Goal: Task Accomplishment & Management: Manage account settings

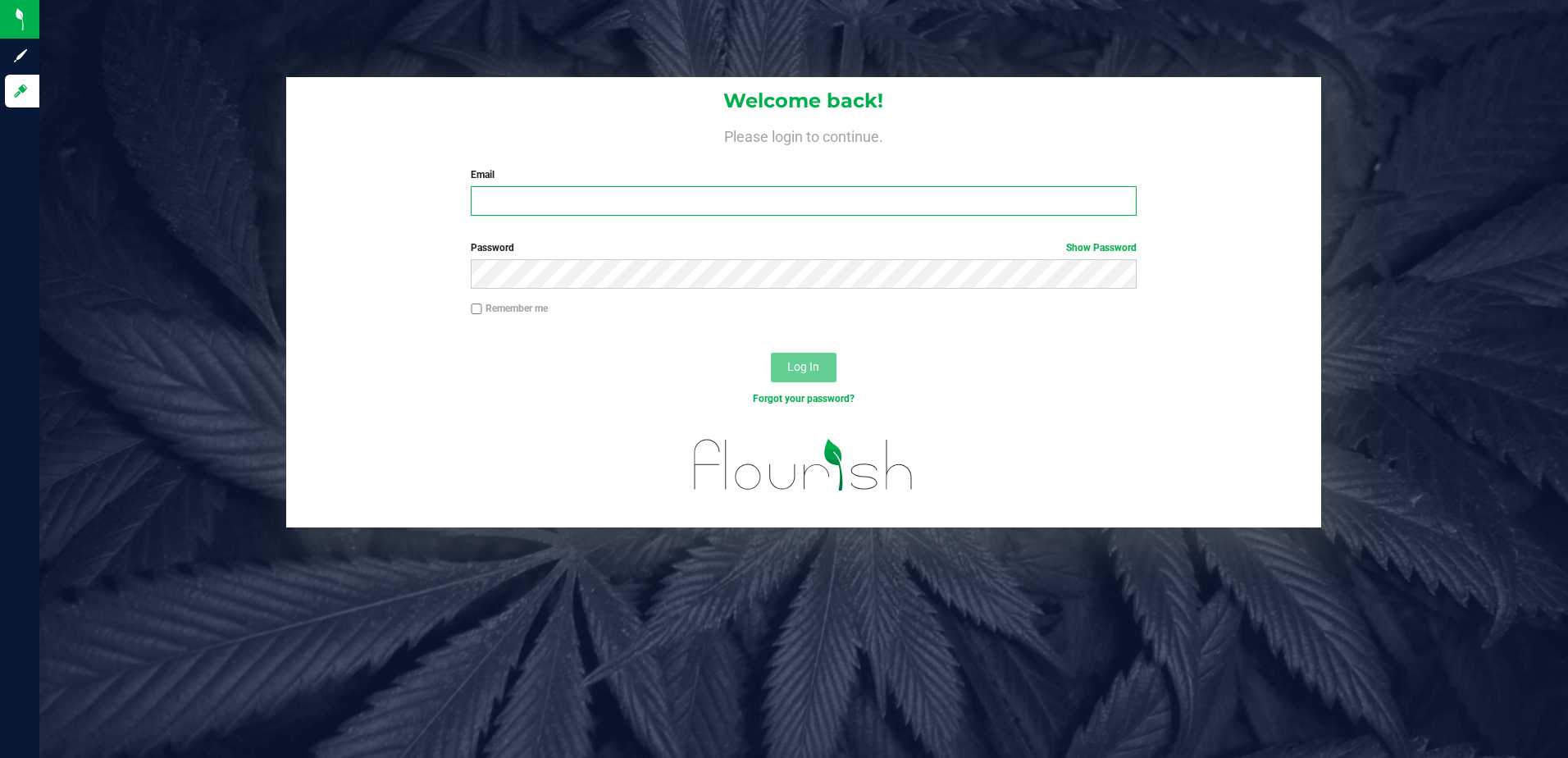
click at [499, 202] on input "Email" at bounding box center [803, 201] width 666 height 29
type input "[EMAIL_ADDRESS][DOMAIN_NAME]"
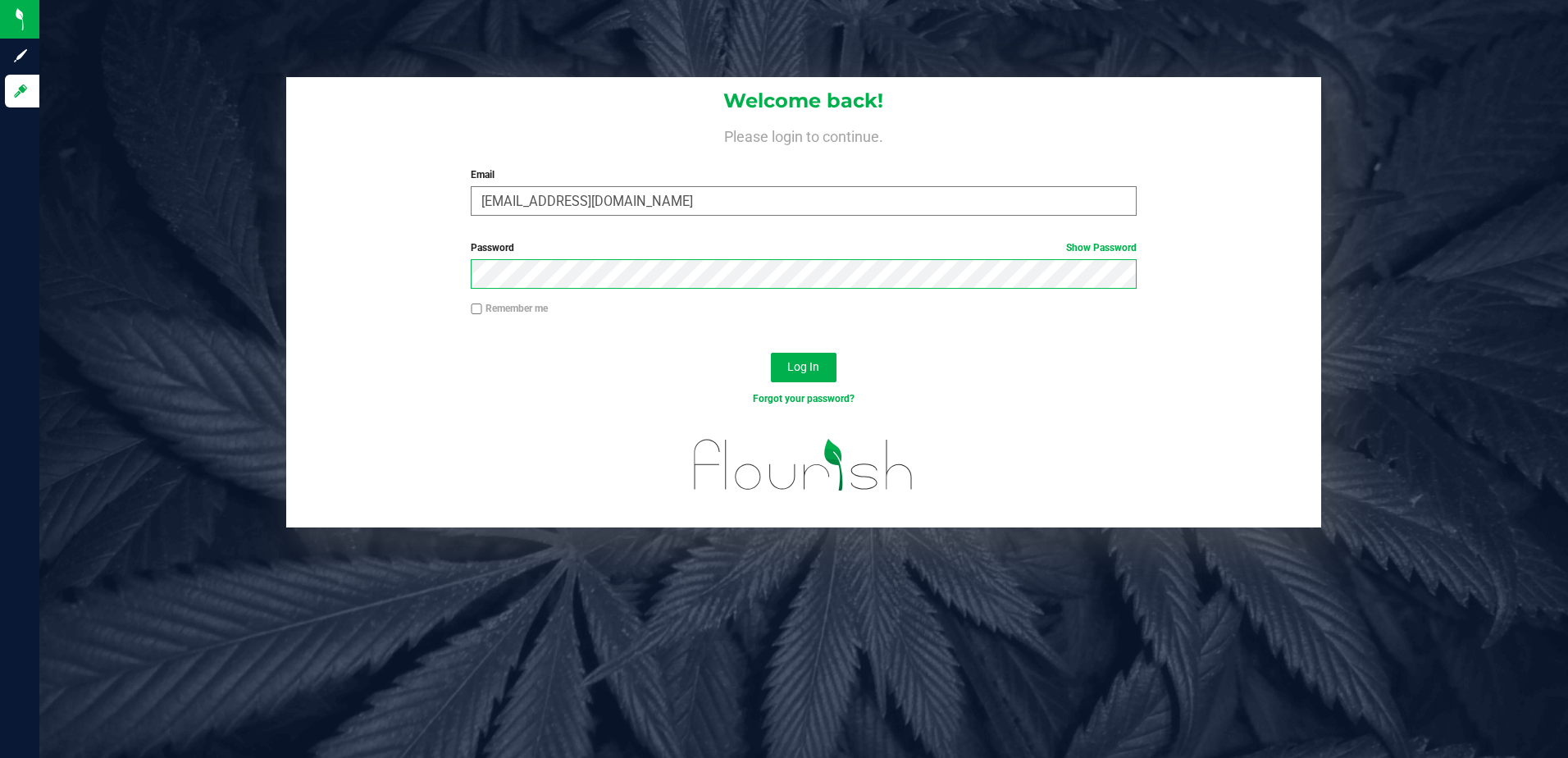
click at [771, 353] on button "Log In" at bounding box center [803, 368] width 65 height 29
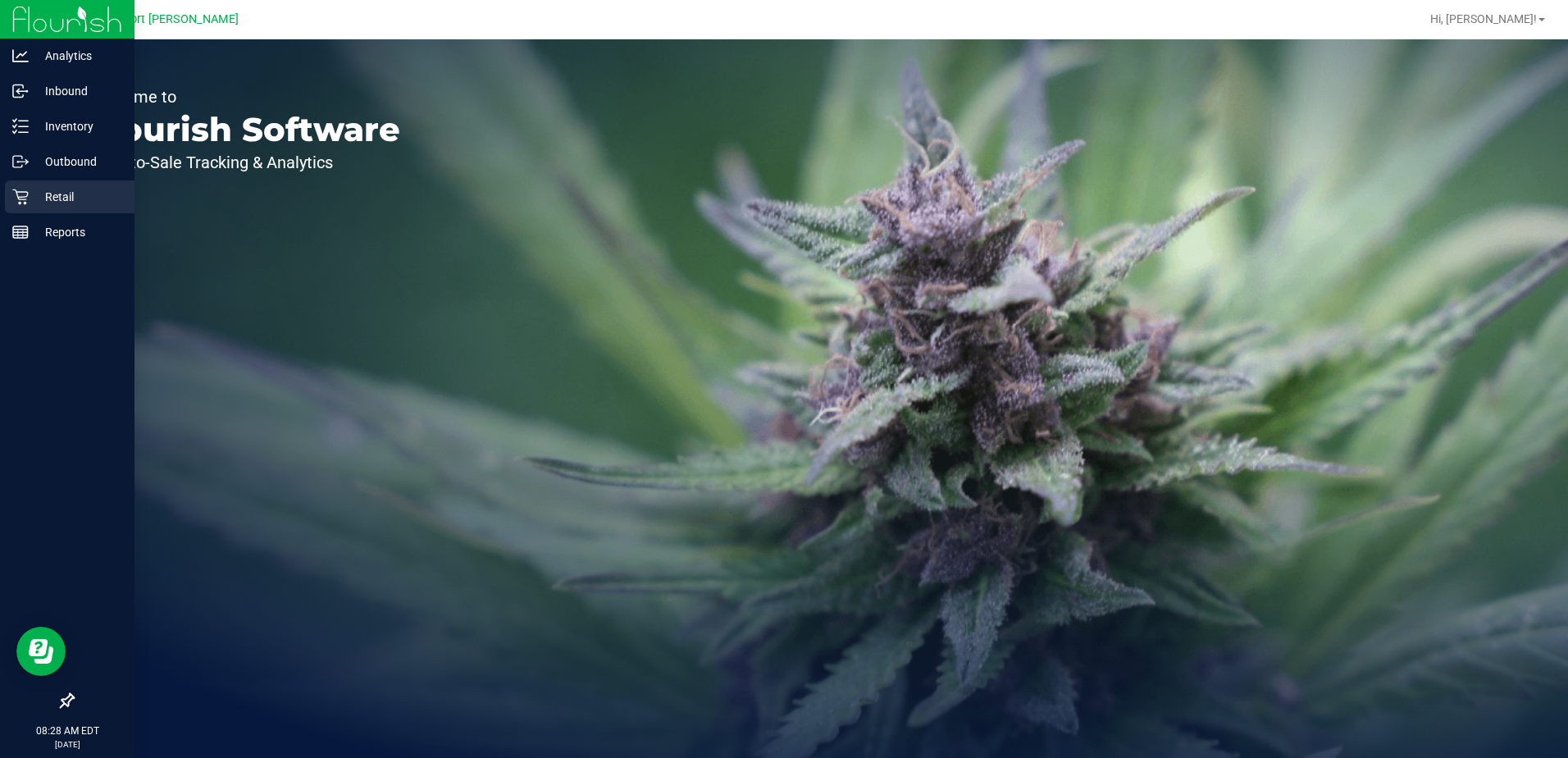
click at [28, 199] on icon at bounding box center [20, 196] width 16 height 16
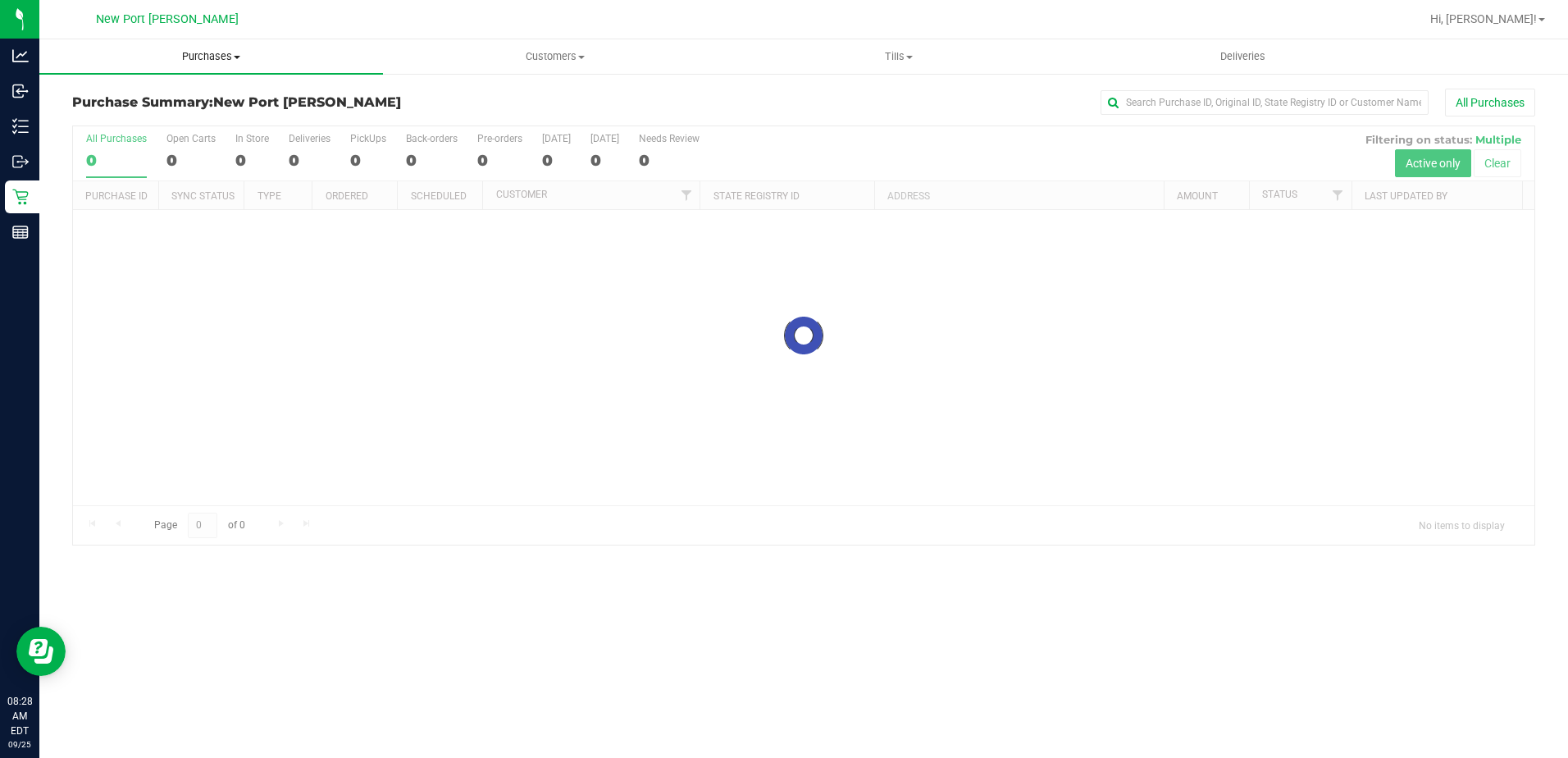
click at [236, 61] on span "Purchases" at bounding box center [211, 56] width 344 height 15
click at [158, 124] on li "Fulfillment" at bounding box center [211, 119] width 344 height 20
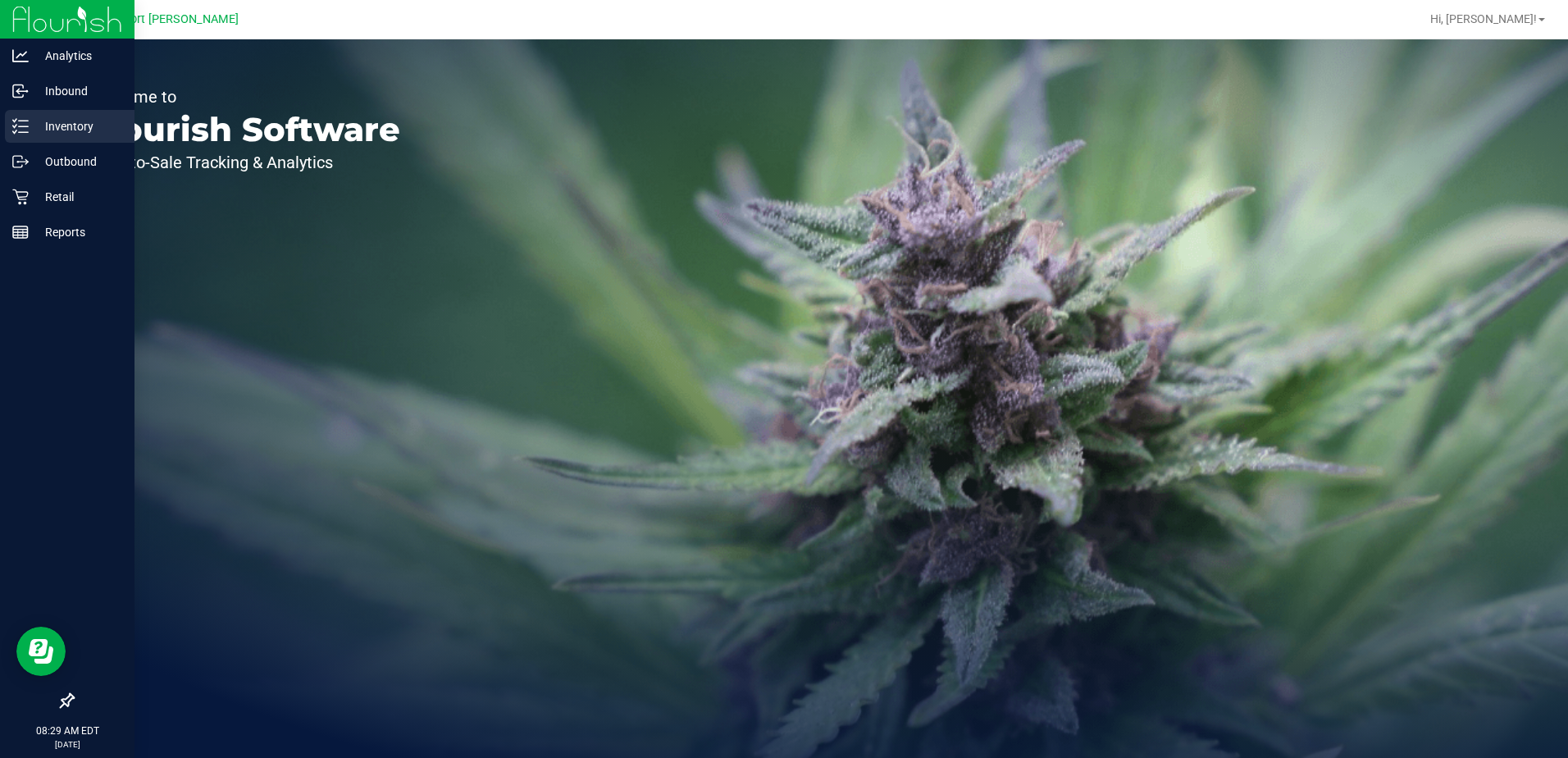
click at [71, 127] on p "Inventory" at bounding box center [77, 126] width 98 height 20
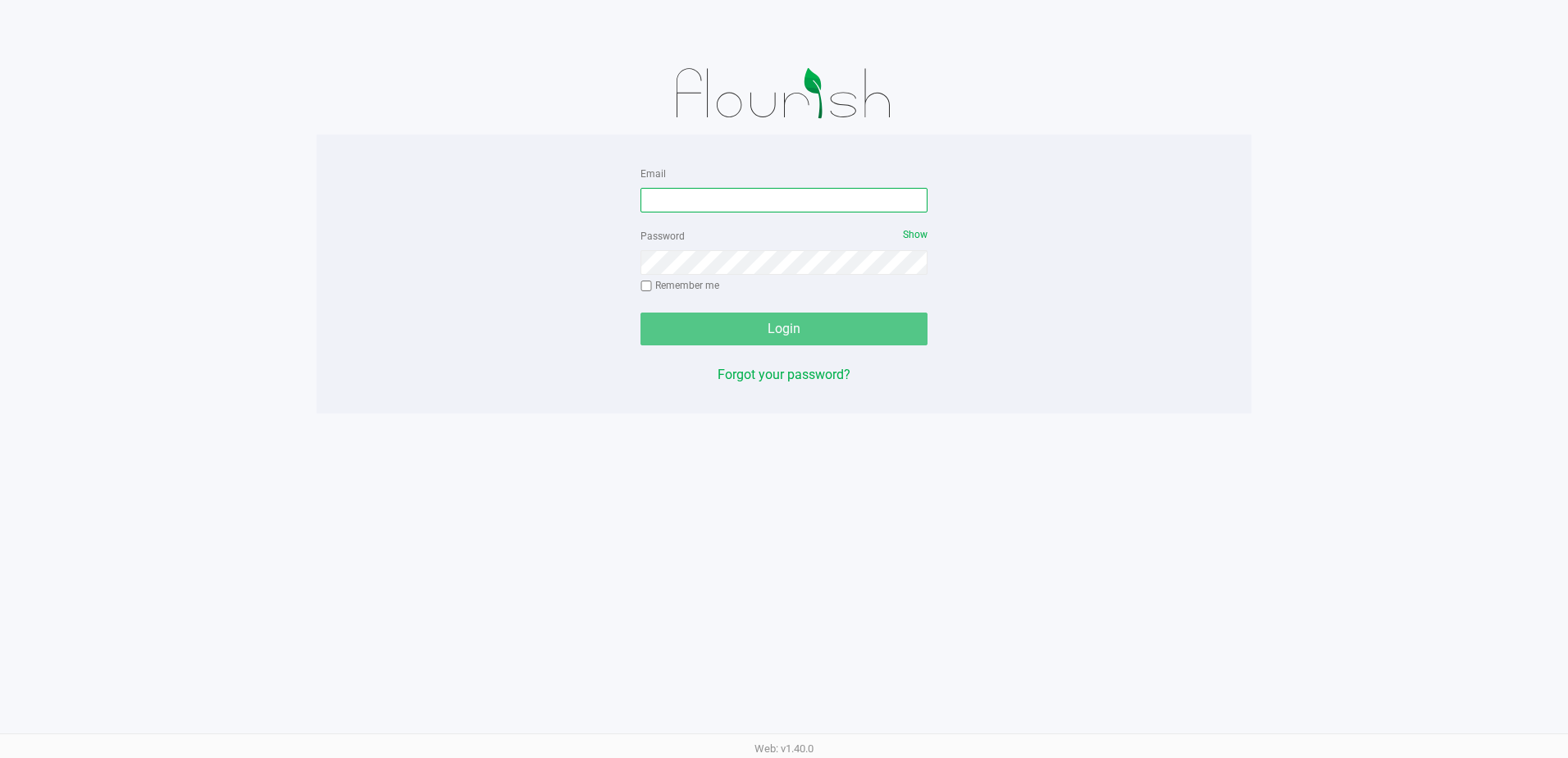
click at [670, 196] on input "Email" at bounding box center [784, 200] width 287 height 25
type input "[EMAIL_ADDRESS][DOMAIN_NAME]"
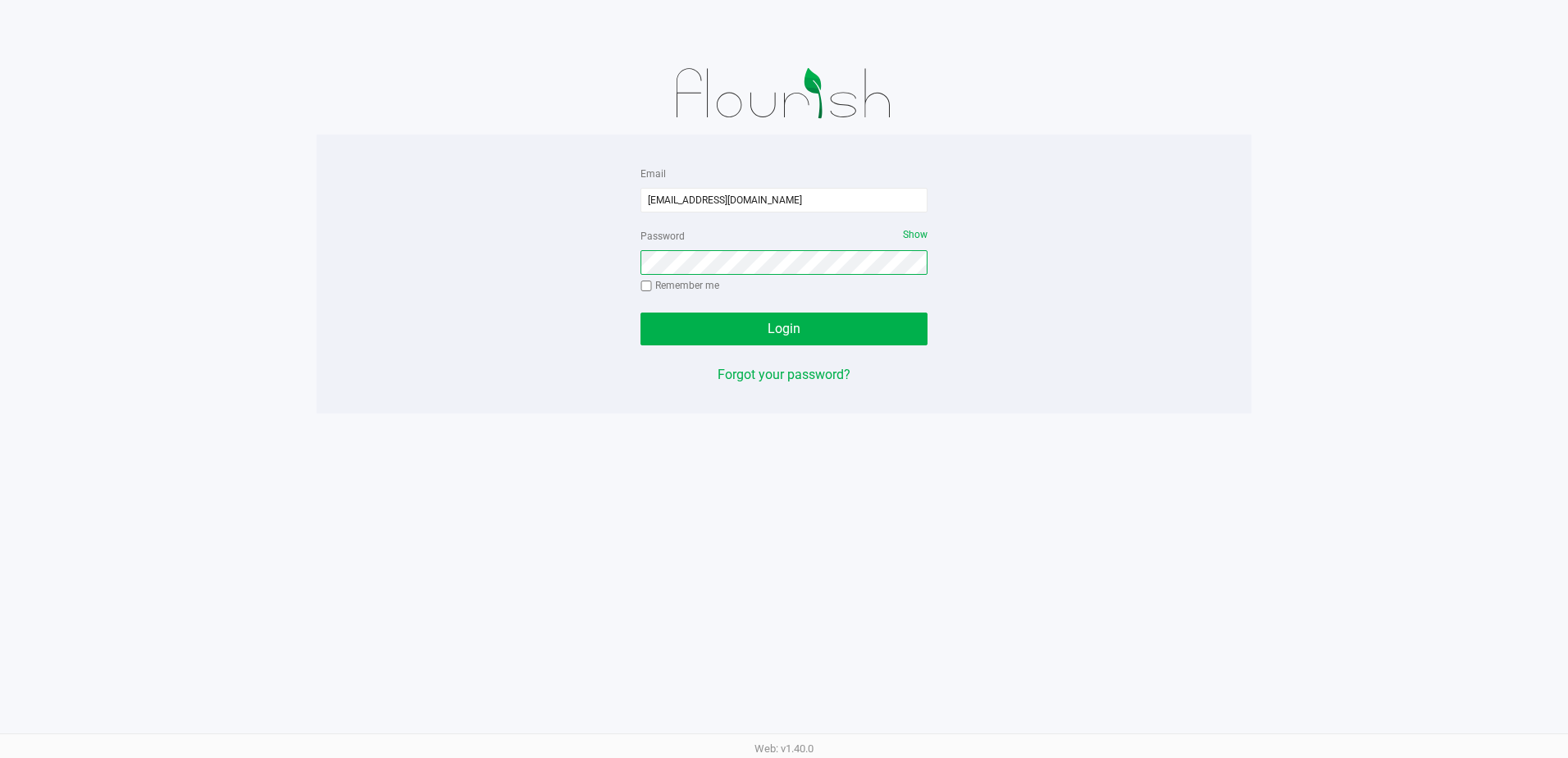
click at [641, 313] on button "Login" at bounding box center [784, 329] width 287 height 33
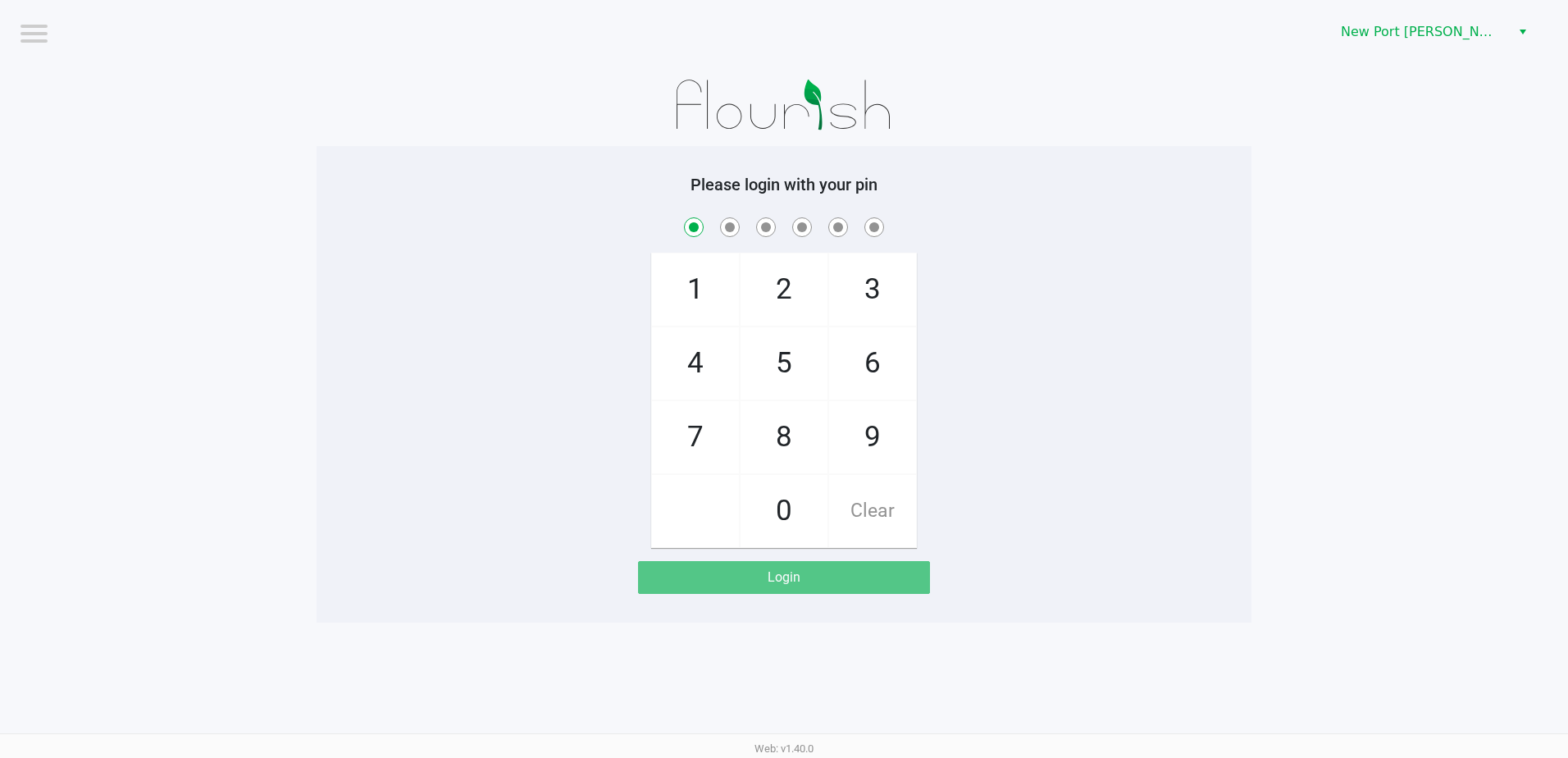
checkbox input "true"
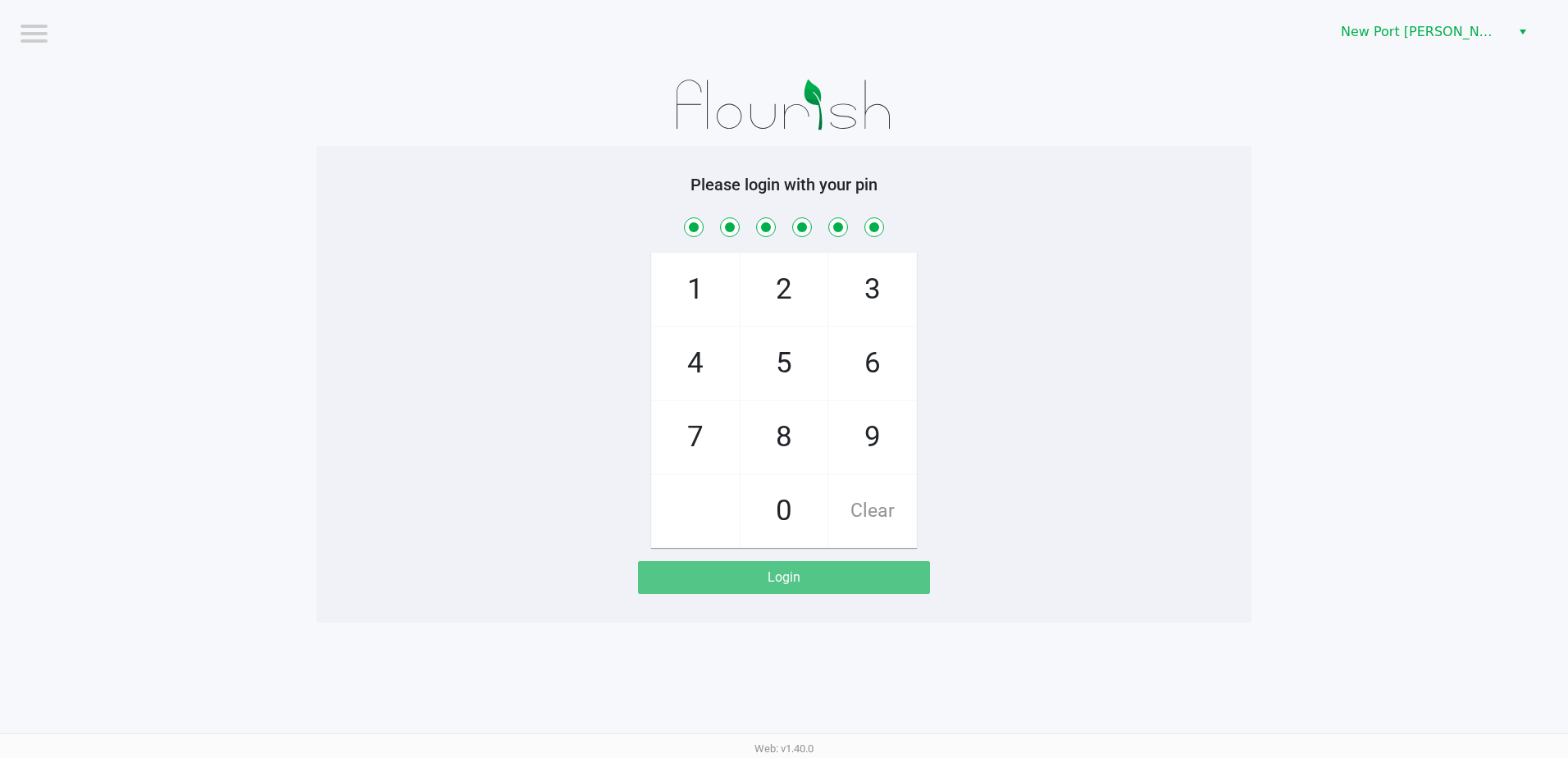
checkbox input "true"
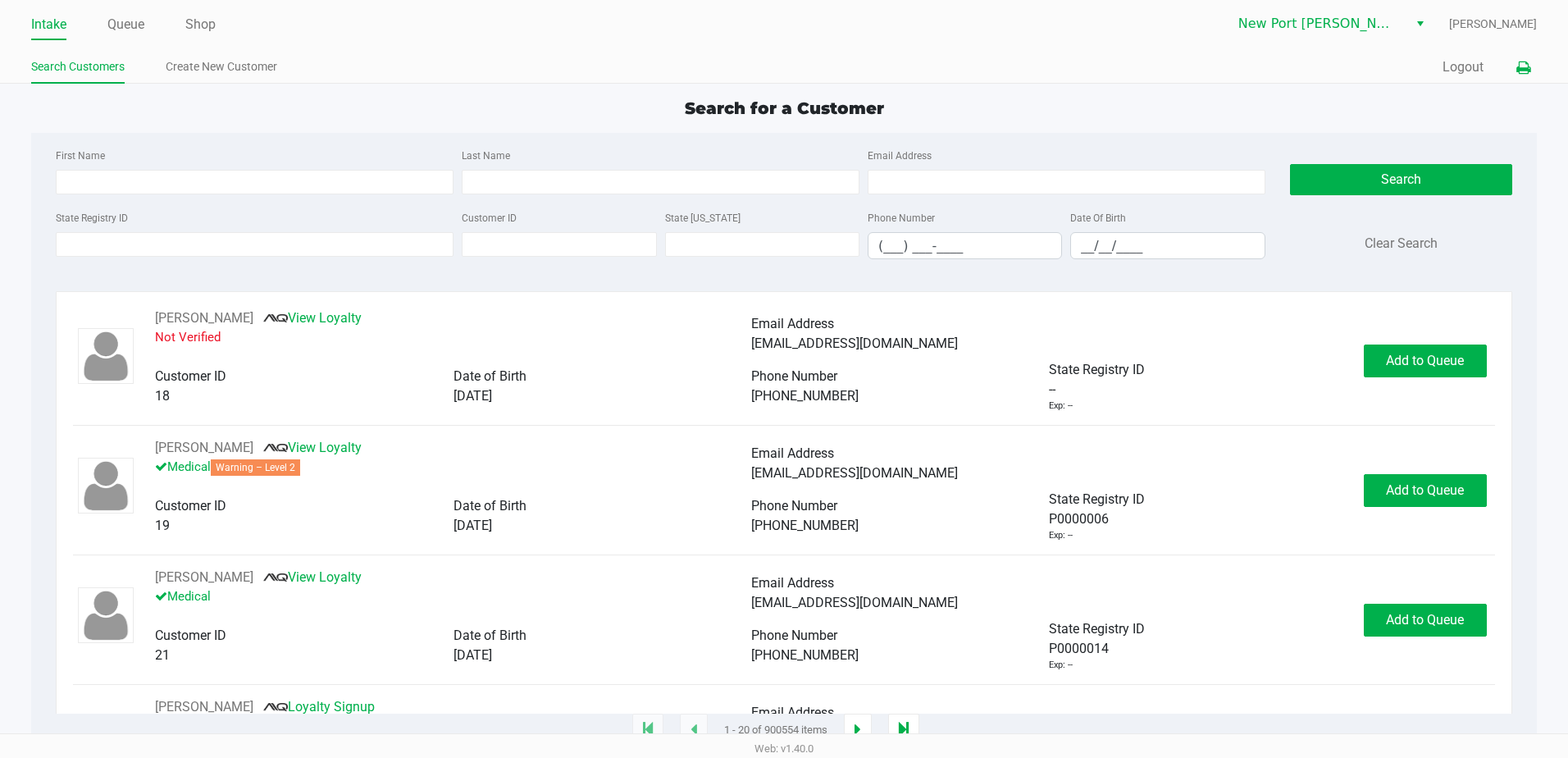
click at [1523, 65] on icon at bounding box center [1523, 67] width 14 height 11
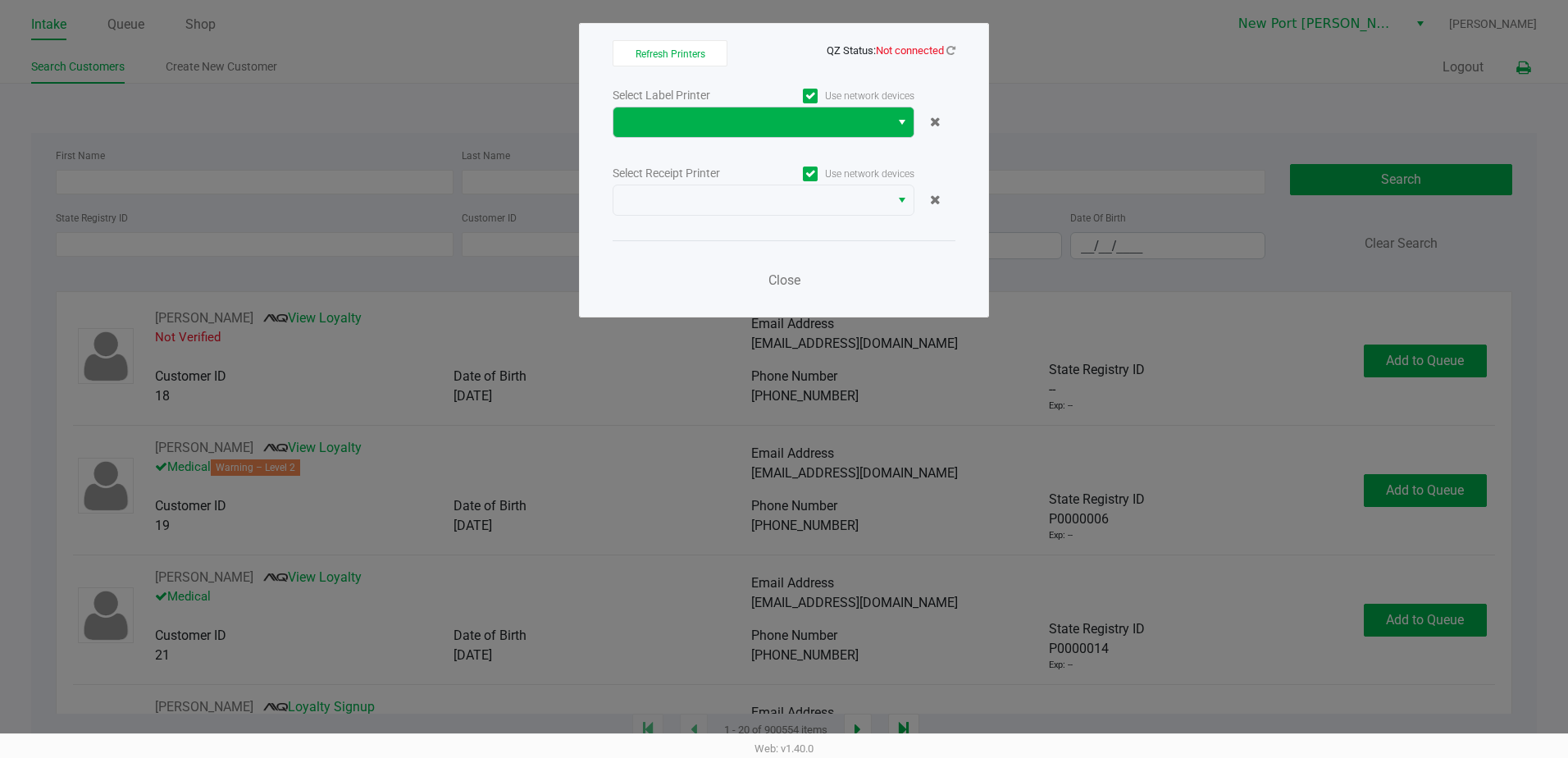
click at [900, 126] on span "Select" at bounding box center [902, 122] width 13 height 20
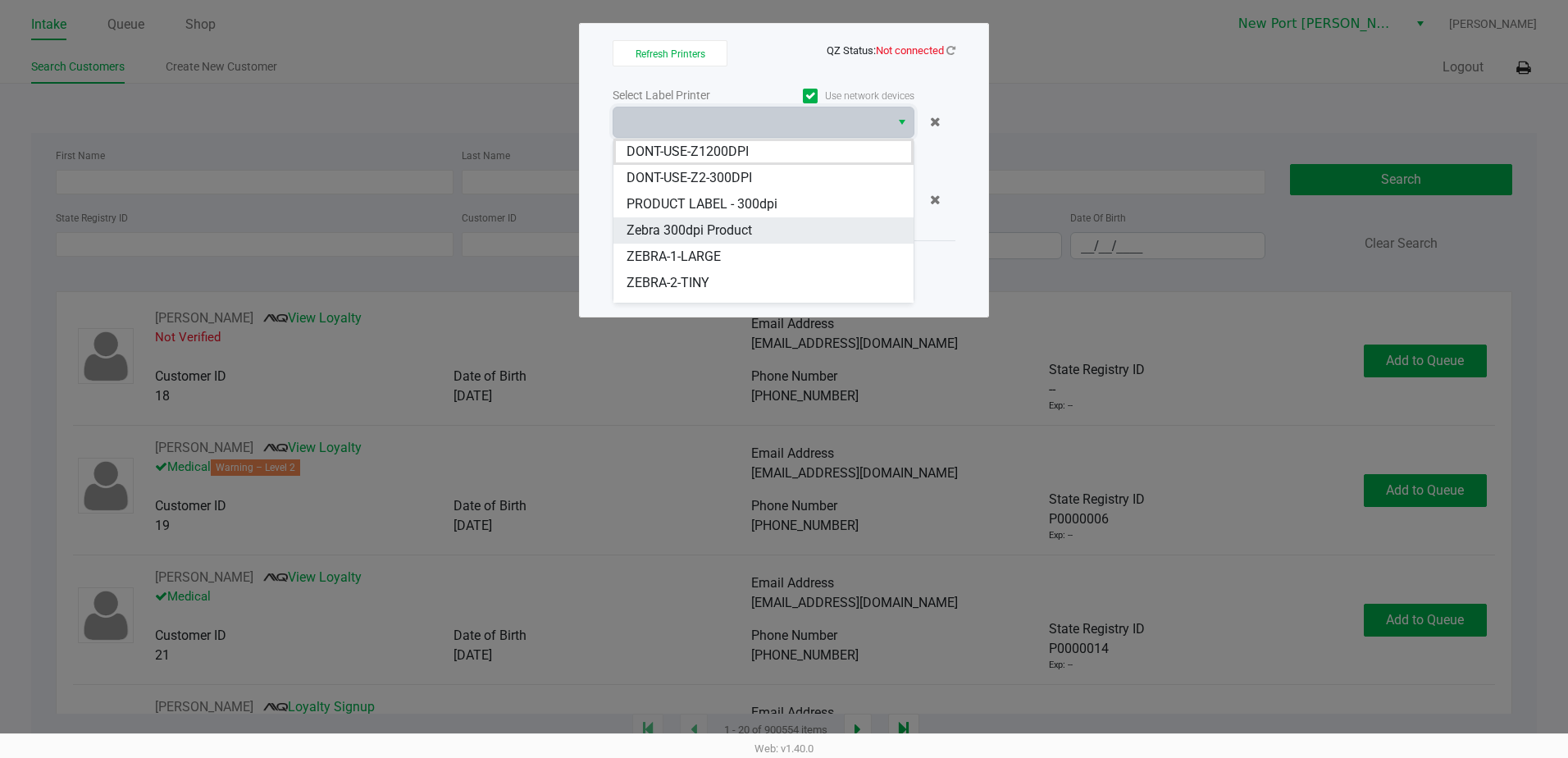
scroll to position [125, 0]
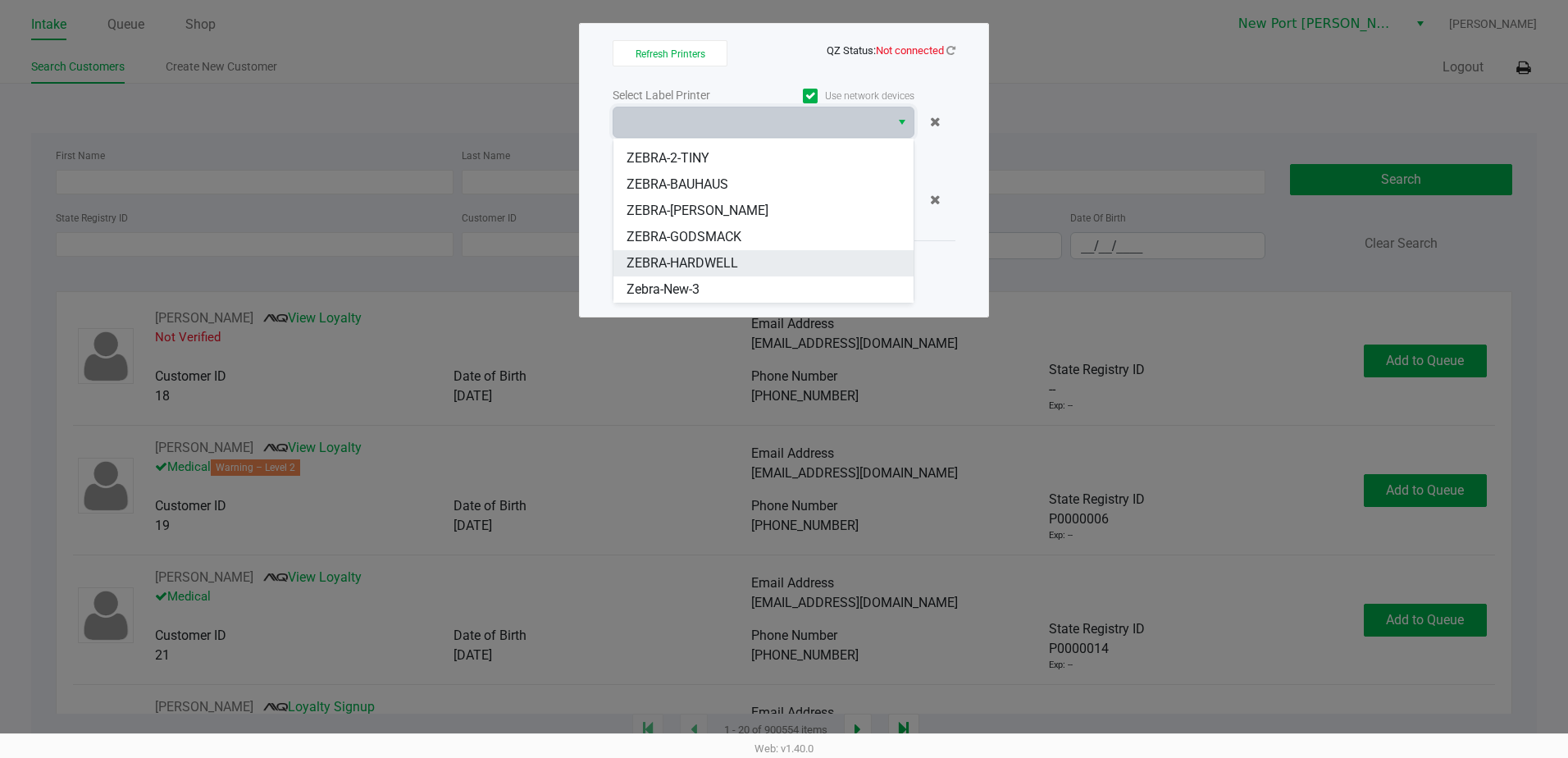
click at [729, 266] on span "ZEBRA-HARDWELL" at bounding box center [683, 263] width 112 height 20
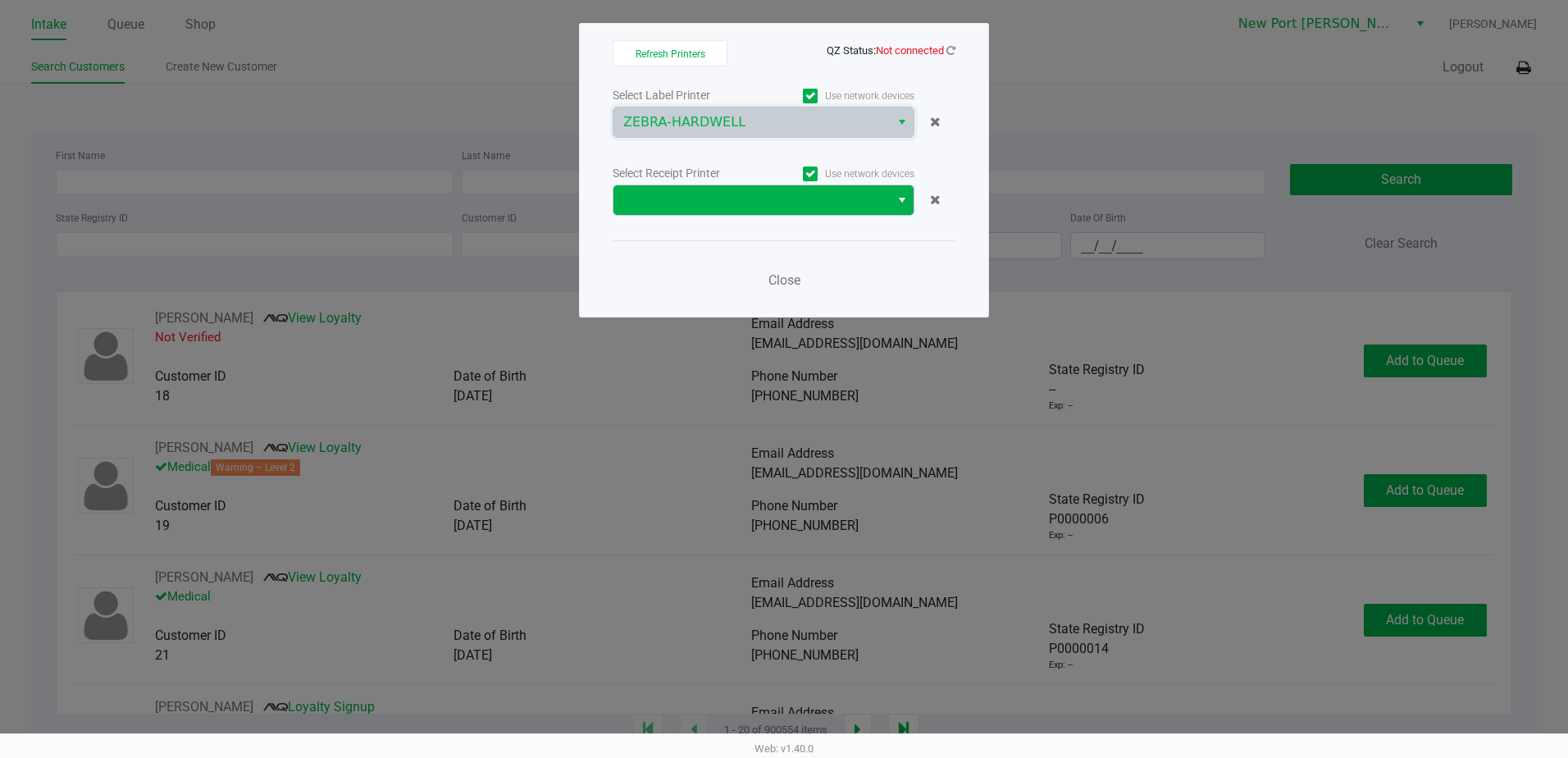
click at [901, 197] on span "Select" at bounding box center [902, 200] width 13 height 20
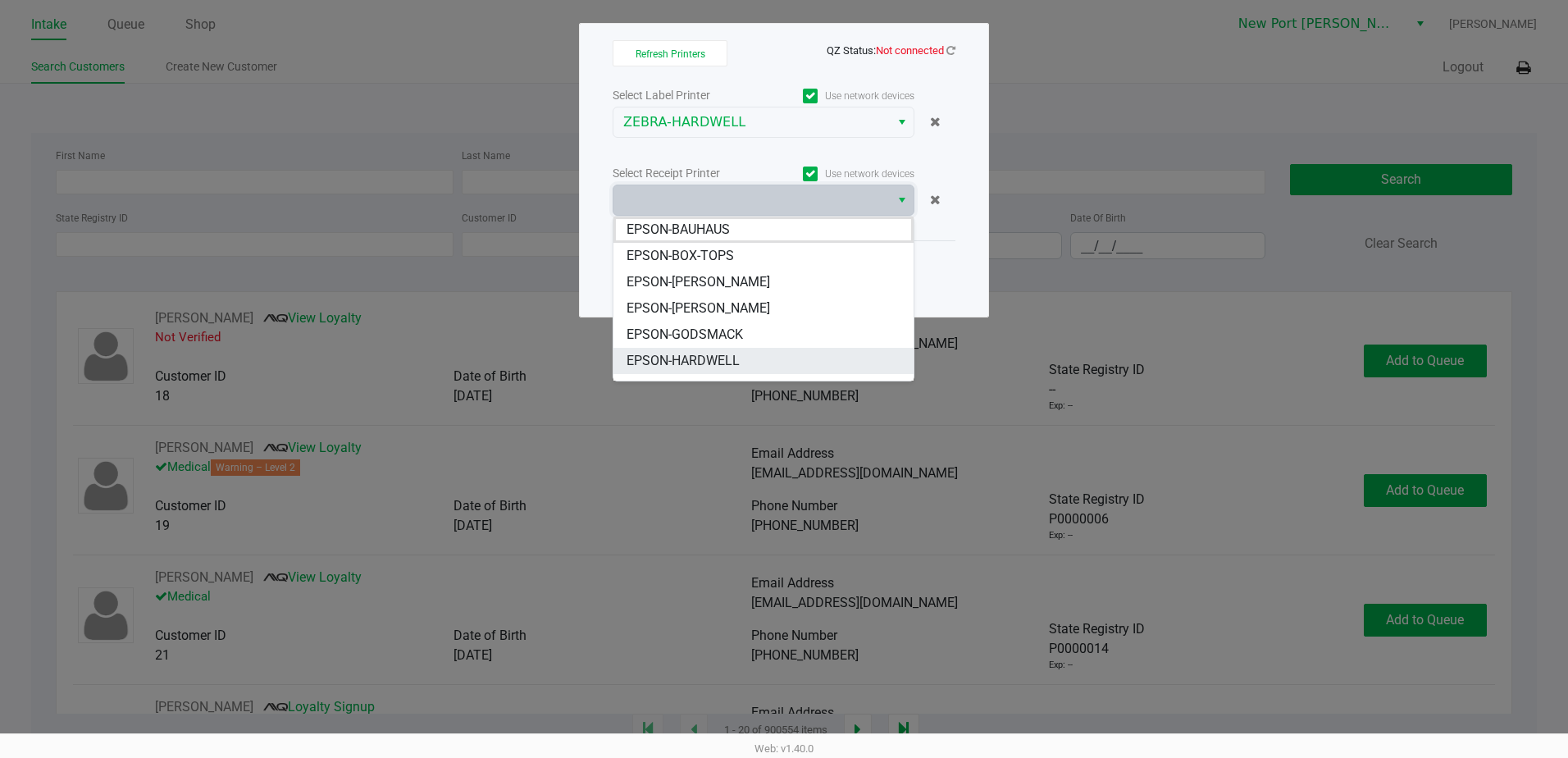
click at [738, 363] on span "EPSON-HARDWELL" at bounding box center [683, 361] width 113 height 20
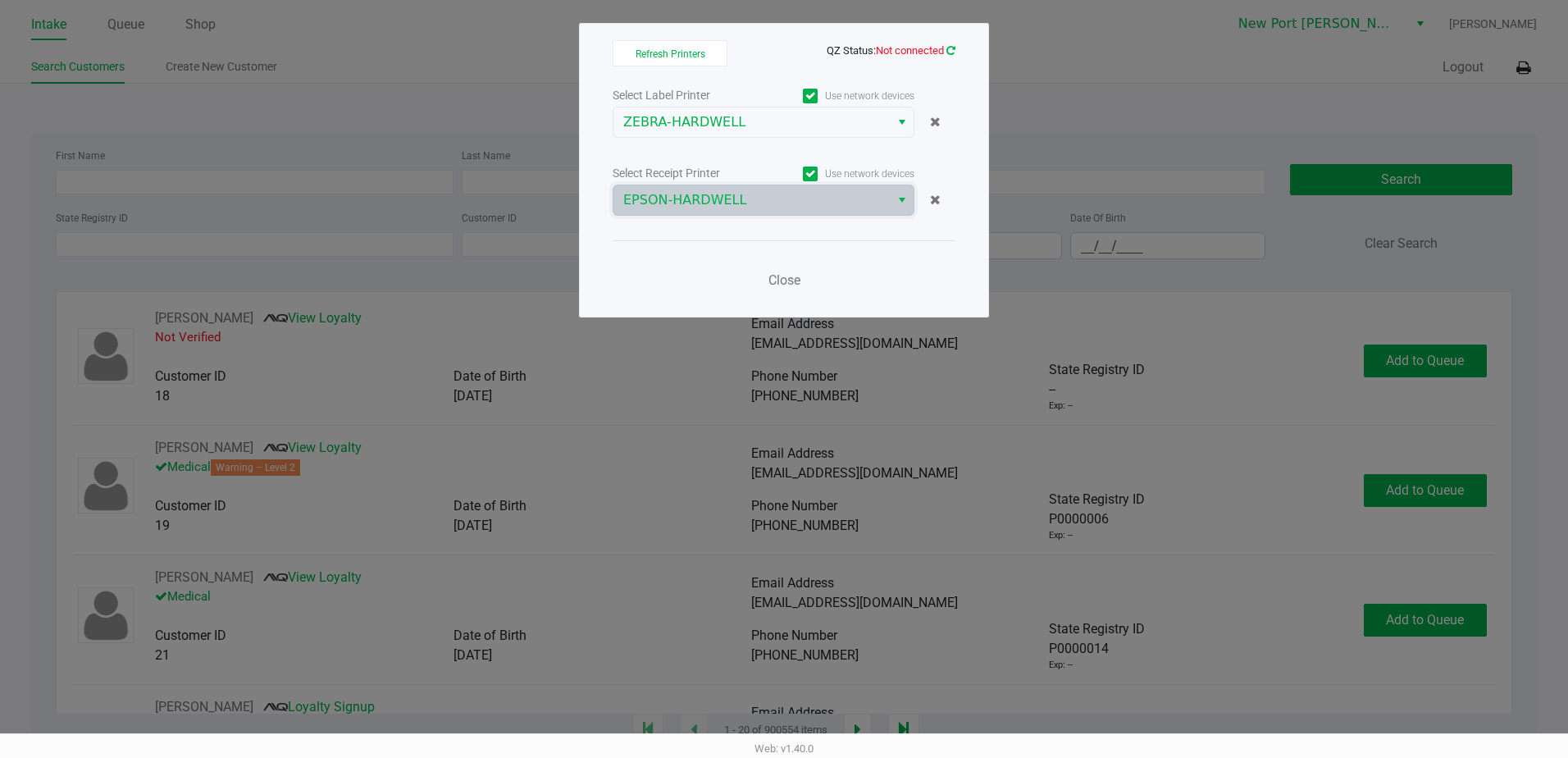
click at [951, 48] on icon at bounding box center [951, 50] width 9 height 10
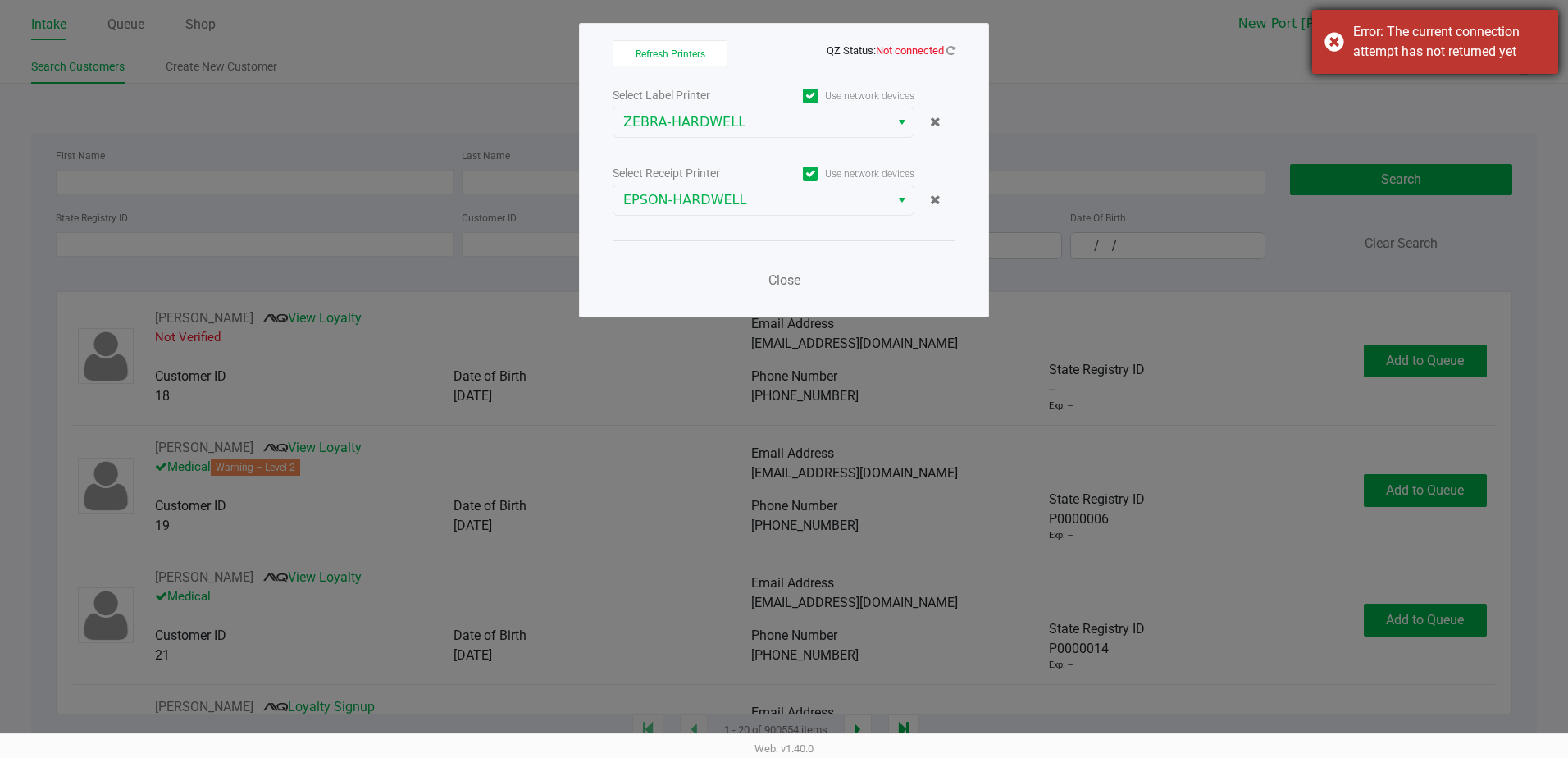
click at [1337, 34] on div "Error: The current connection attempt has not returned yet" at bounding box center [1435, 41] width 246 height 64
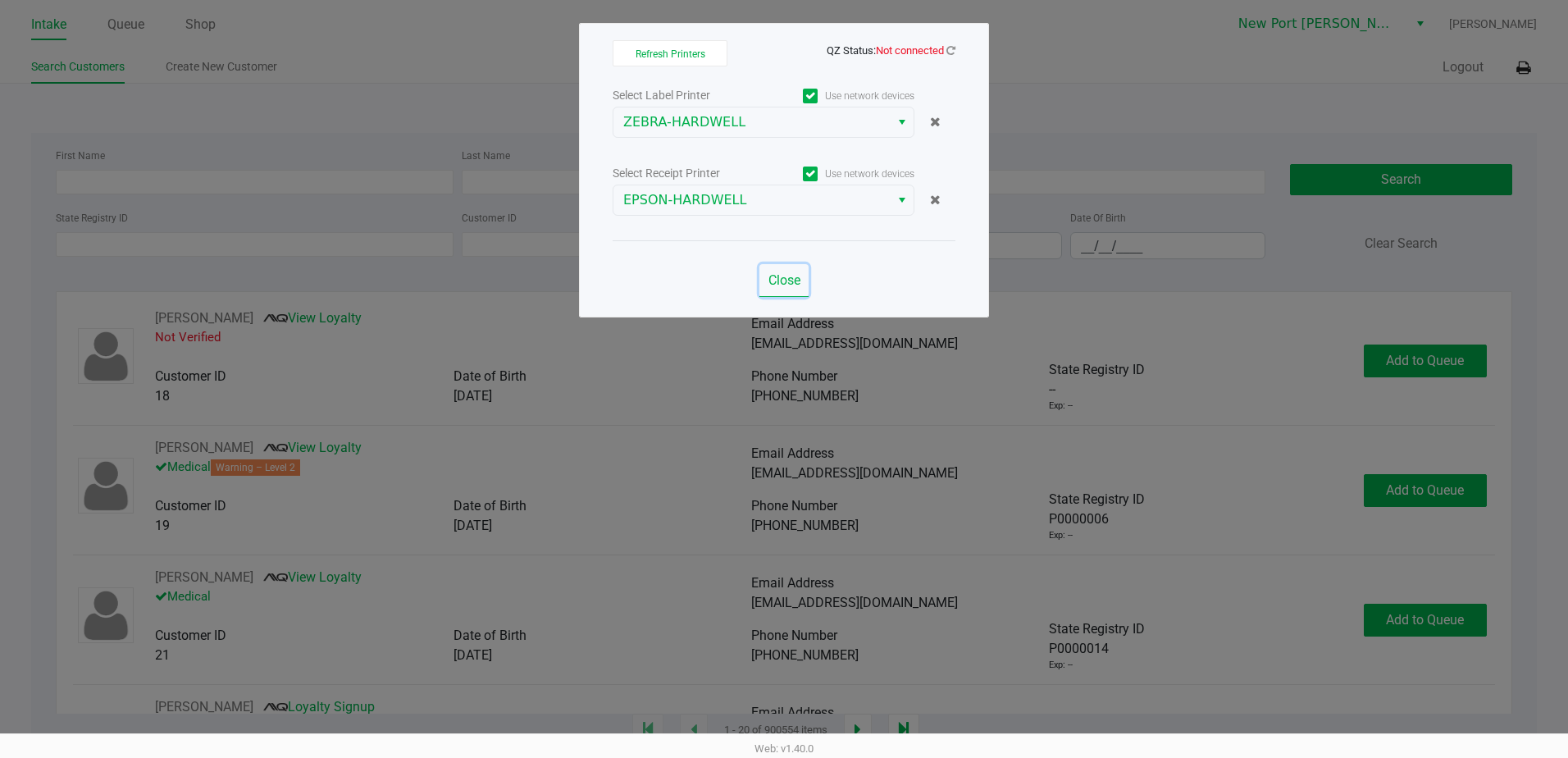
click at [777, 274] on span "Close" at bounding box center [784, 280] width 32 height 16
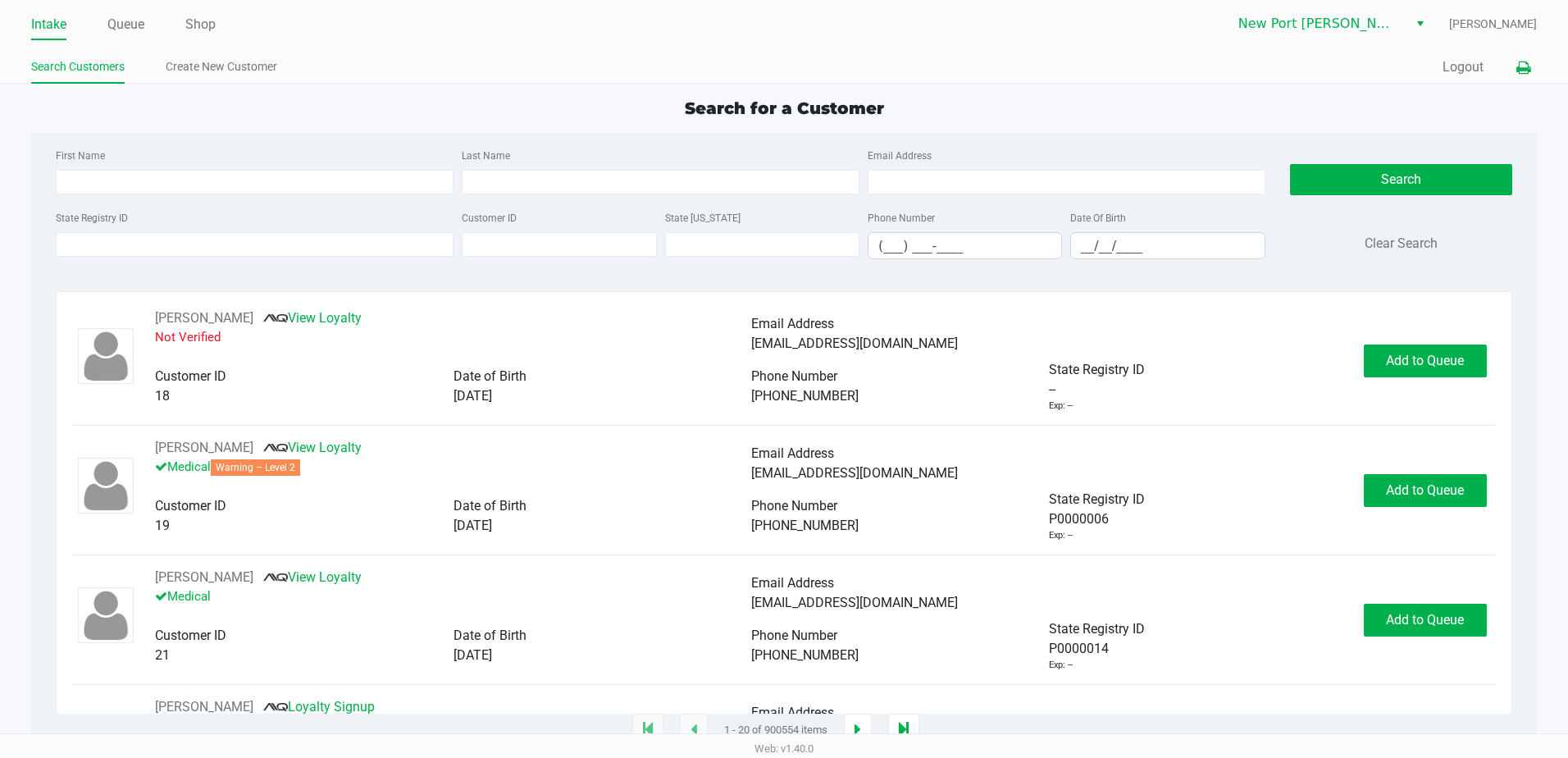
click at [1524, 71] on icon at bounding box center [1523, 67] width 14 height 11
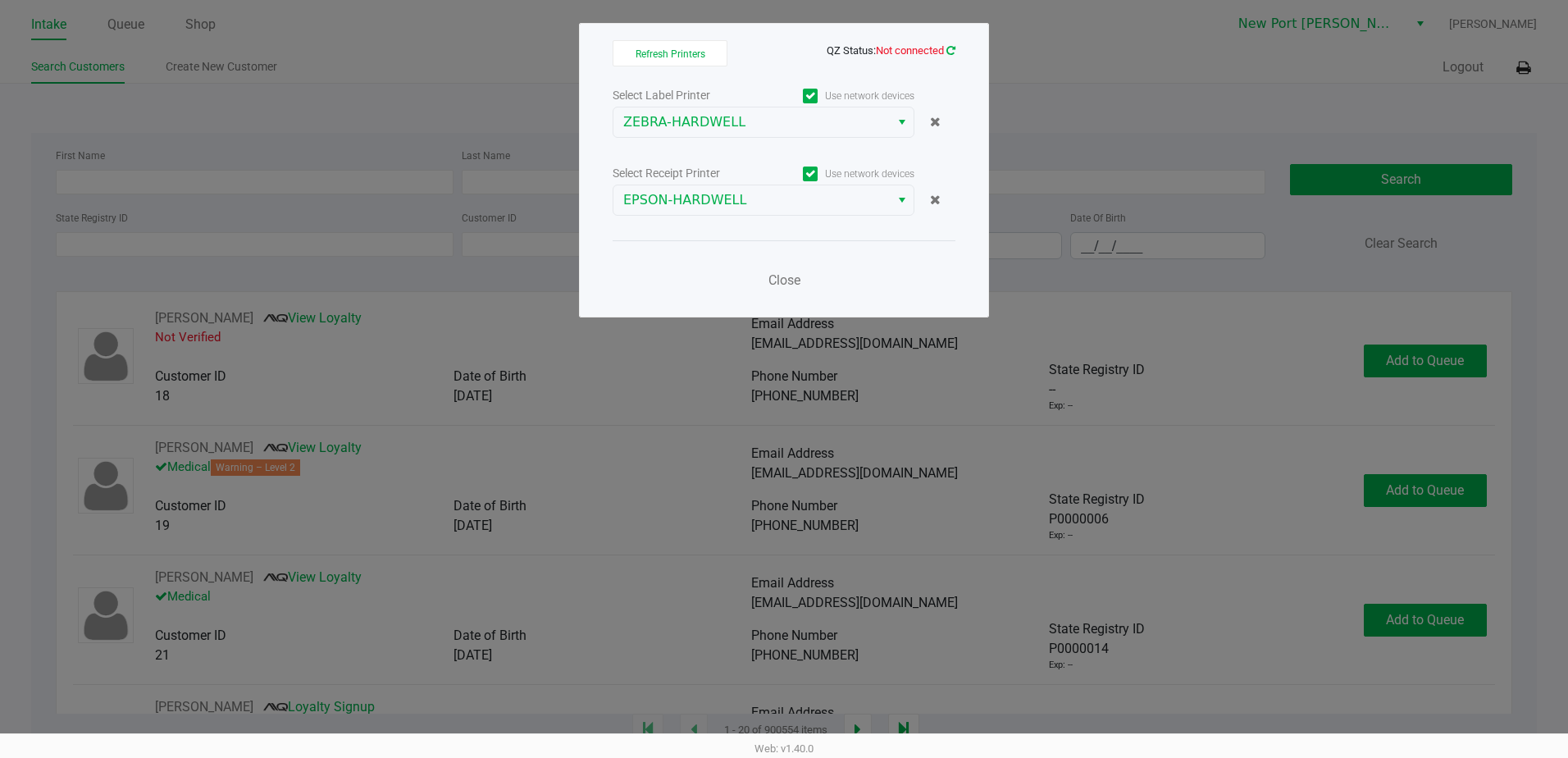
click at [949, 49] on icon at bounding box center [951, 50] width 9 height 10
click at [777, 278] on span "Close" at bounding box center [784, 280] width 32 height 16
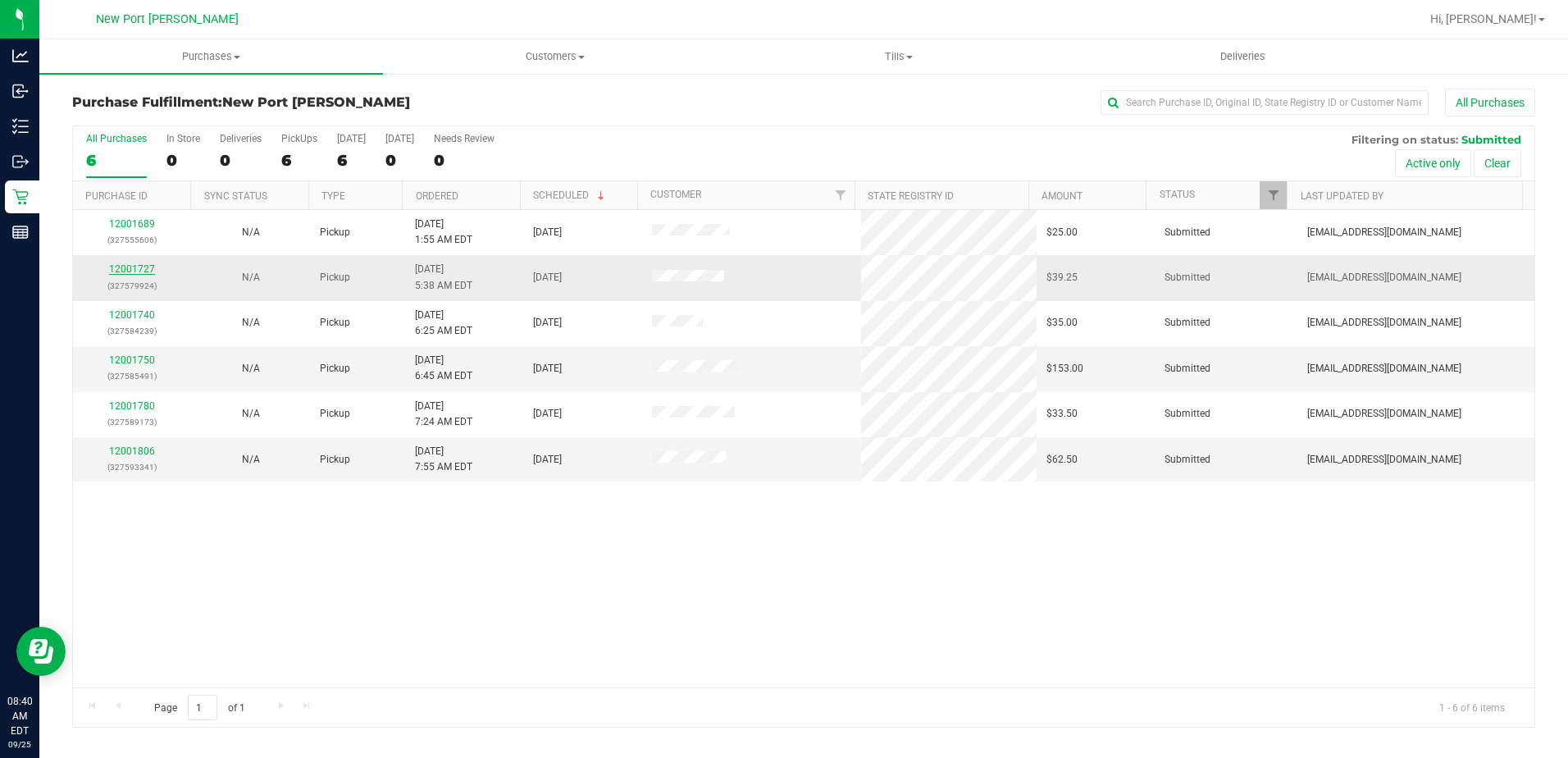
click at [125, 267] on link "12001727" at bounding box center [132, 269] width 46 height 11
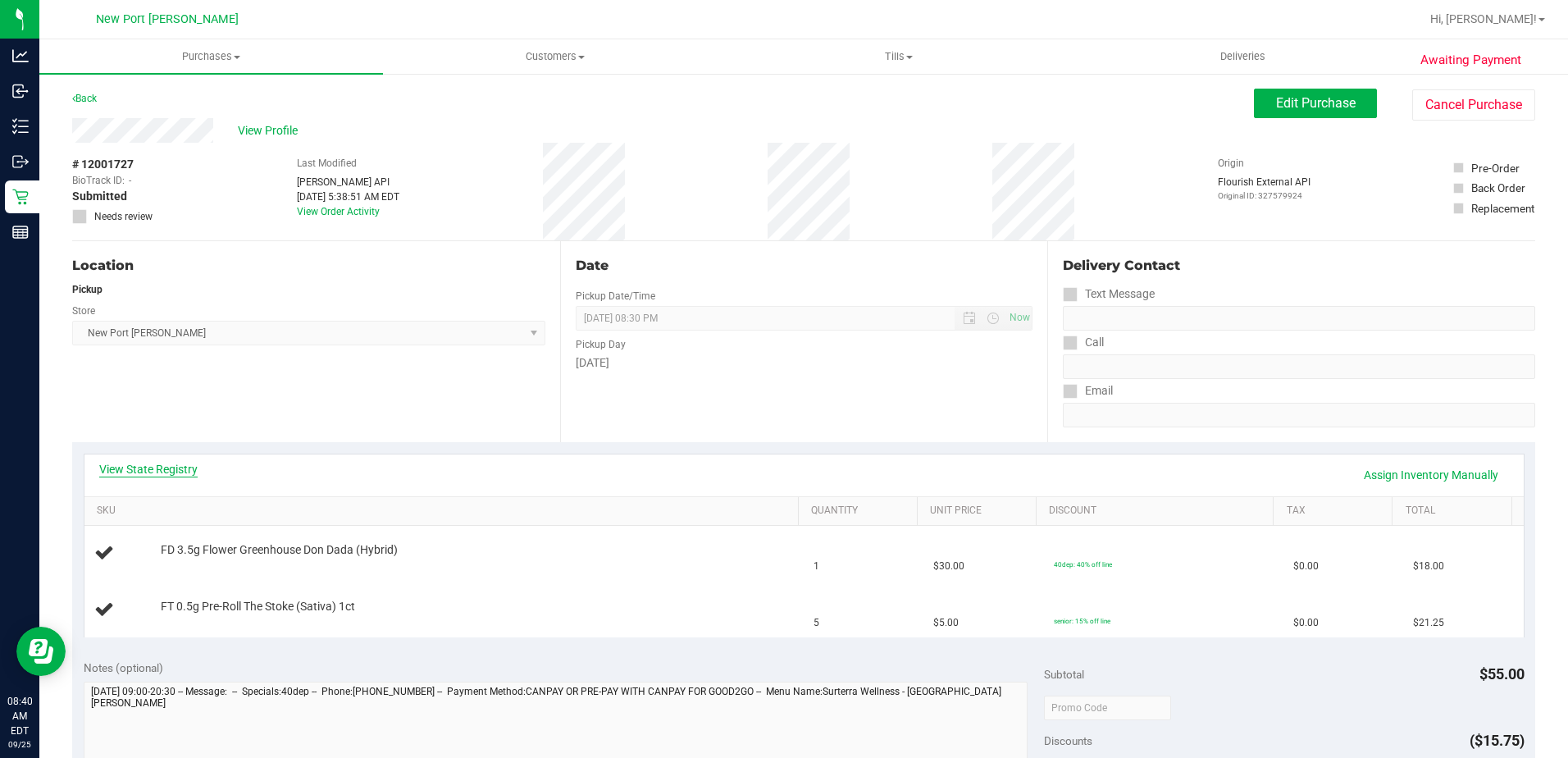
click at [118, 464] on link "View State Registry" at bounding box center [148, 469] width 98 height 16
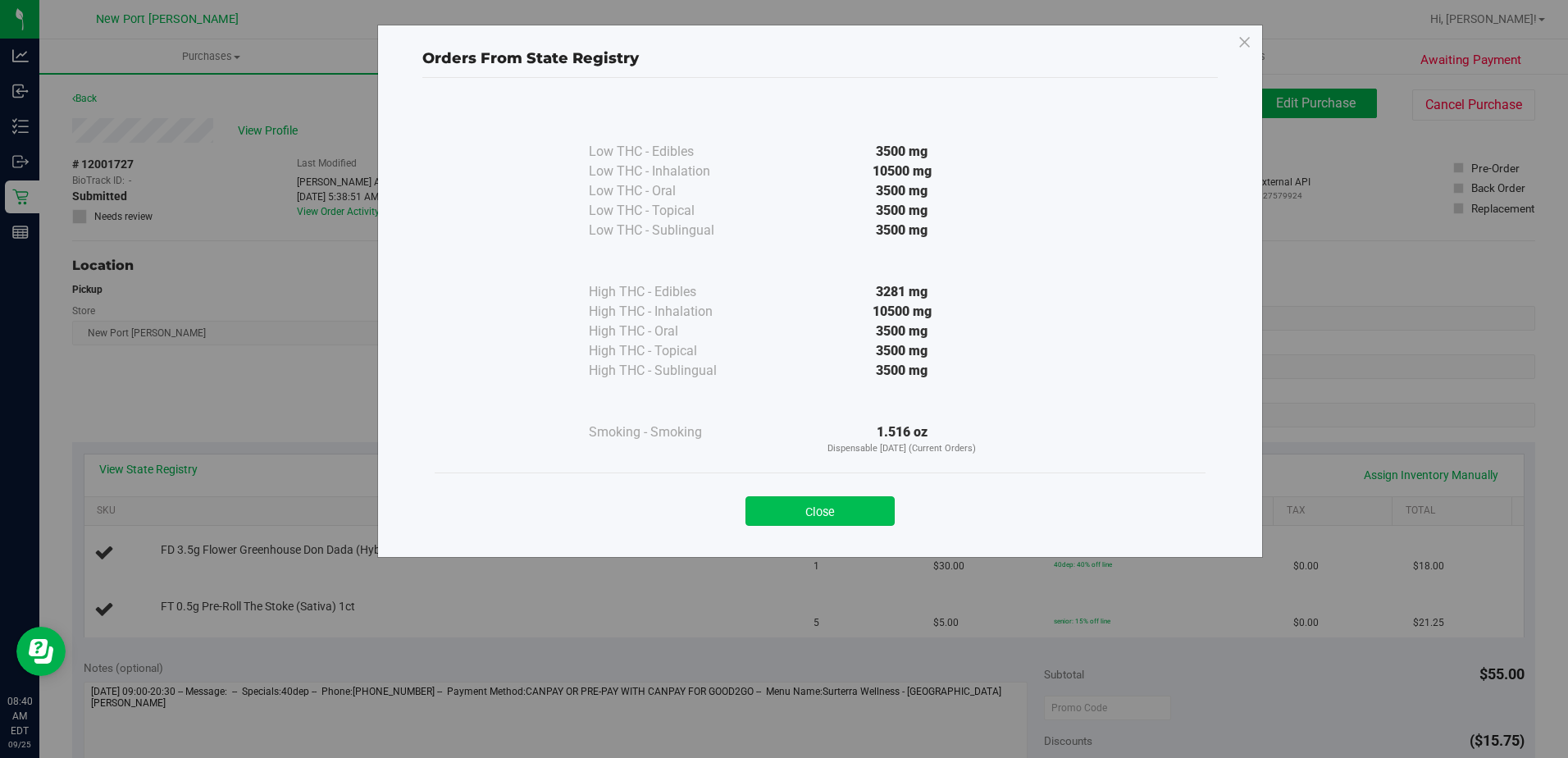
click at [822, 509] on button "Close" at bounding box center [820, 511] width 149 height 29
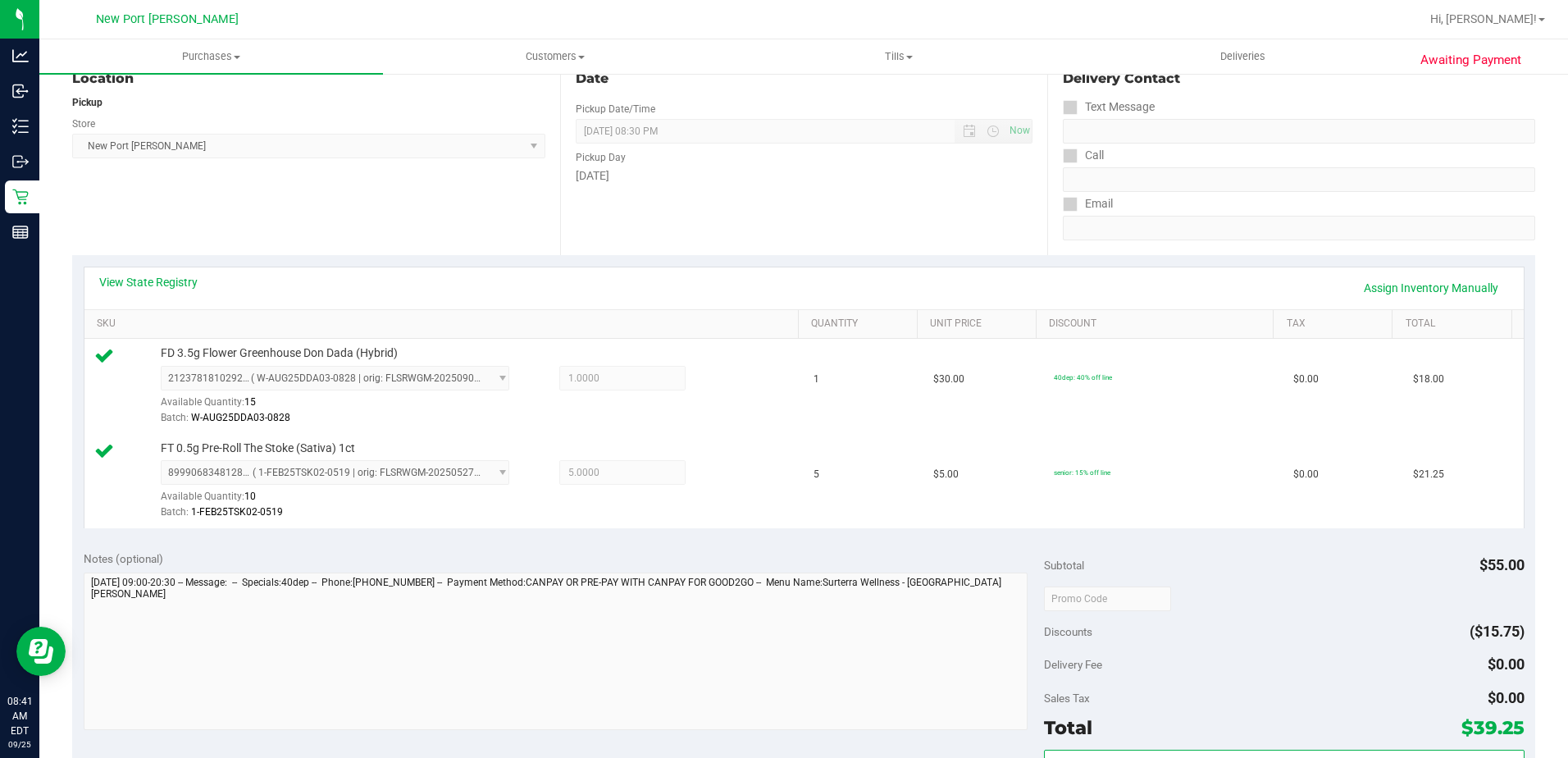
scroll to position [410, 0]
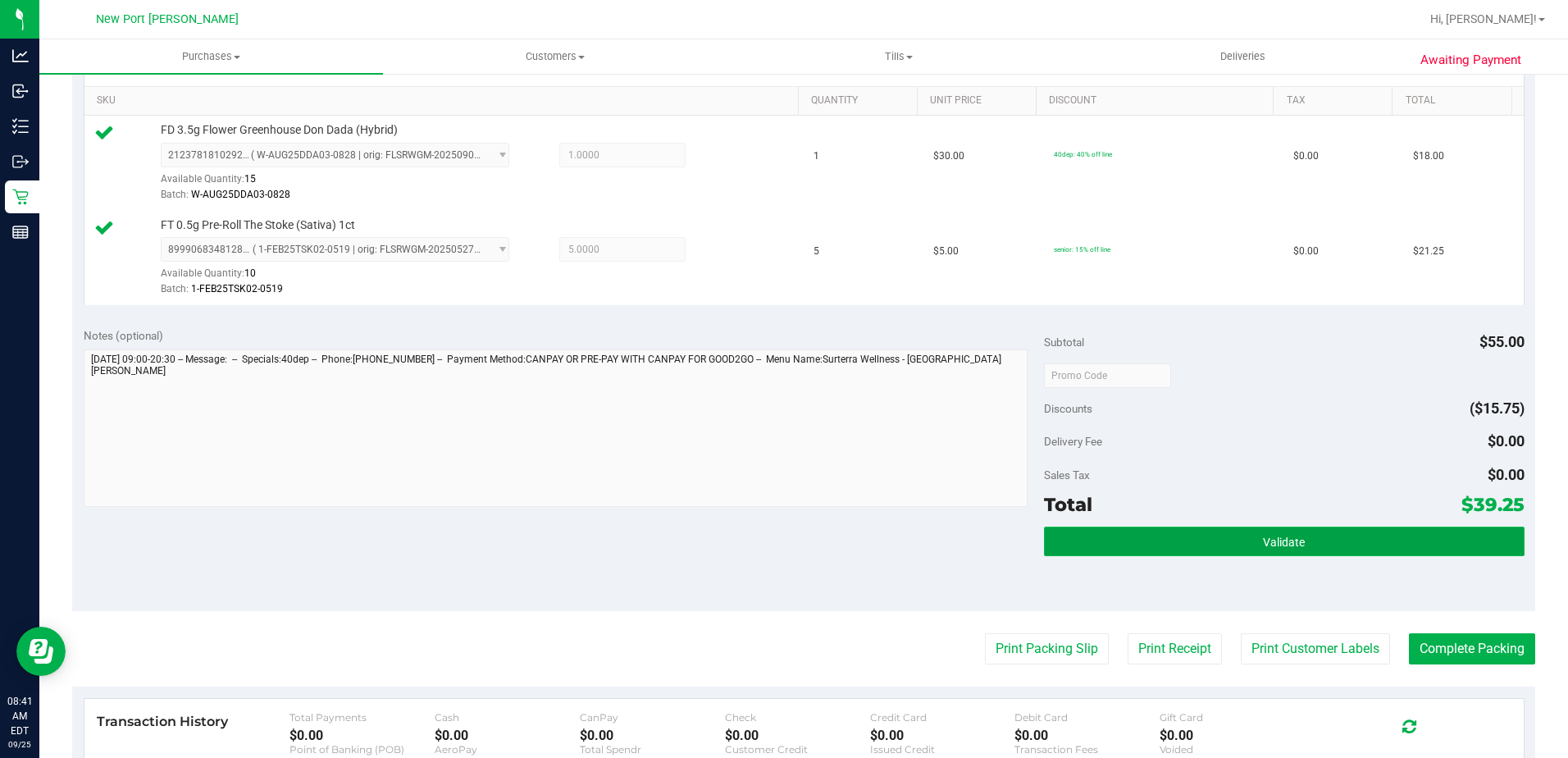
click at [1200, 550] on button "Validate" at bounding box center [1285, 542] width 480 height 29
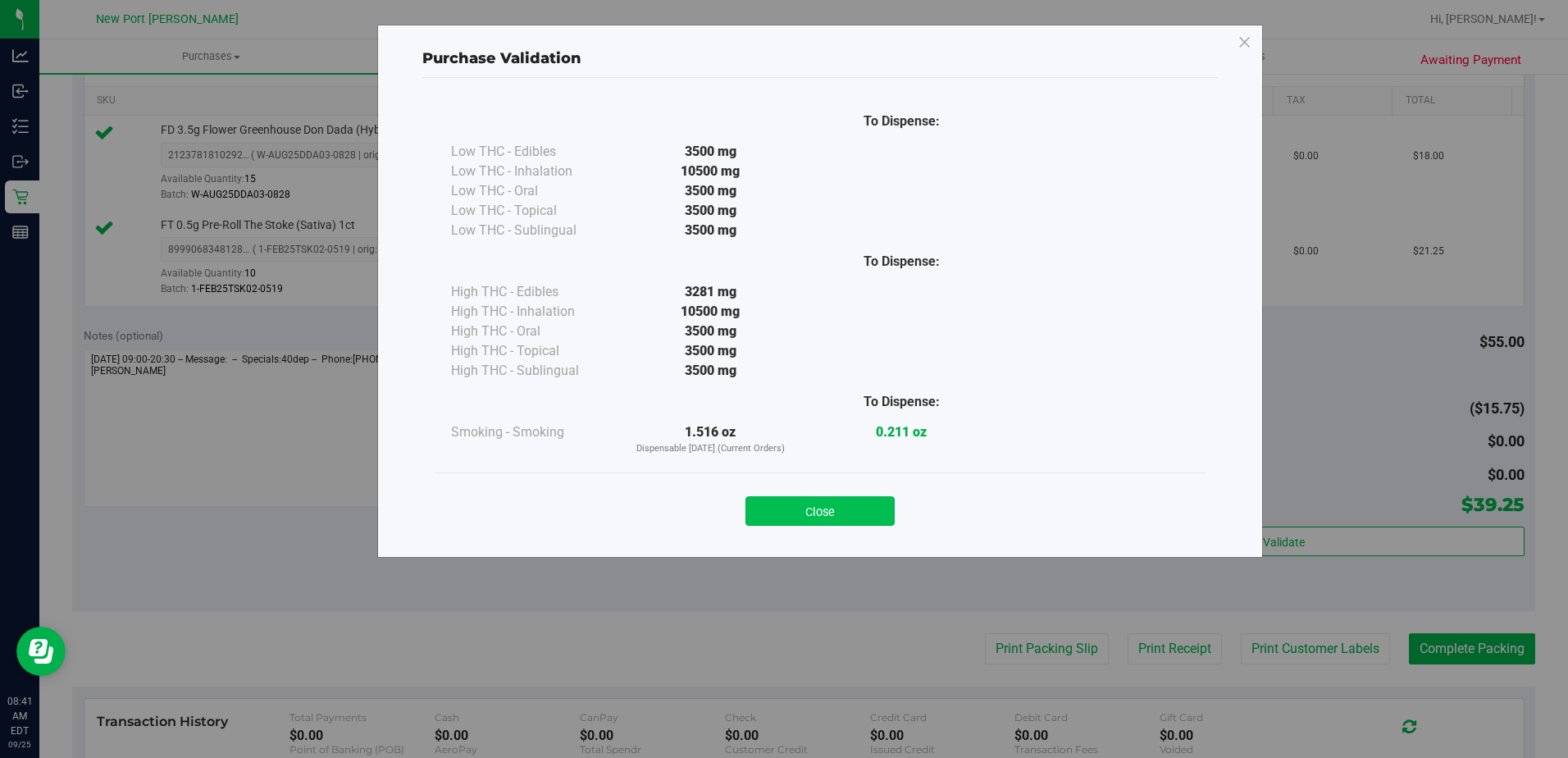
click at [824, 518] on button "Close" at bounding box center [820, 511] width 149 height 29
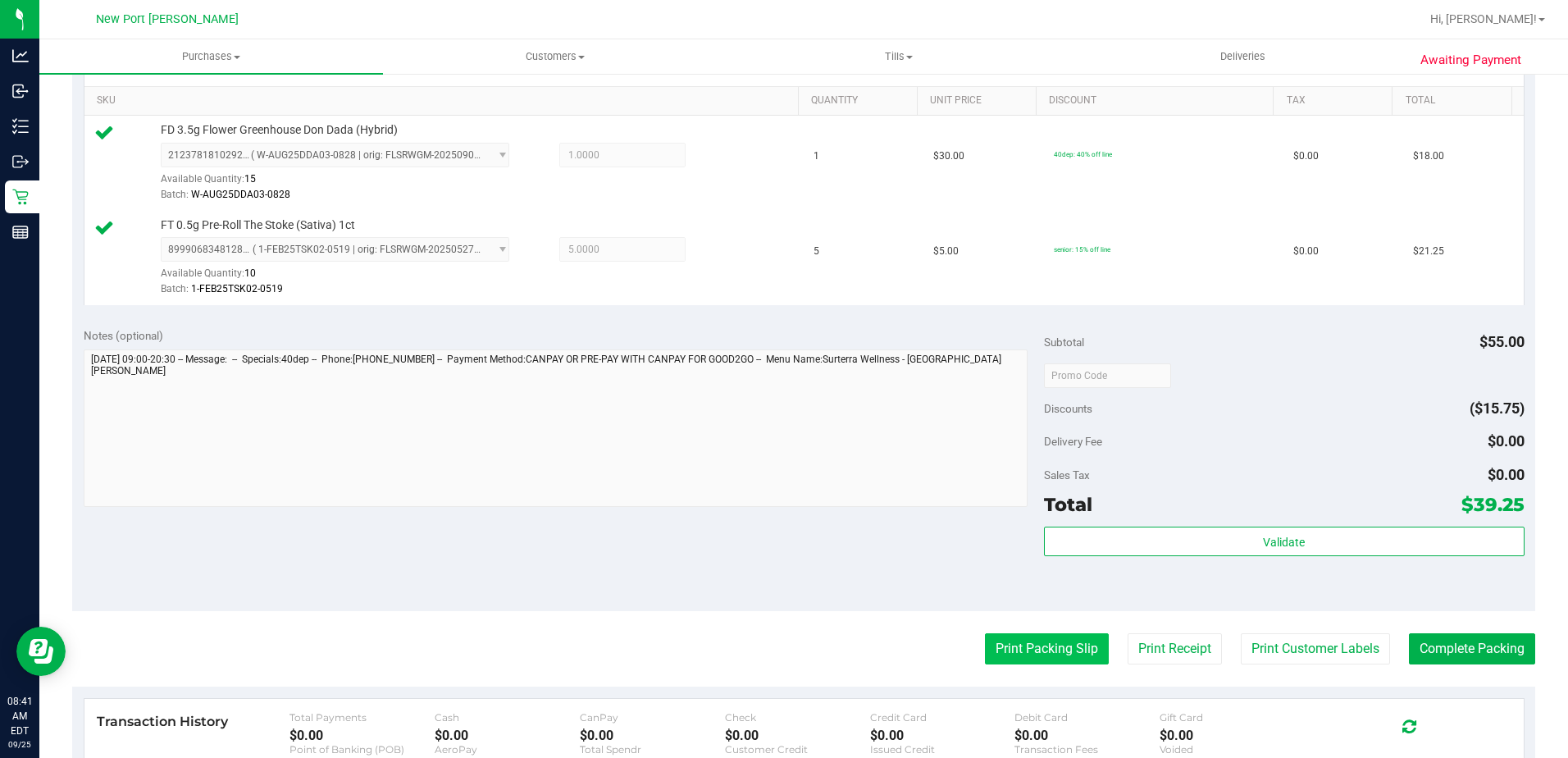
click at [993, 650] on button "Print Packing Slip" at bounding box center [1047, 649] width 124 height 31
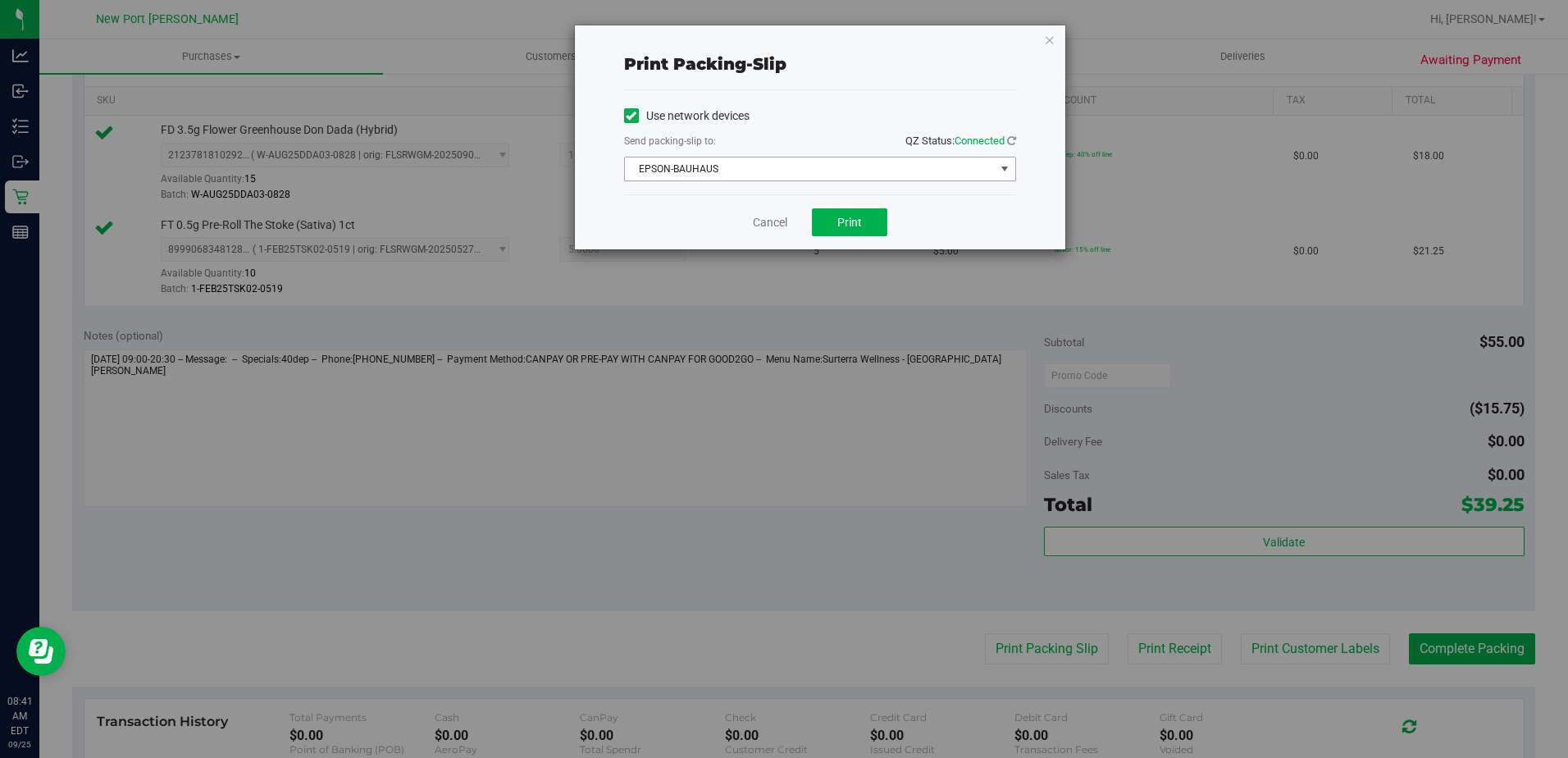
click at [998, 170] on span "select" at bounding box center [1004, 169] width 13 height 13
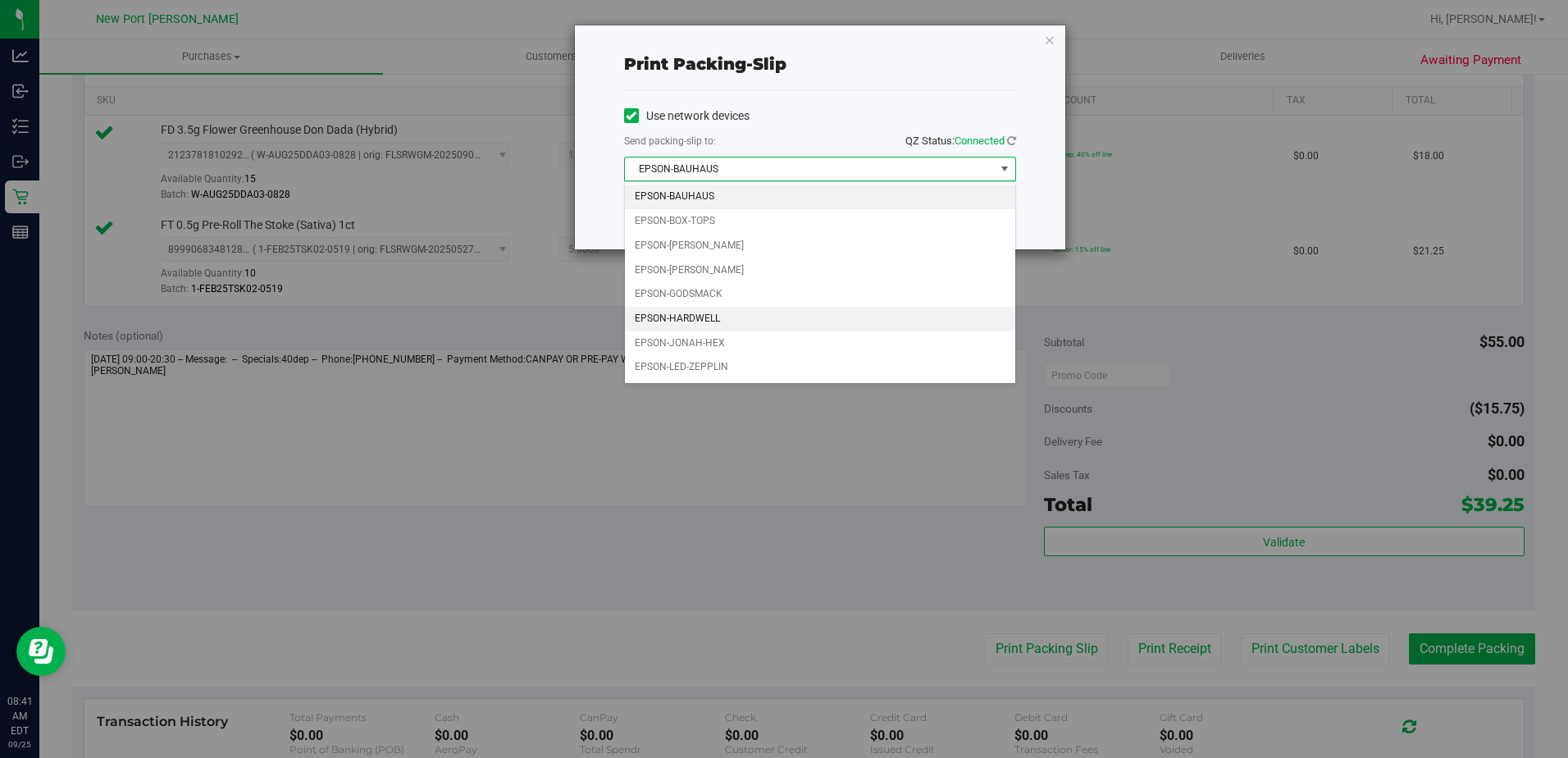
click at [710, 321] on li "EPSON-HARDWELL" at bounding box center [820, 319] width 390 height 25
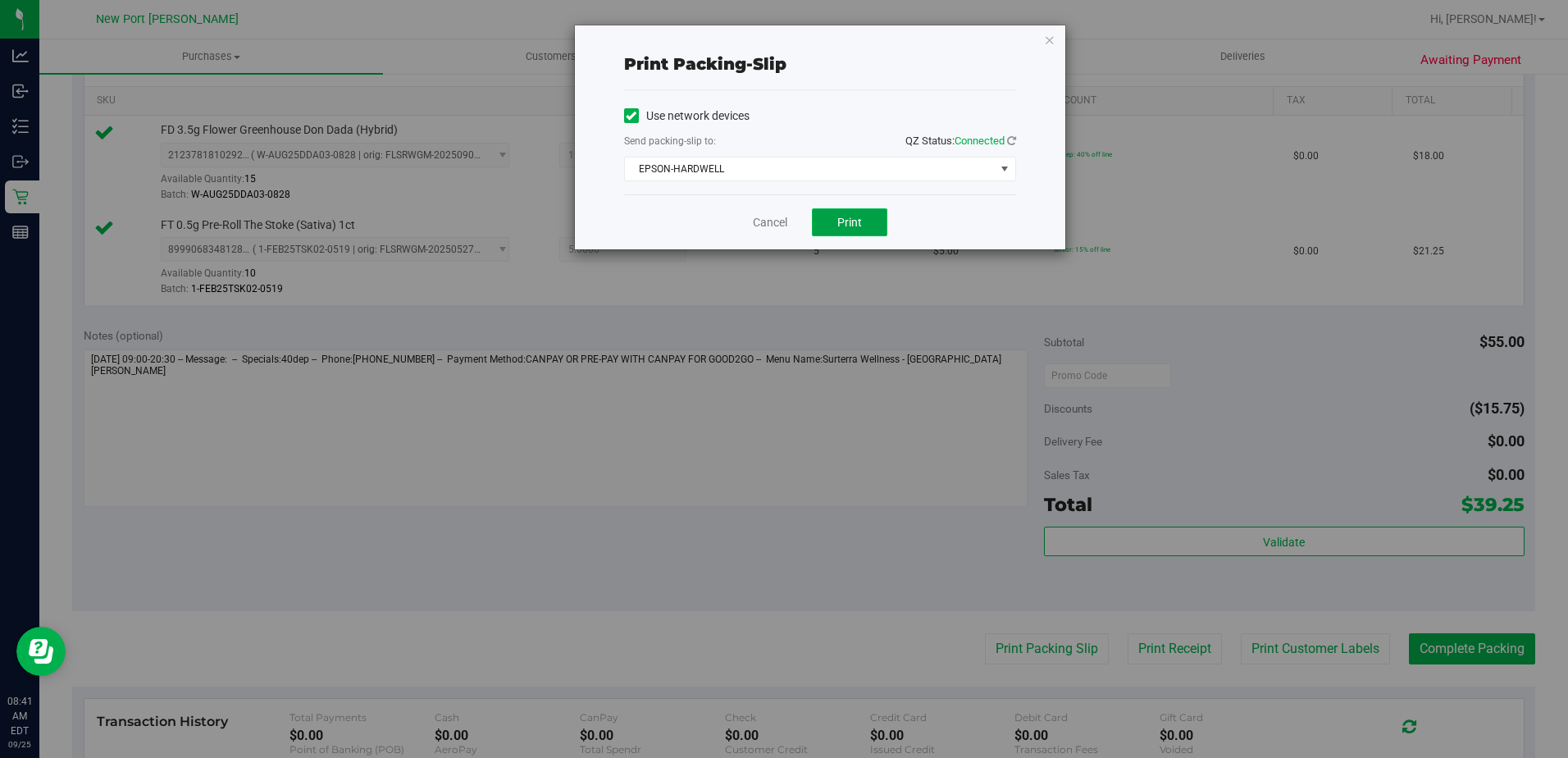
click at [853, 227] on span "Print" at bounding box center [850, 222] width 25 height 13
click at [783, 225] on link "Cancel" at bounding box center [770, 223] width 34 height 17
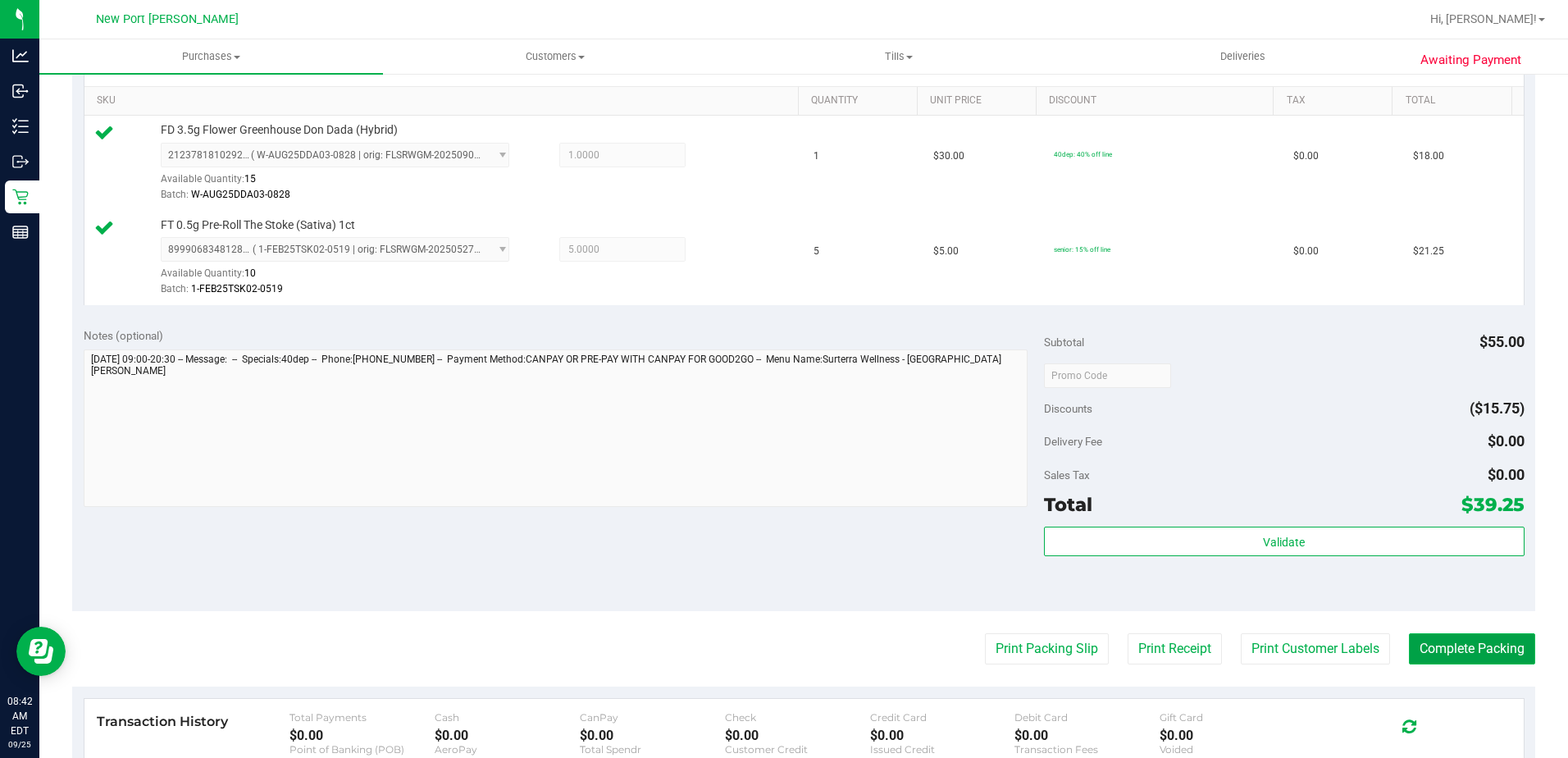
click at [1441, 655] on button "Complete Packing" at bounding box center [1472, 649] width 127 height 31
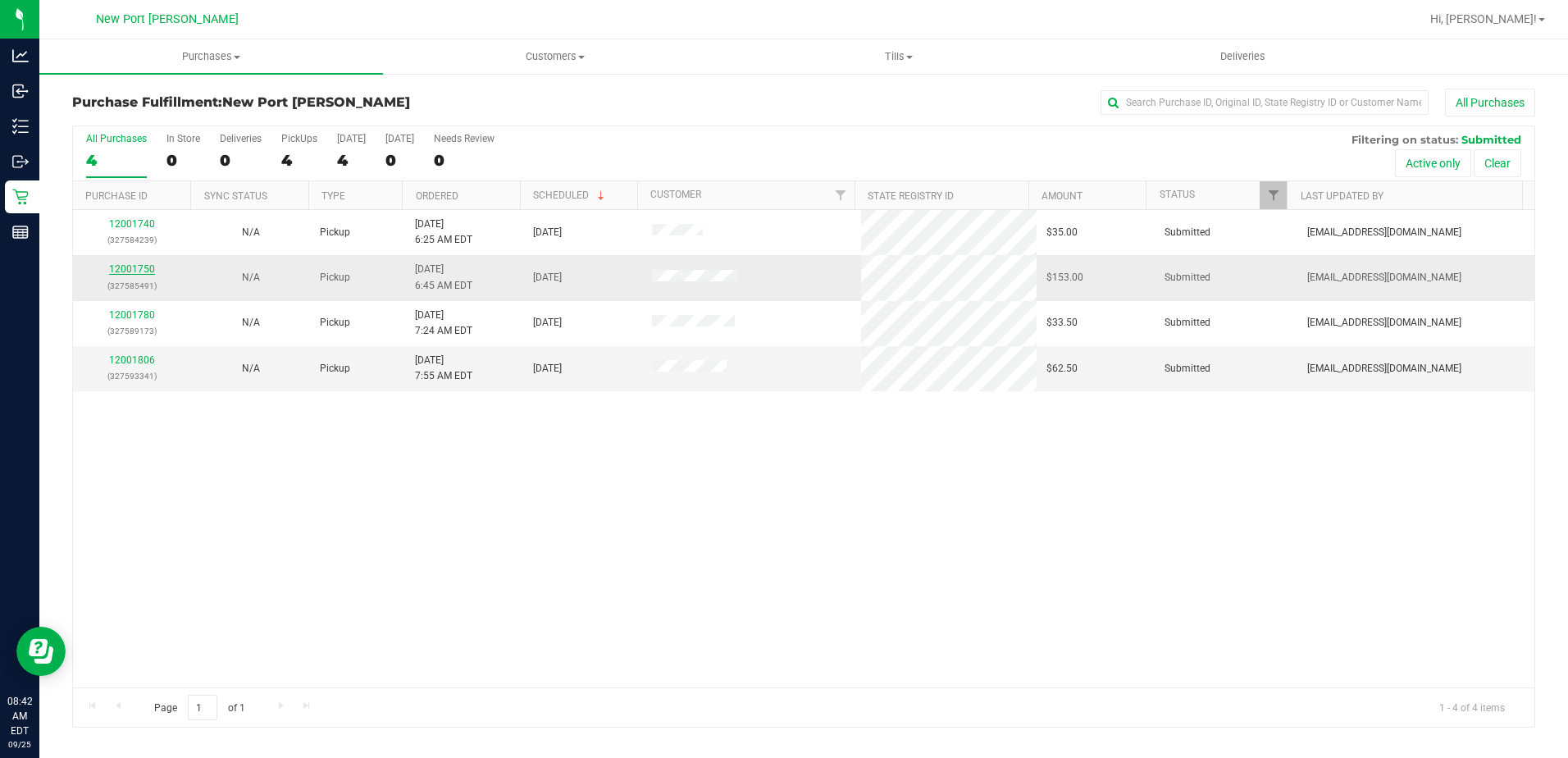
click at [133, 268] on link "12001750" at bounding box center [132, 269] width 46 height 11
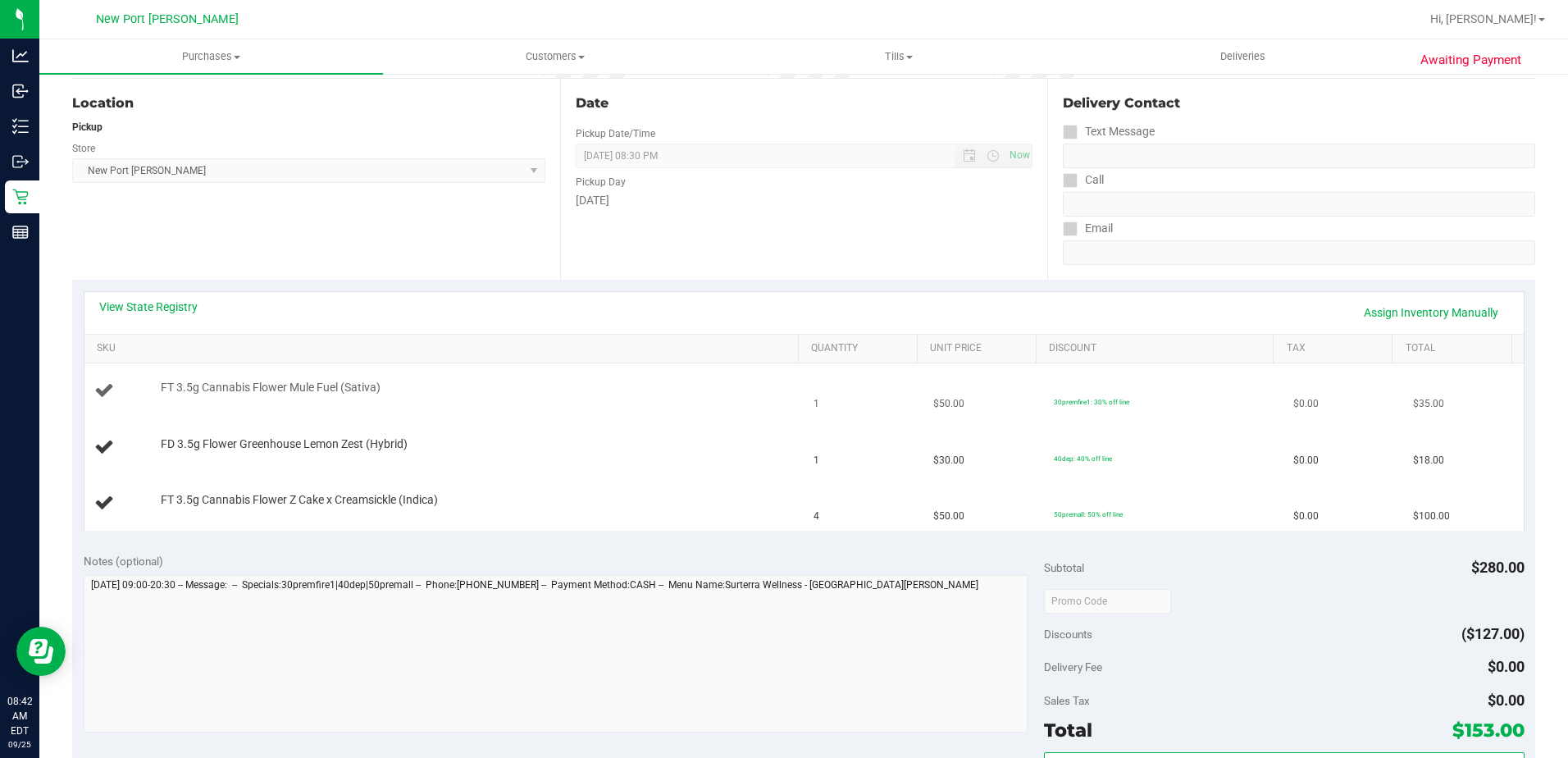
scroll to position [165, 0]
click at [140, 299] on link "View State Registry" at bounding box center [148, 305] width 98 height 16
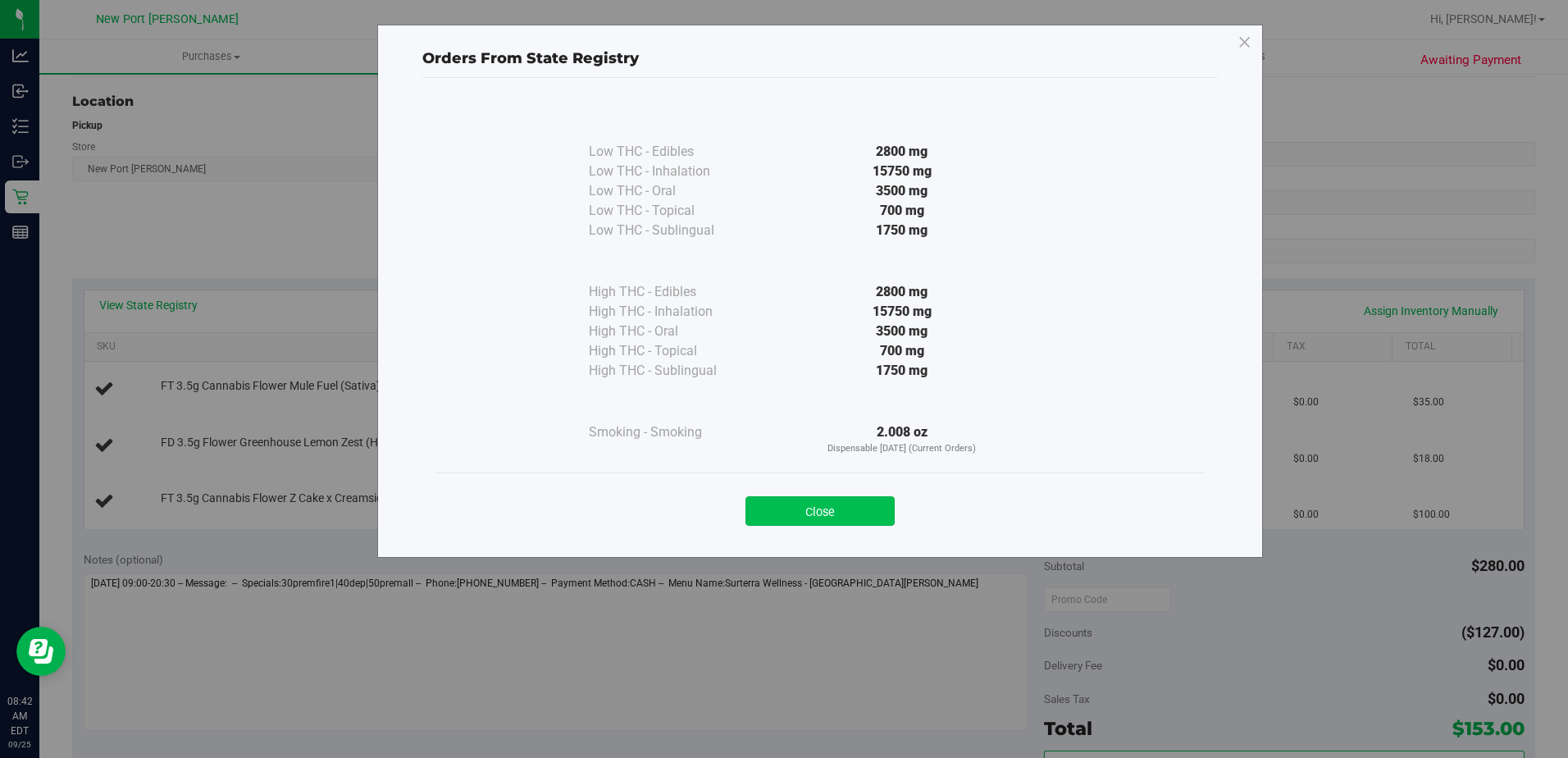
click at [855, 506] on button "Close" at bounding box center [820, 511] width 149 height 29
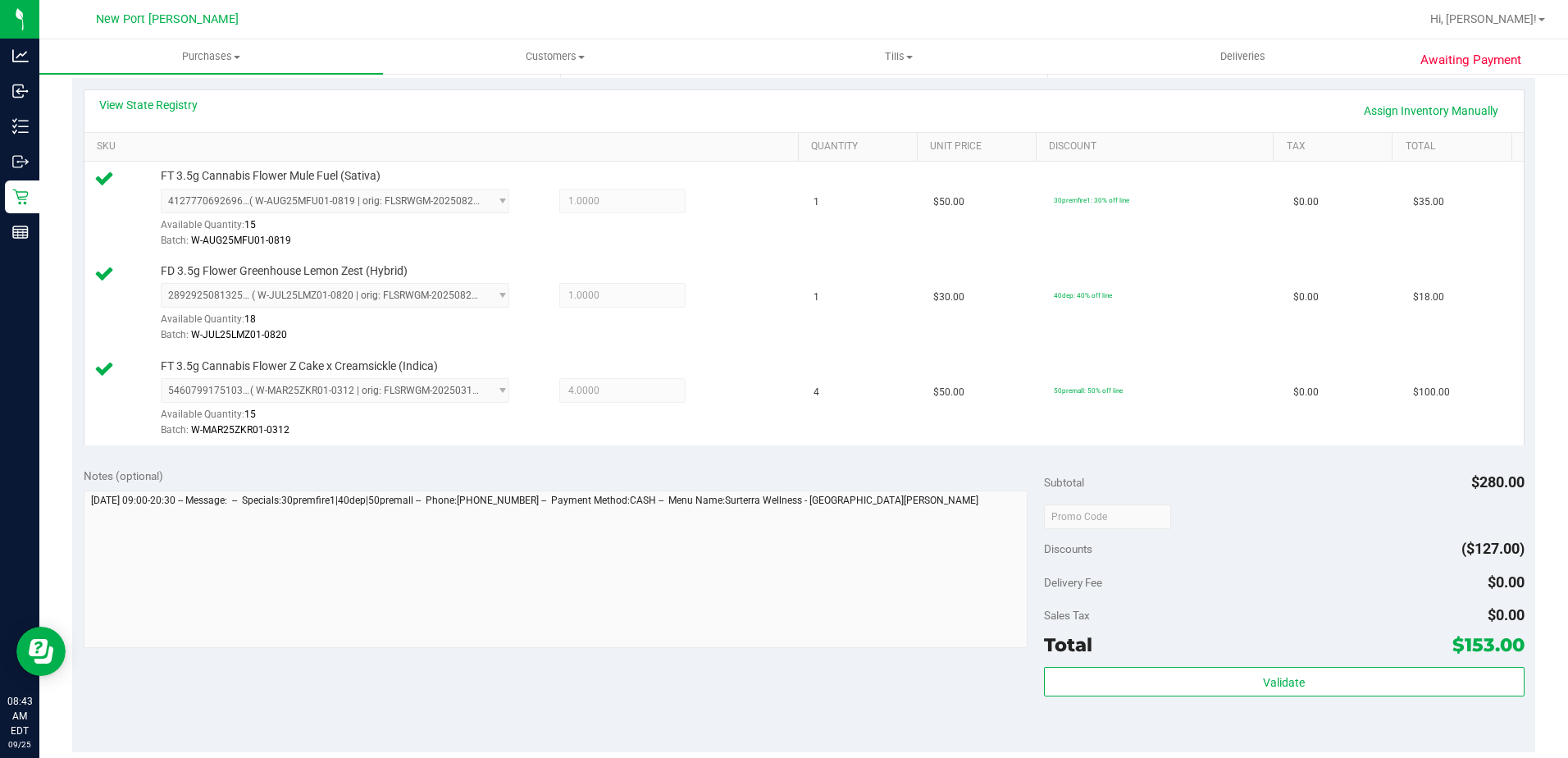
scroll to position [575, 0]
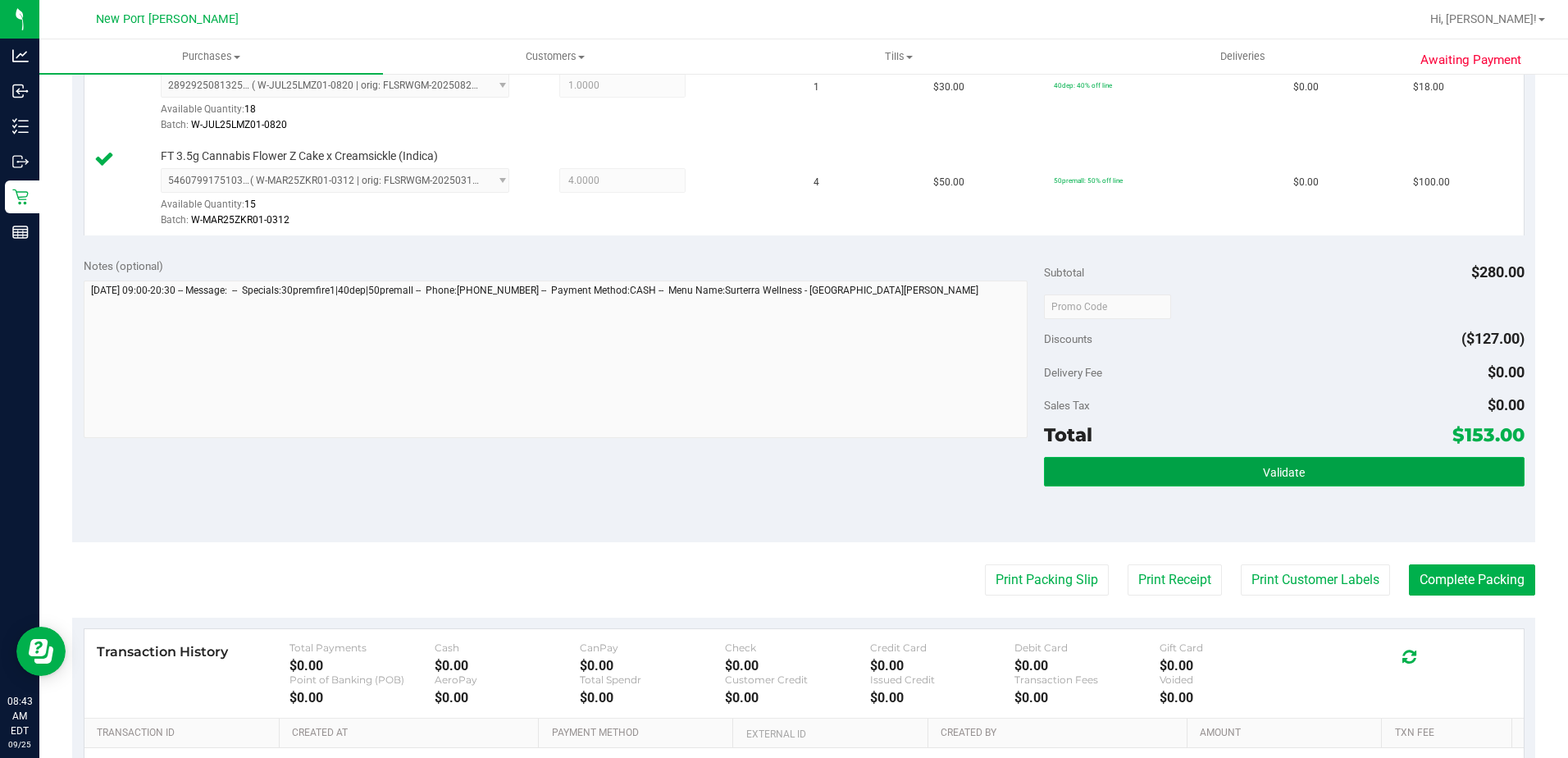
click at [1311, 486] on button "Validate" at bounding box center [1285, 472] width 480 height 29
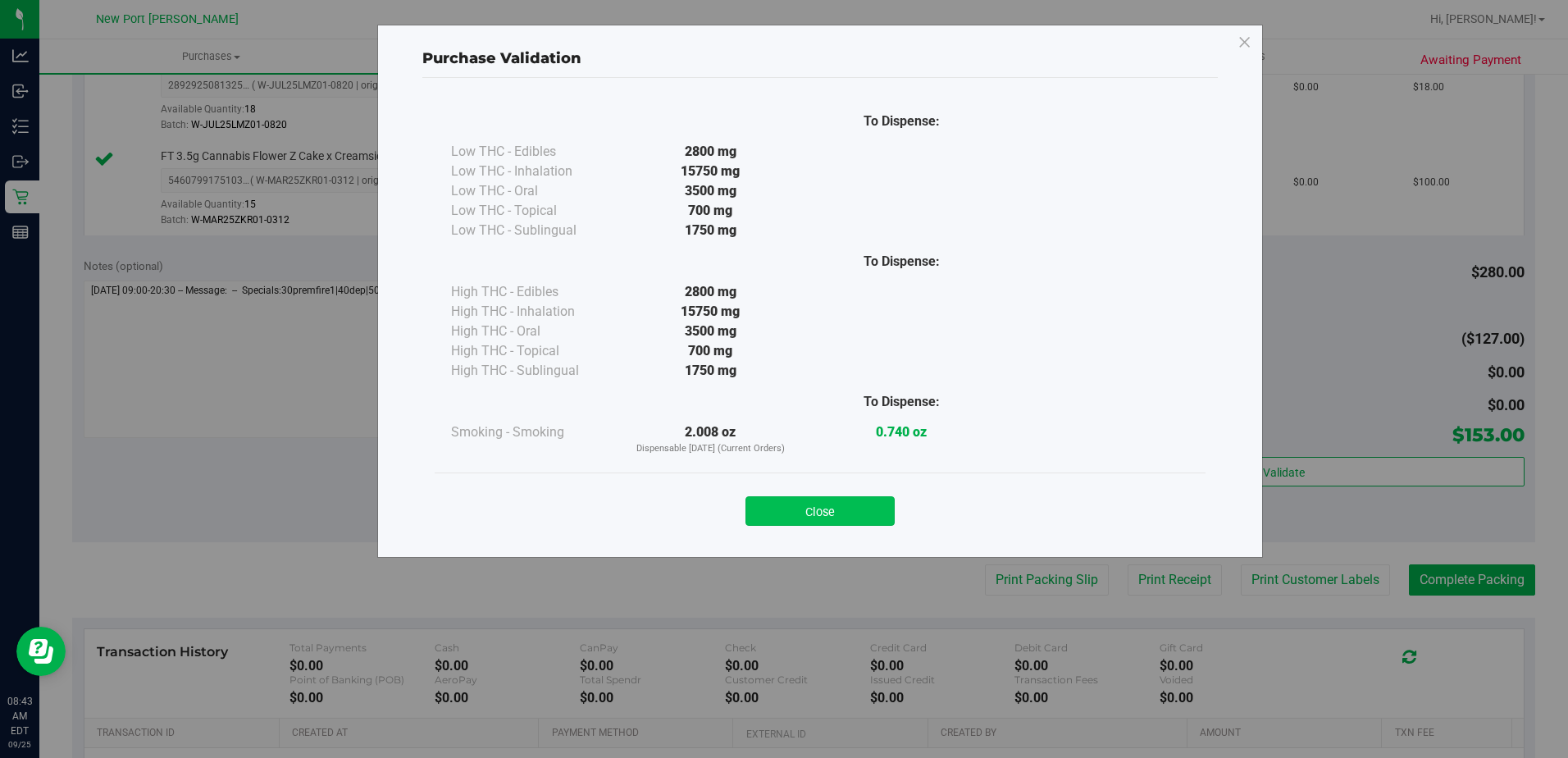
click at [827, 512] on button "Close" at bounding box center [820, 511] width 149 height 29
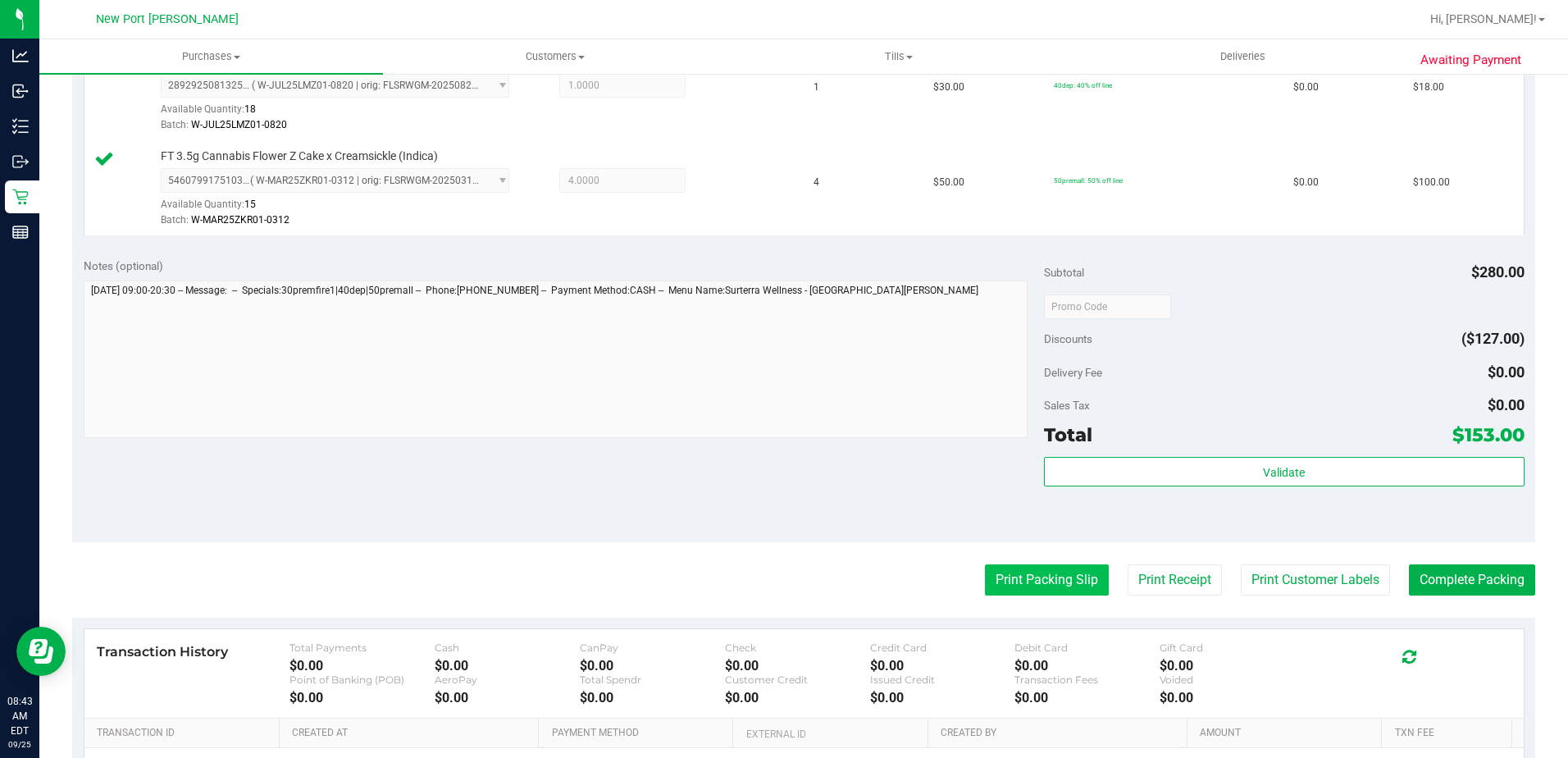
click at [1015, 581] on button "Print Packing Slip" at bounding box center [1047, 580] width 124 height 31
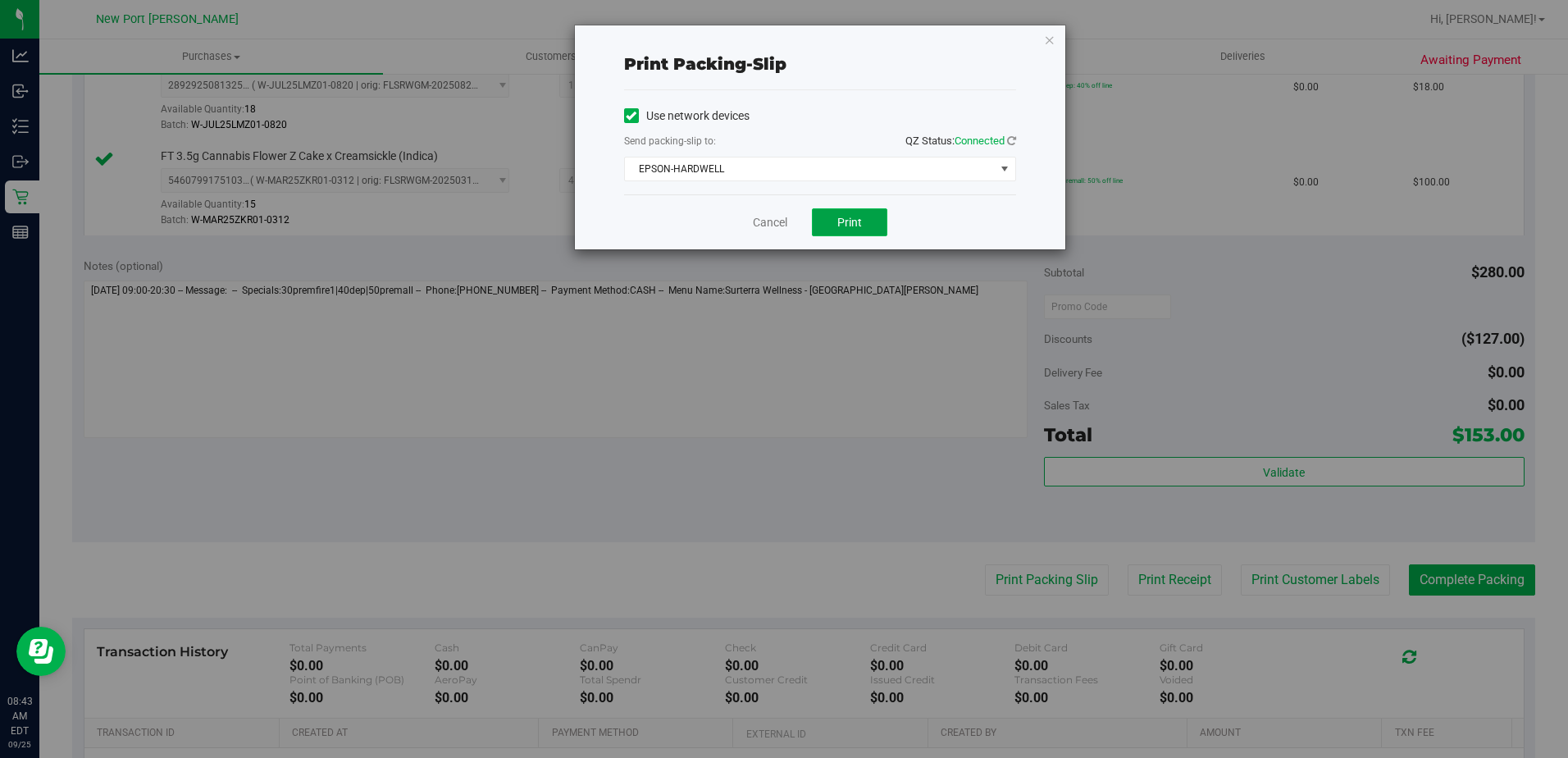
click at [841, 222] on span "Print" at bounding box center [850, 222] width 25 height 13
click at [765, 230] on link "Cancel" at bounding box center [770, 223] width 34 height 17
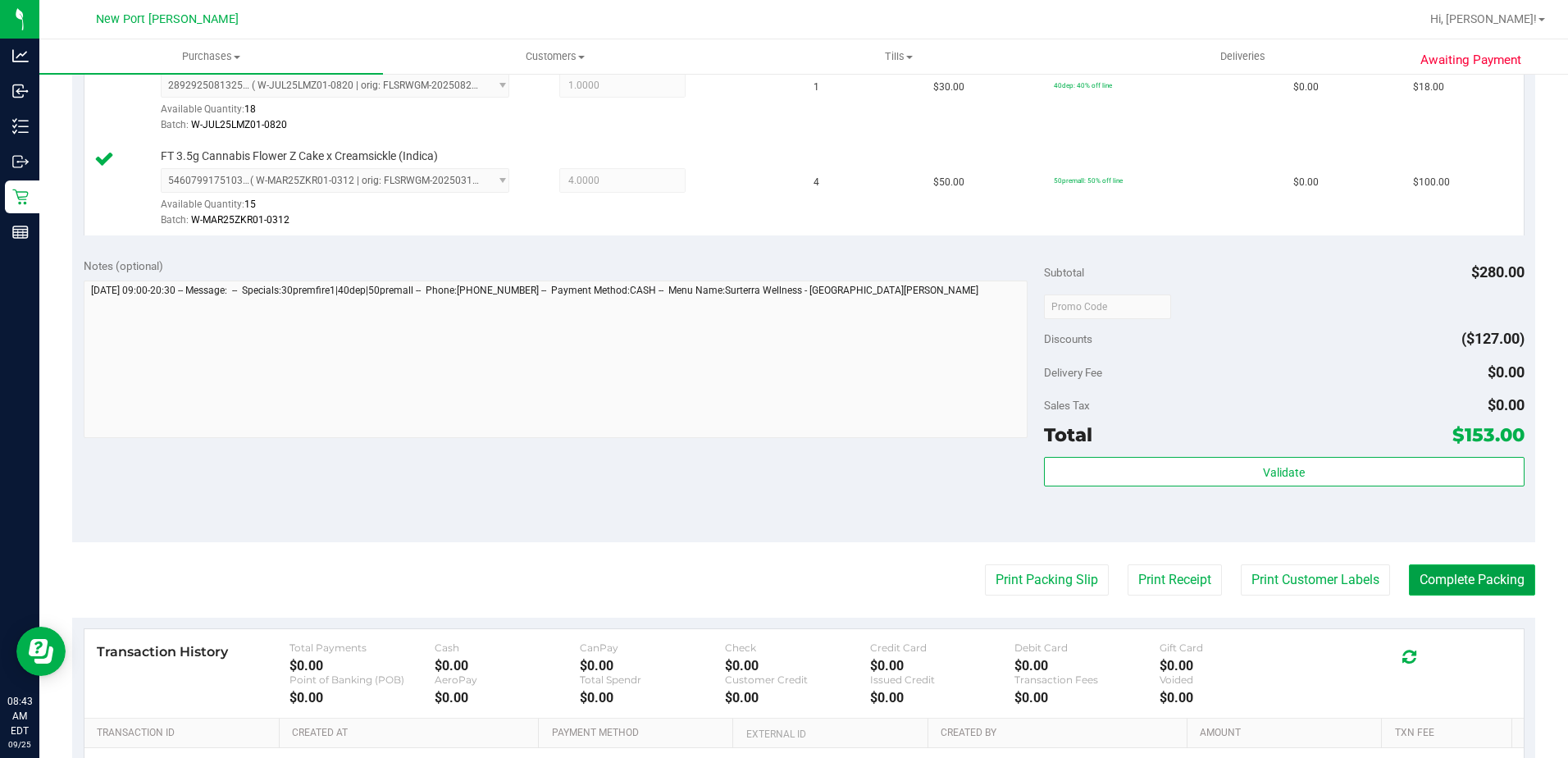
click at [1459, 592] on button "Complete Packing" at bounding box center [1472, 580] width 127 height 31
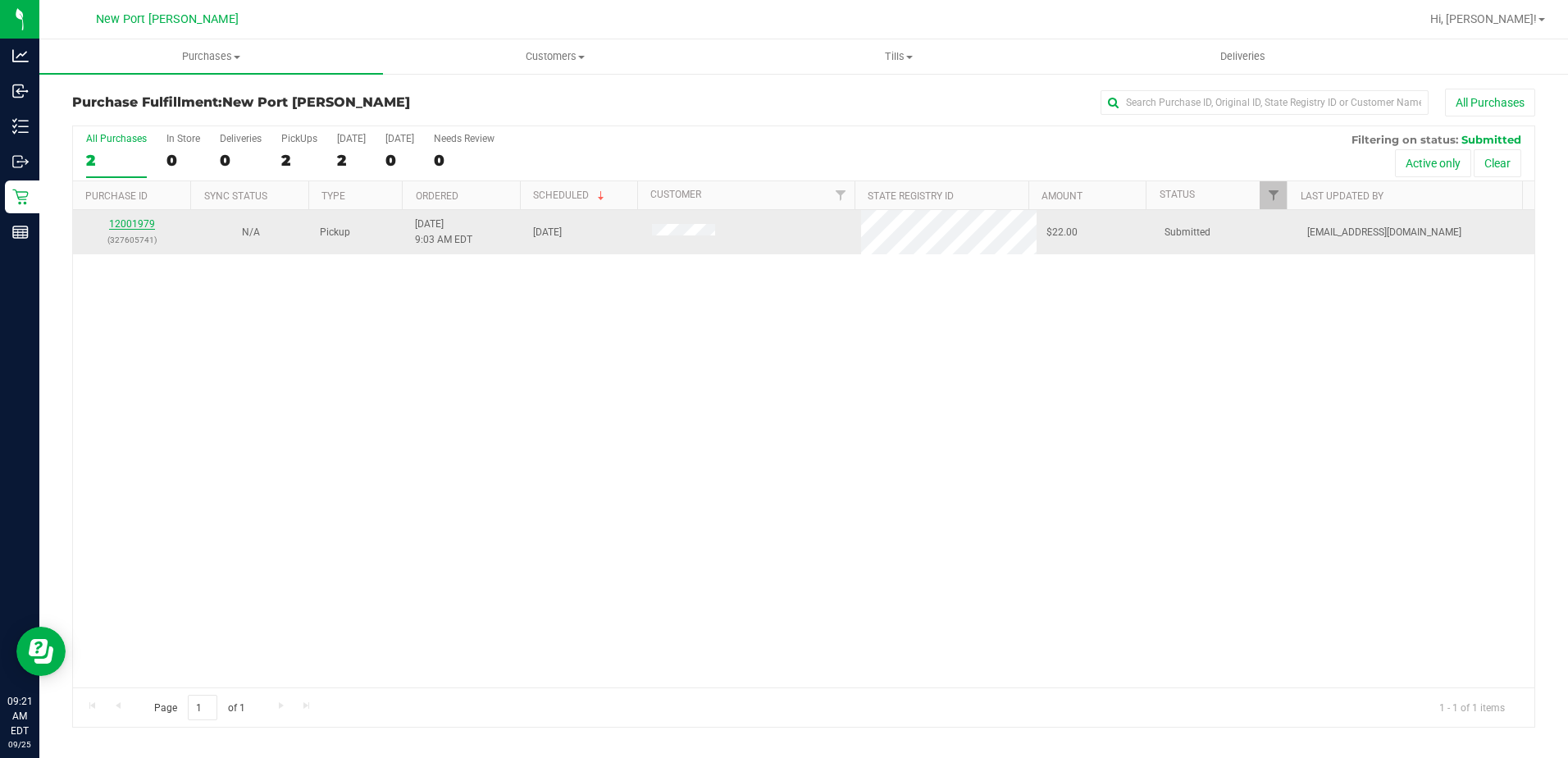
click at [140, 224] on link "12001979" at bounding box center [132, 223] width 46 height 11
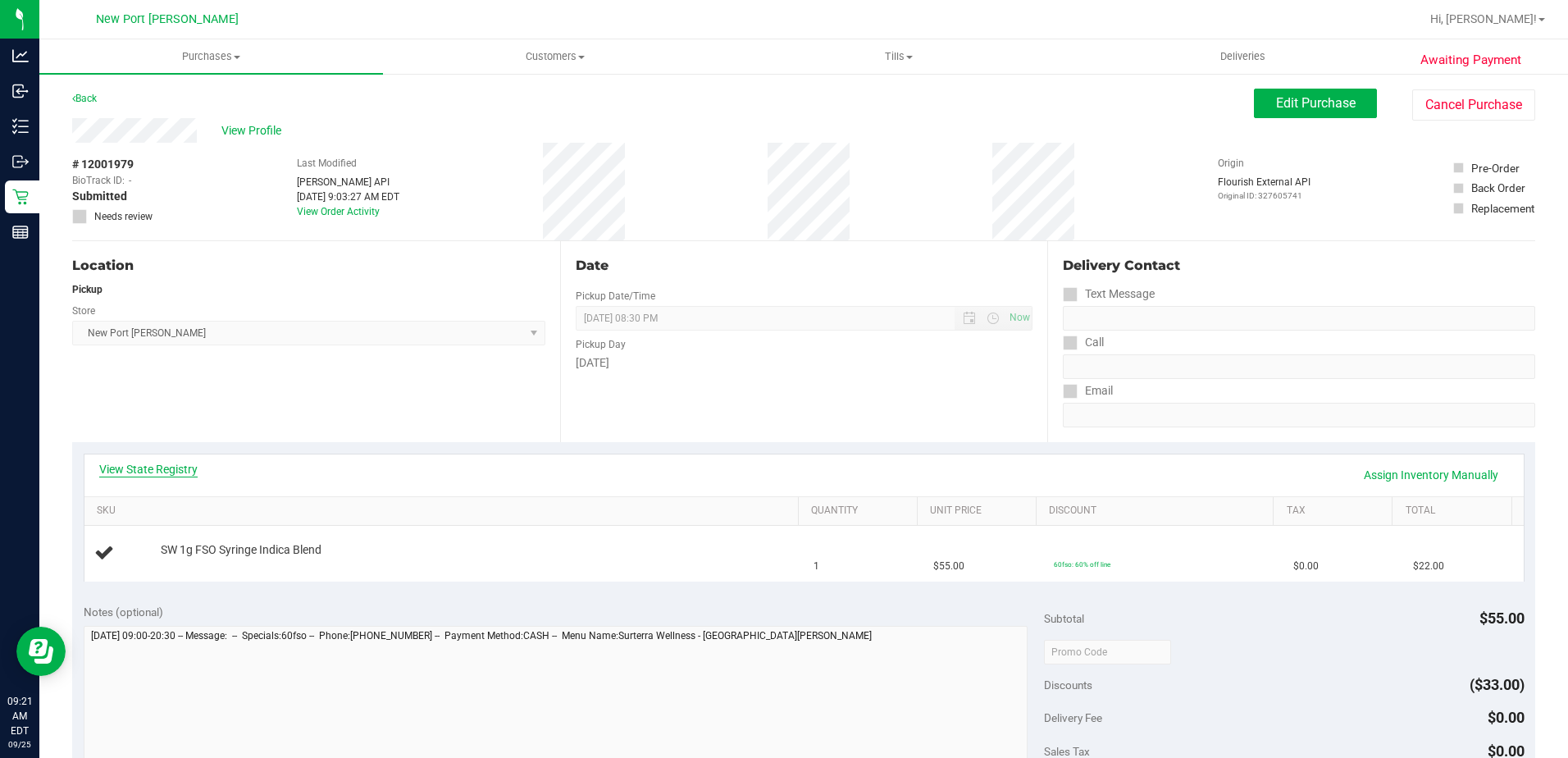
click at [173, 473] on link "View State Registry" at bounding box center [148, 469] width 98 height 16
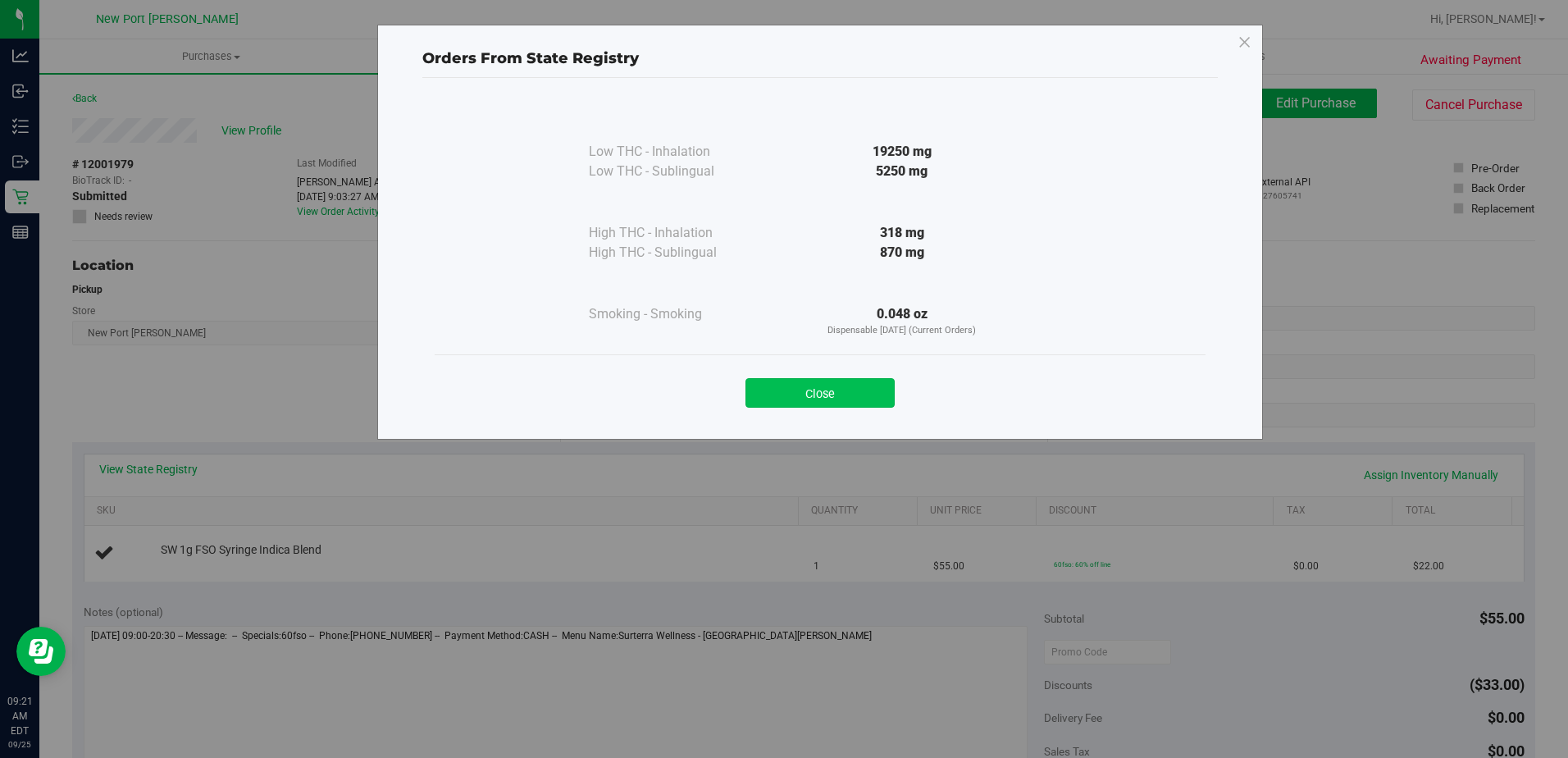
click at [852, 393] on button "Close" at bounding box center [820, 393] width 149 height 29
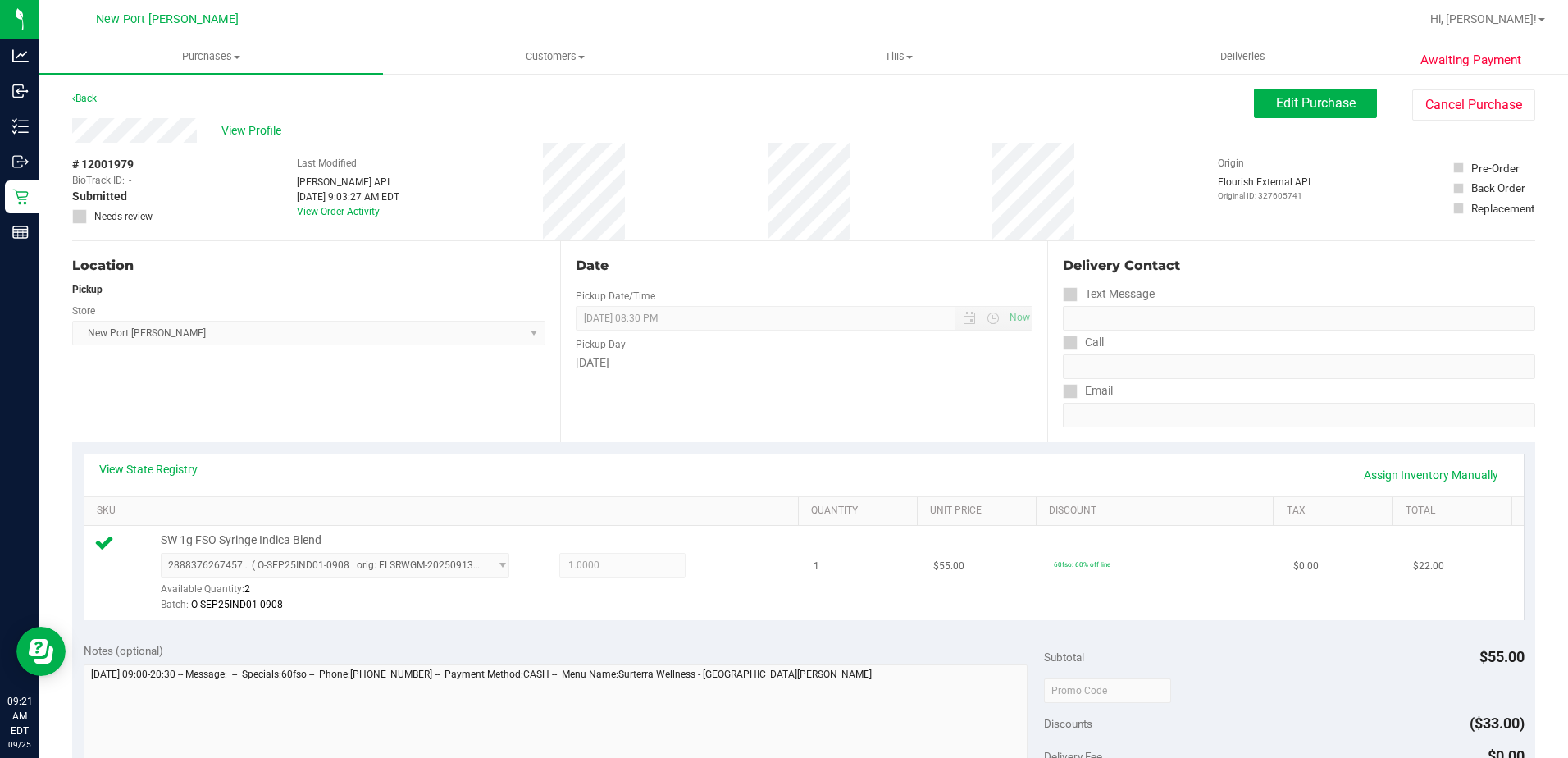
scroll to position [410, 0]
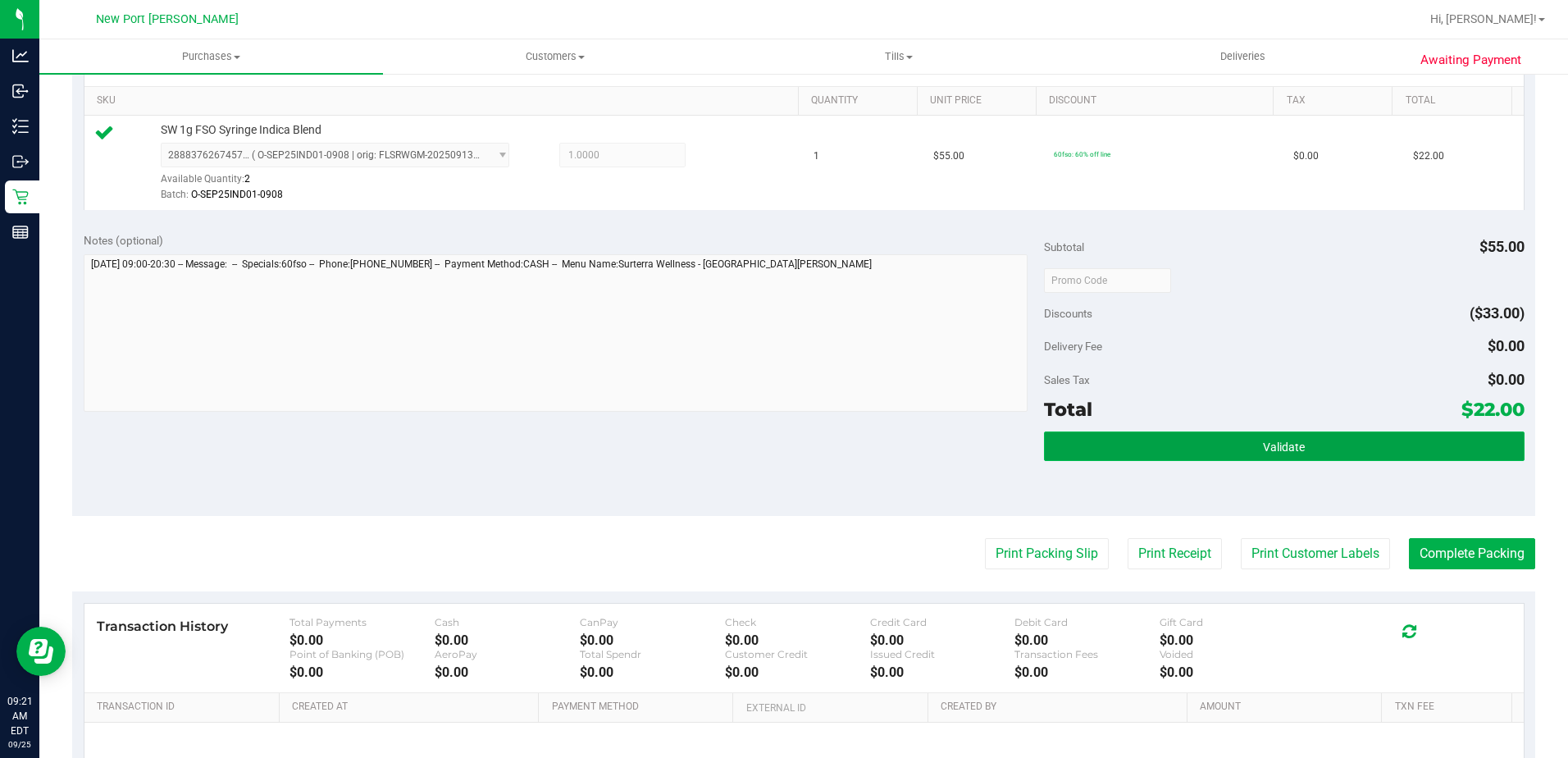
click at [1226, 453] on button "Validate" at bounding box center [1285, 446] width 480 height 29
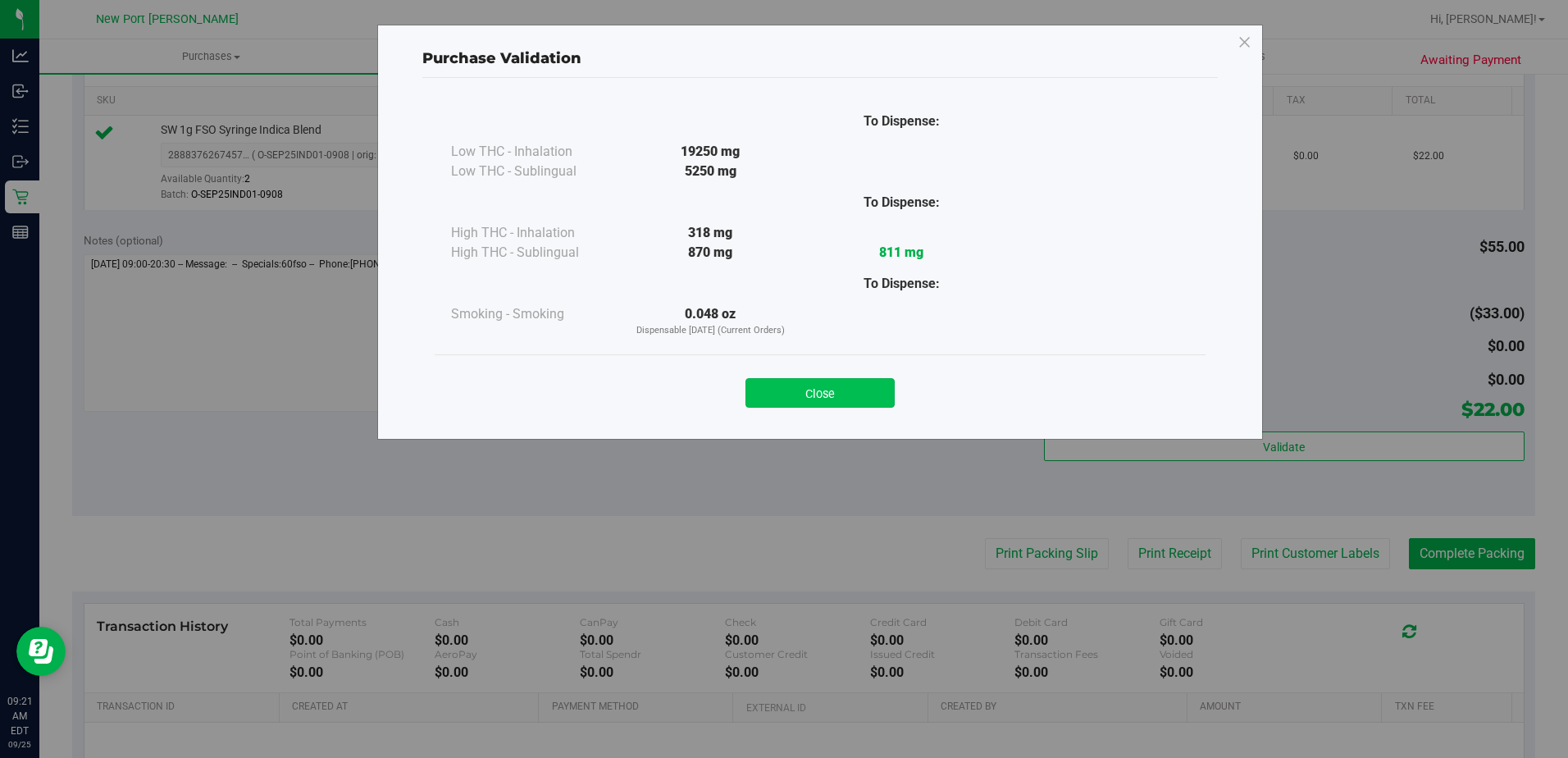
click at [815, 393] on button "Close" at bounding box center [820, 393] width 149 height 29
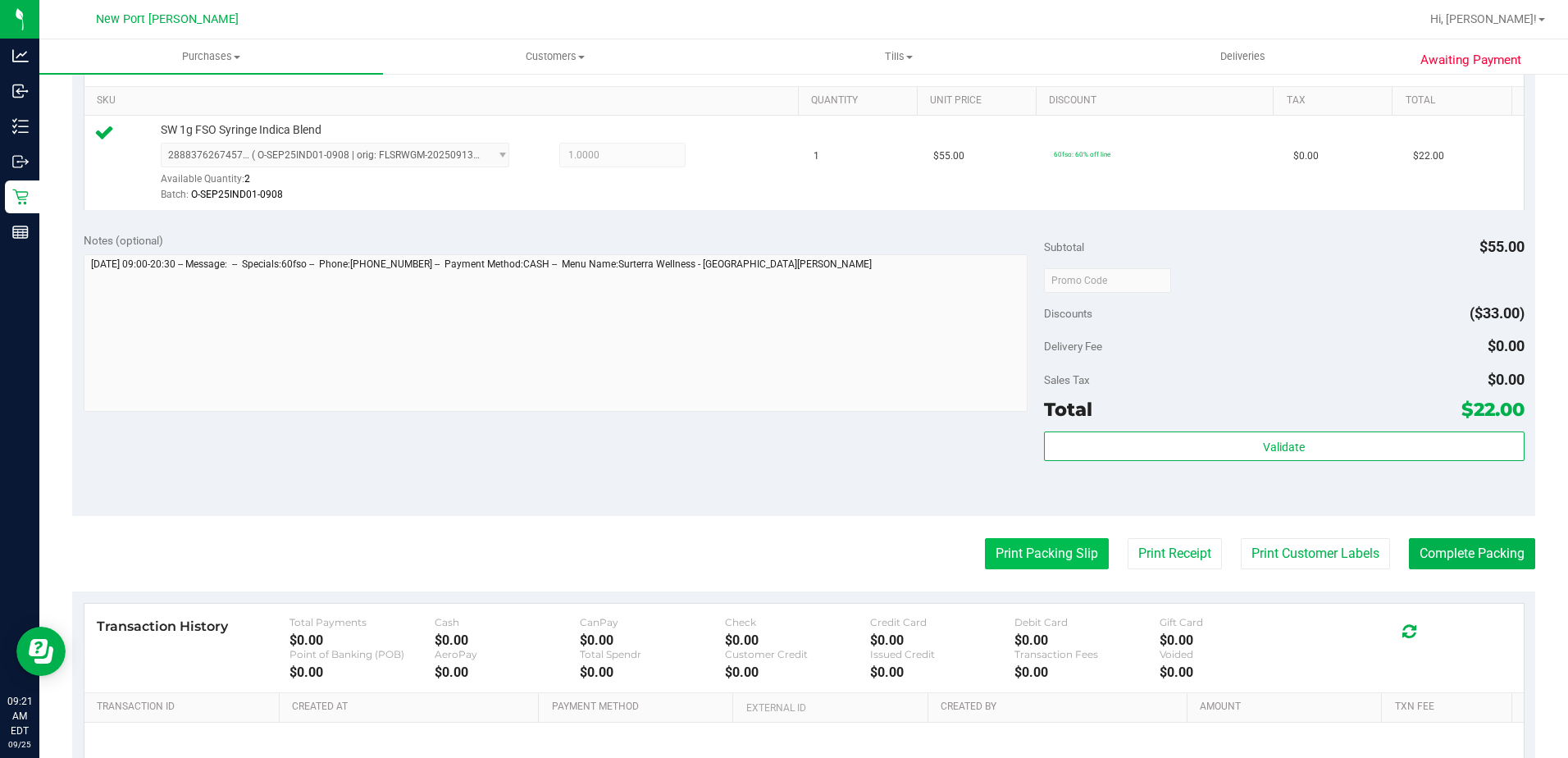
click at [1041, 550] on button "Print Packing Slip" at bounding box center [1047, 554] width 124 height 31
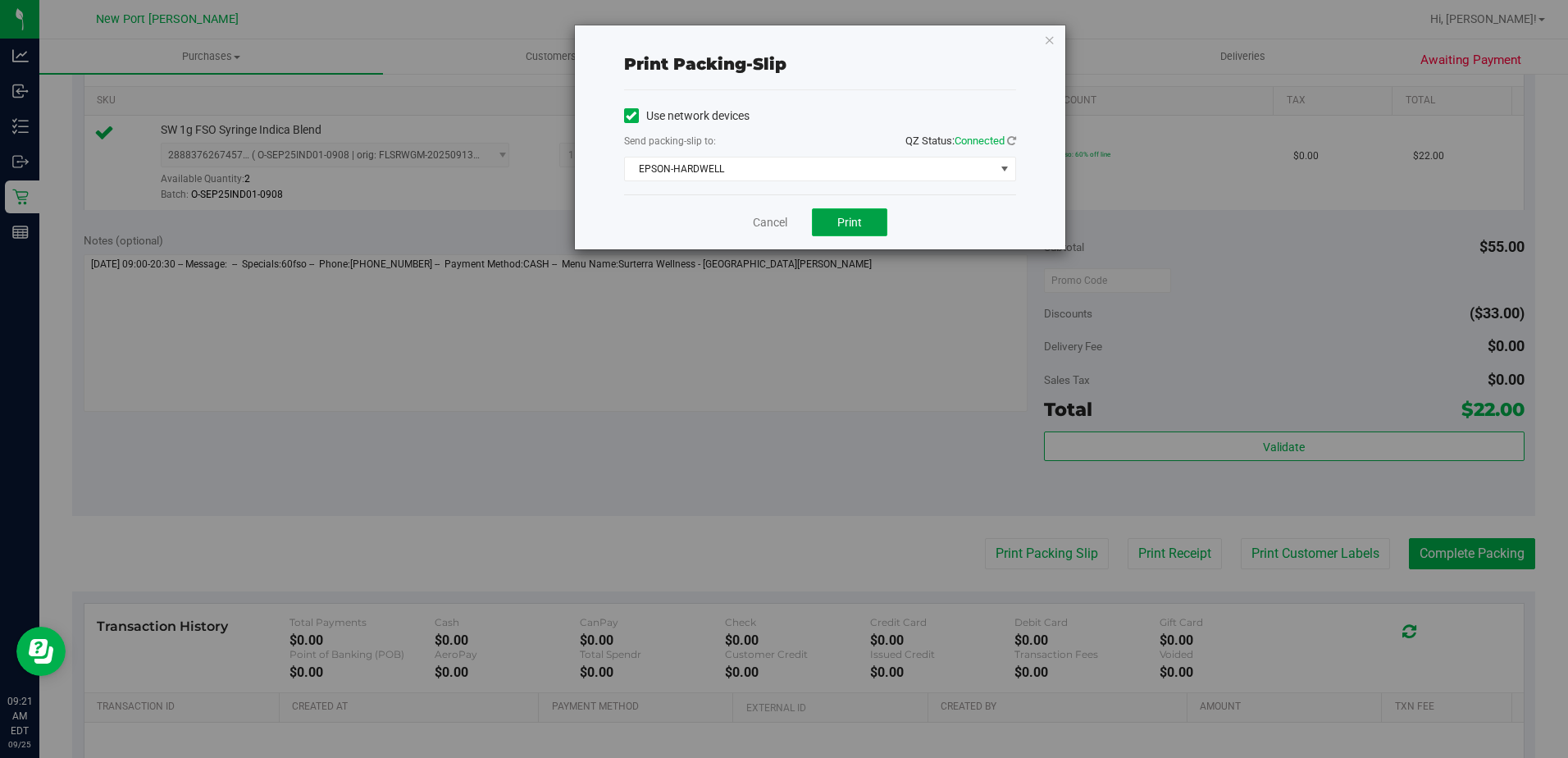
click at [855, 227] on span "Print" at bounding box center [850, 222] width 25 height 13
click at [778, 224] on link "Cancel" at bounding box center [770, 223] width 34 height 17
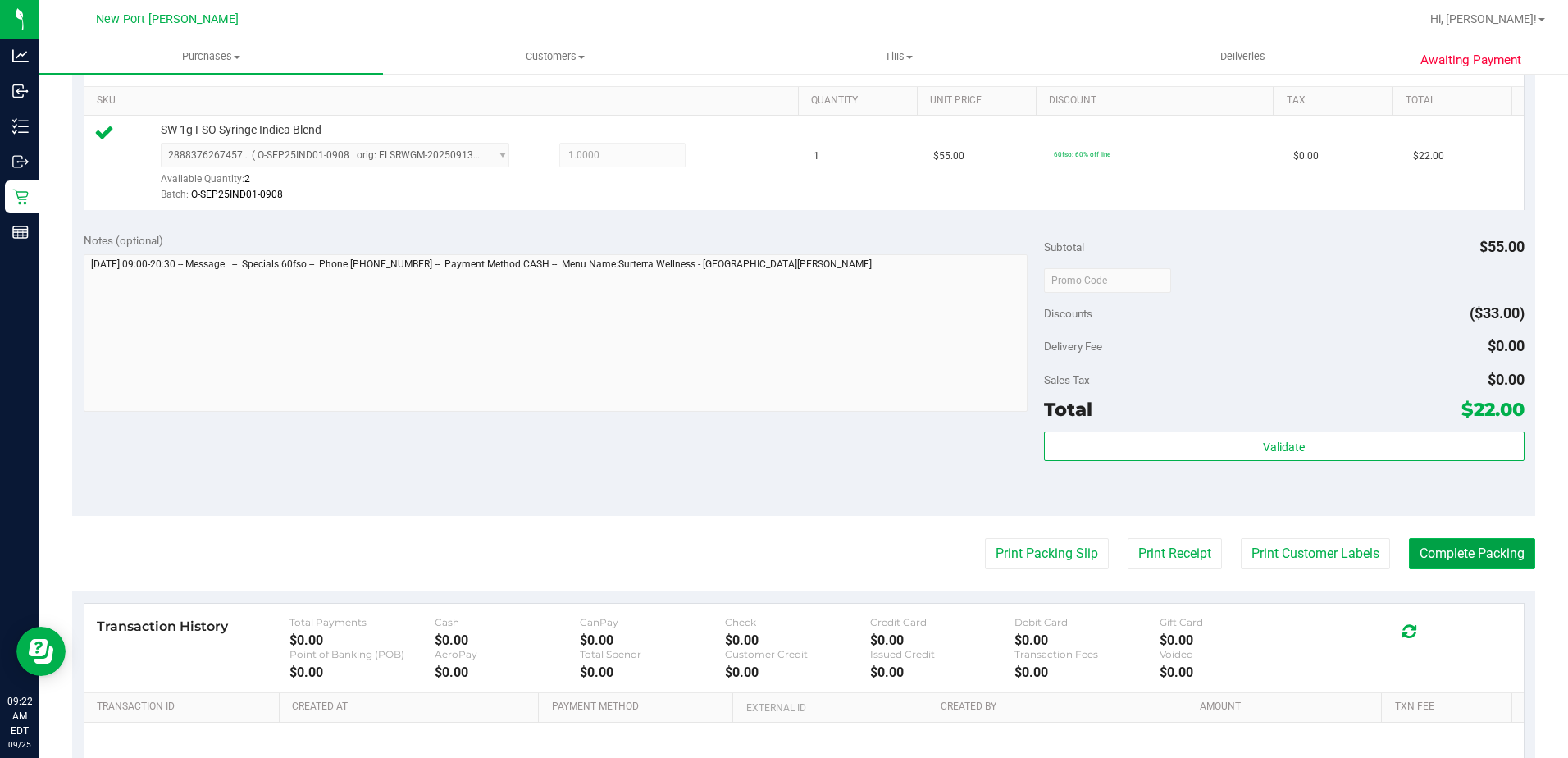
click at [1447, 552] on button "Complete Packing" at bounding box center [1472, 554] width 127 height 31
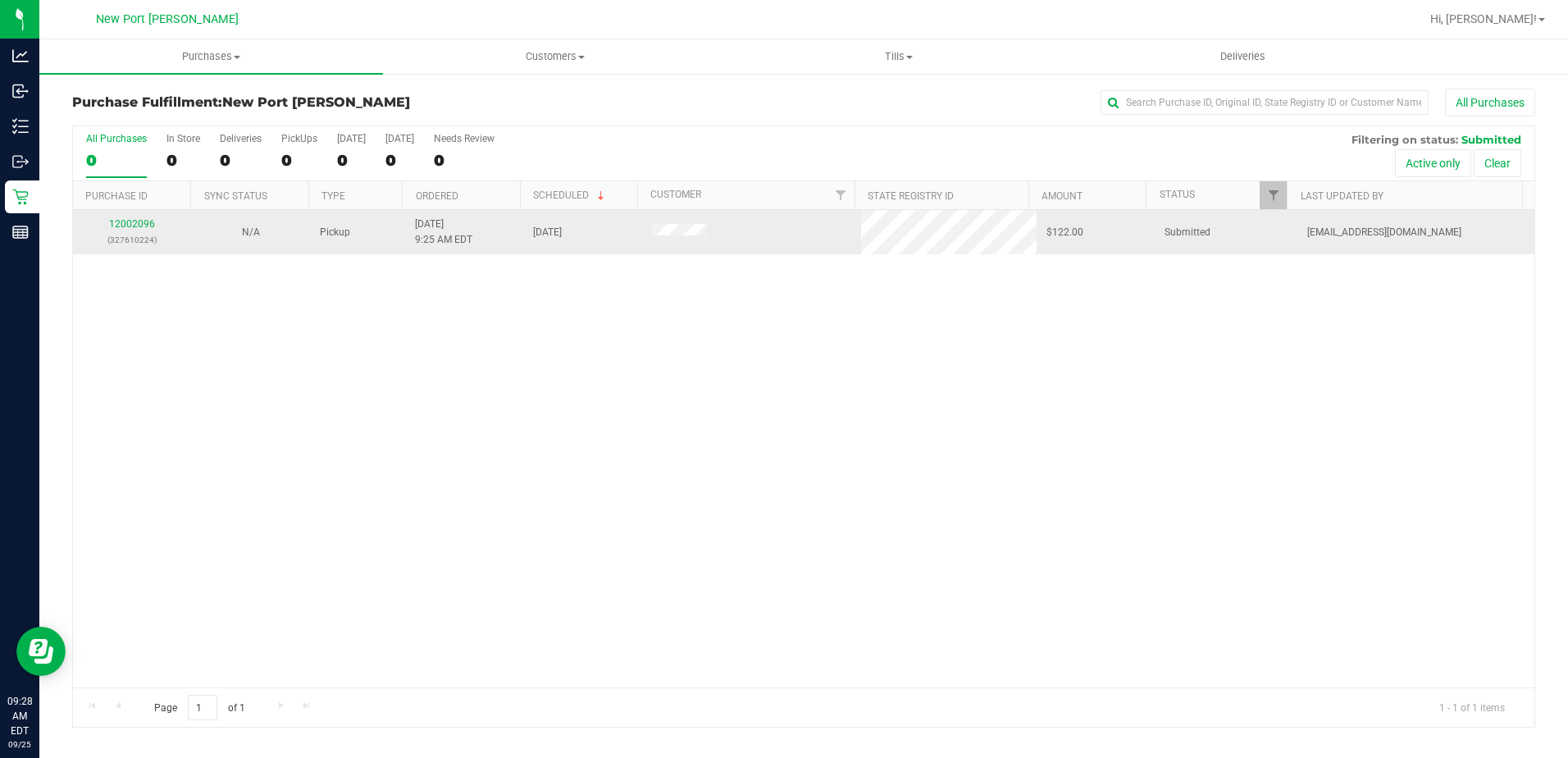
click at [135, 230] on div "12002096 (327610224)" at bounding box center [132, 232] width 99 height 31
click at [138, 227] on link "12002096" at bounding box center [132, 223] width 46 height 11
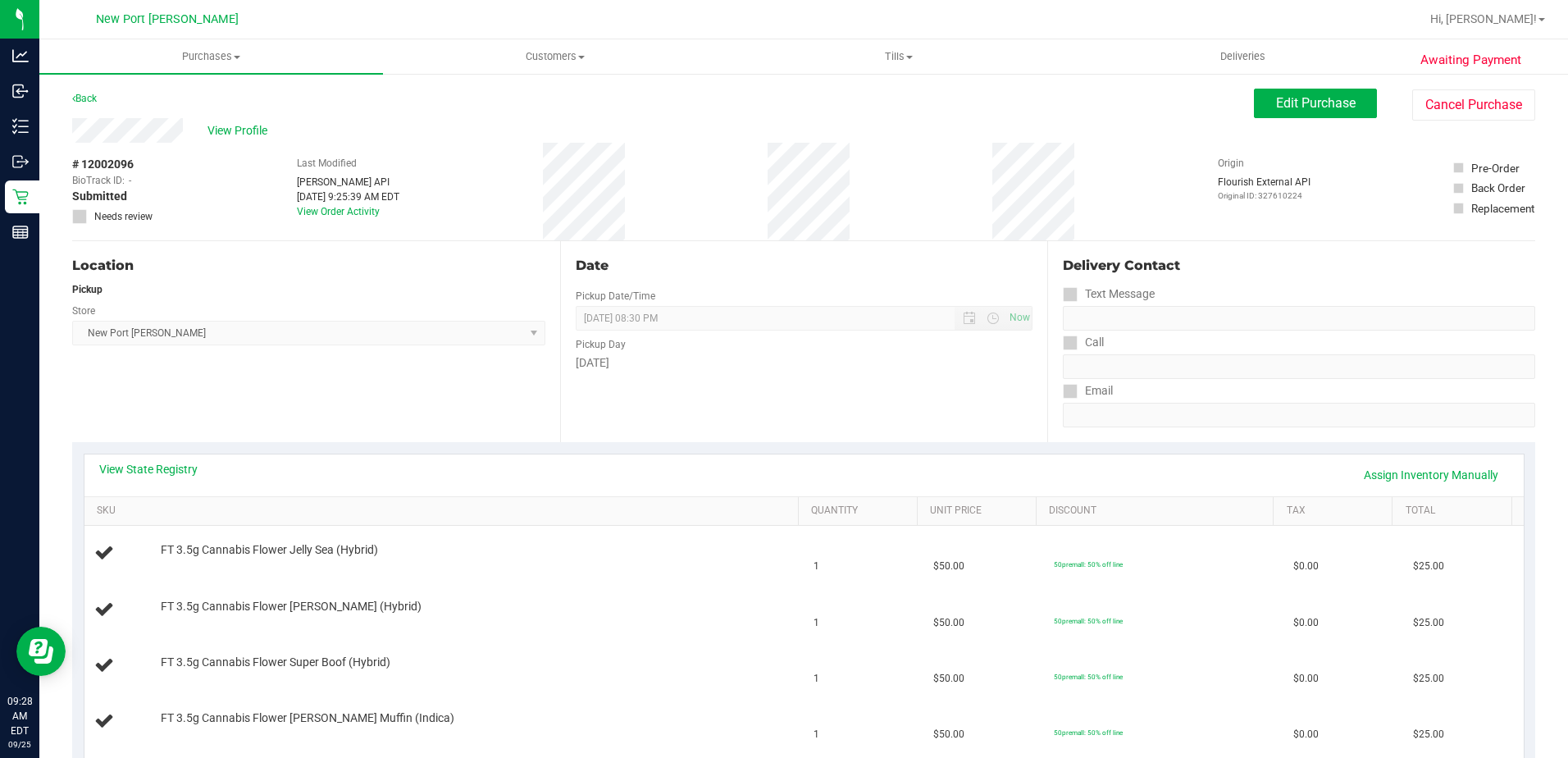
scroll to position [165, 0]
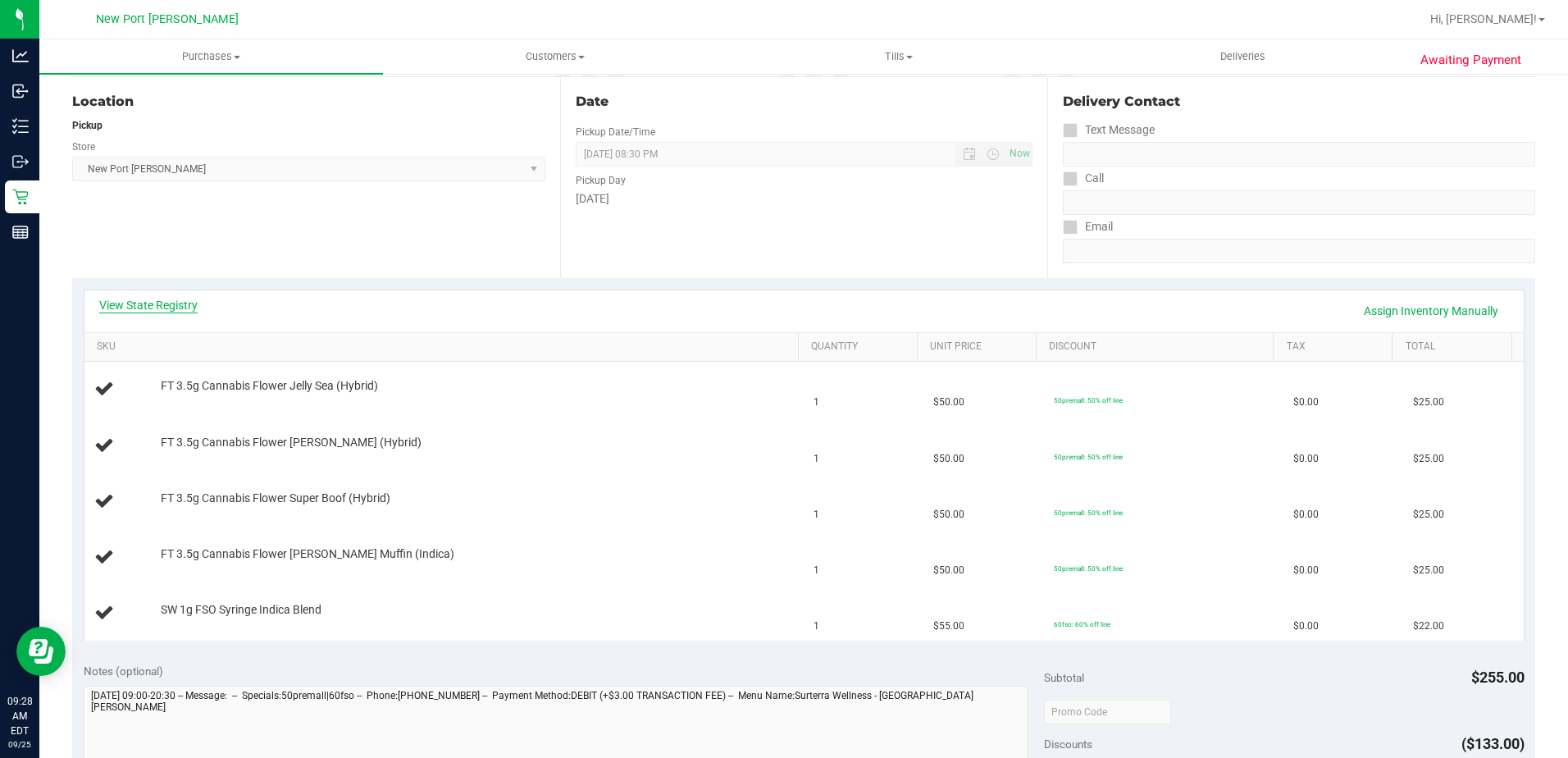
click at [173, 309] on link "View State Registry" at bounding box center [148, 305] width 98 height 16
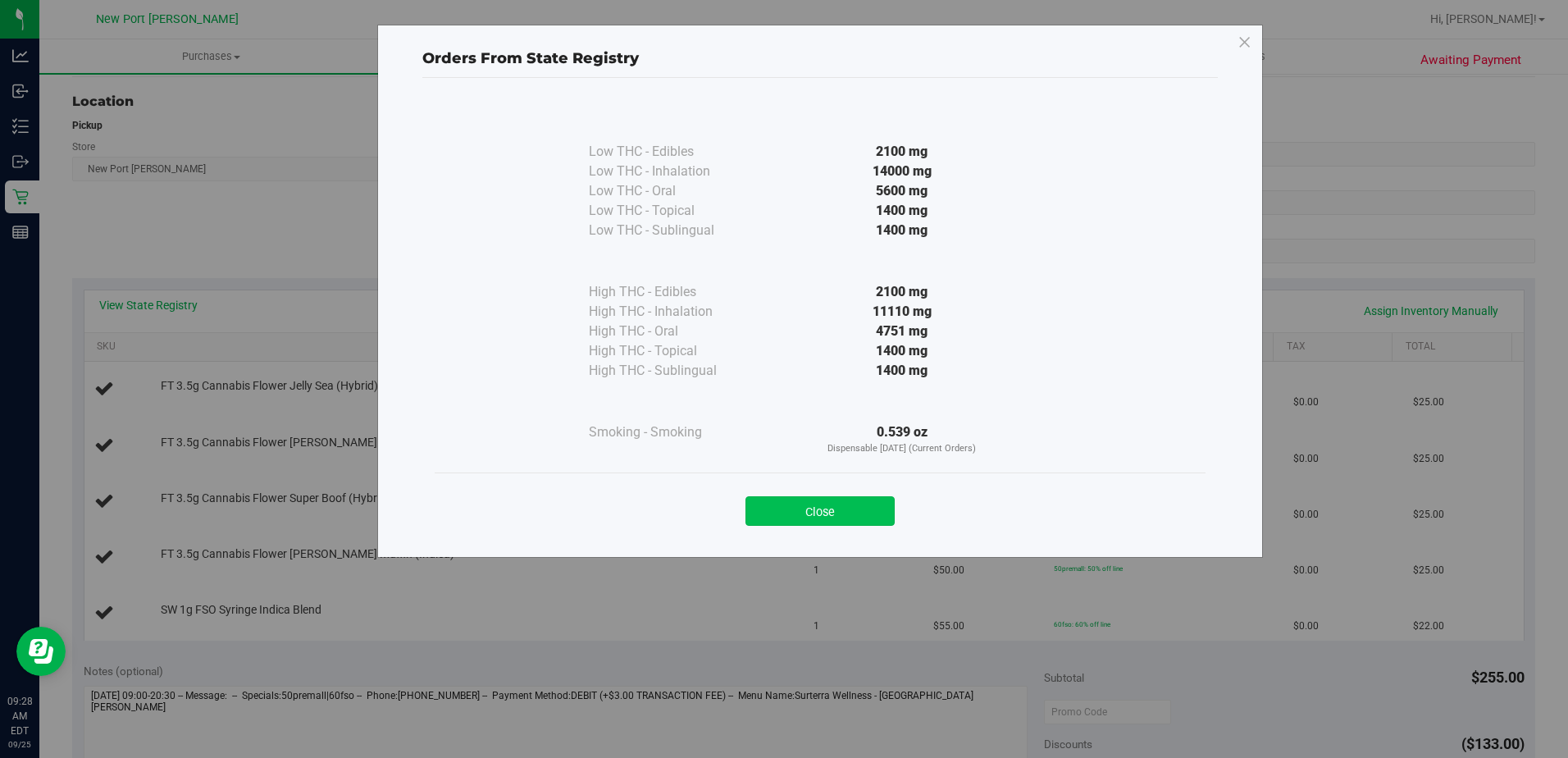
click at [823, 510] on button "Close" at bounding box center [820, 511] width 149 height 29
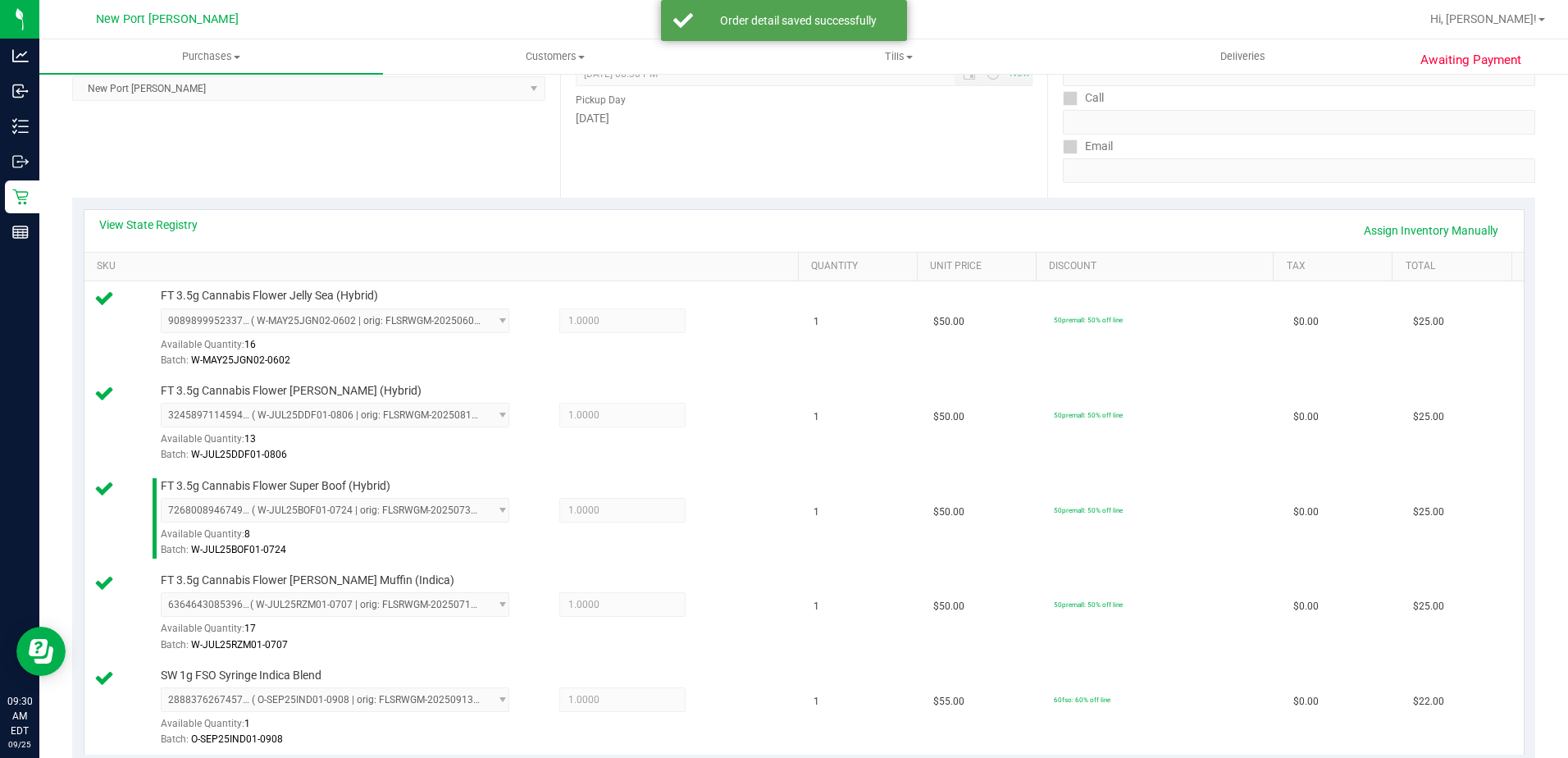
scroll to position [656, 0]
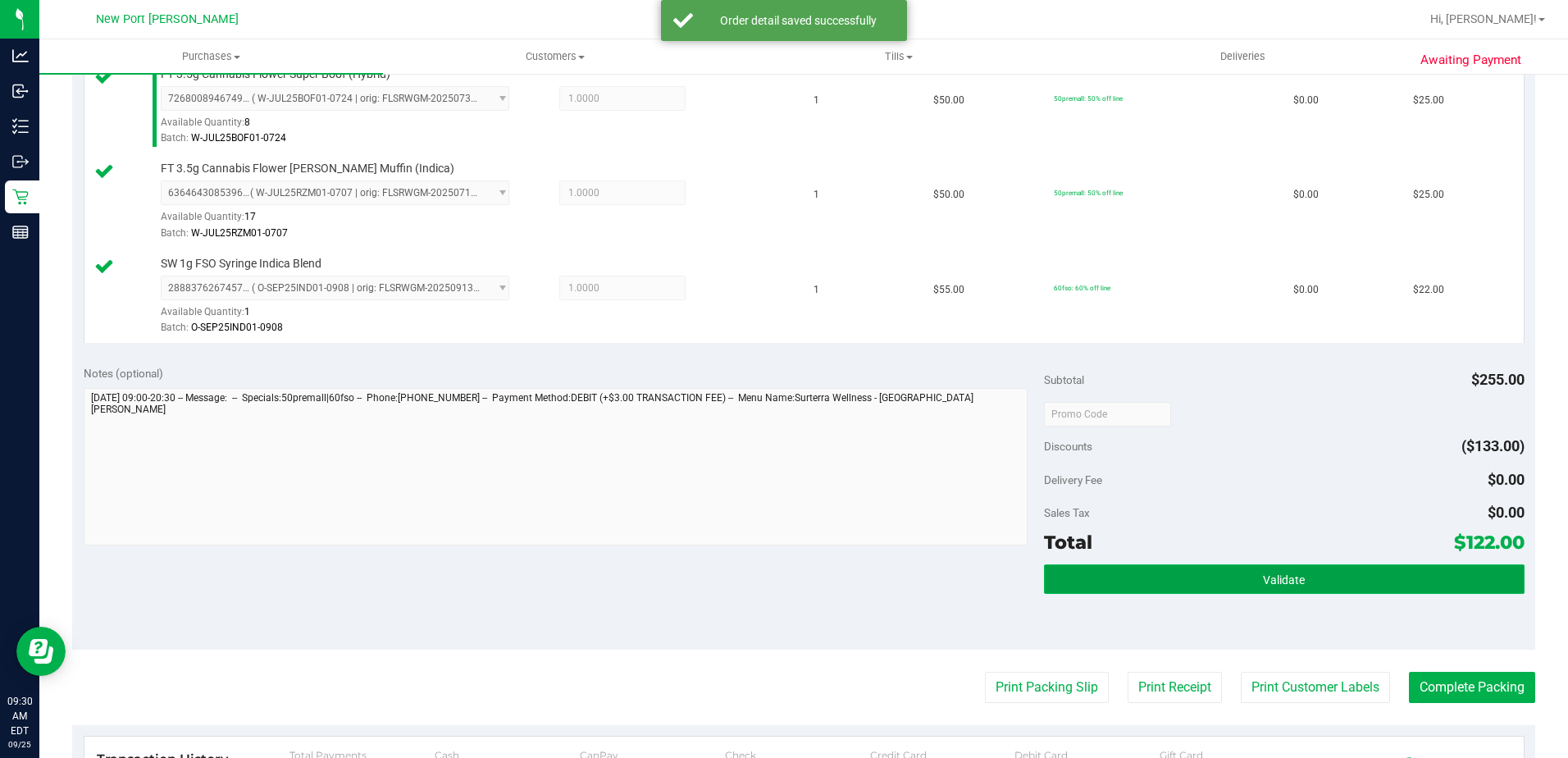
click at [1261, 575] on button "Validate" at bounding box center [1285, 579] width 480 height 29
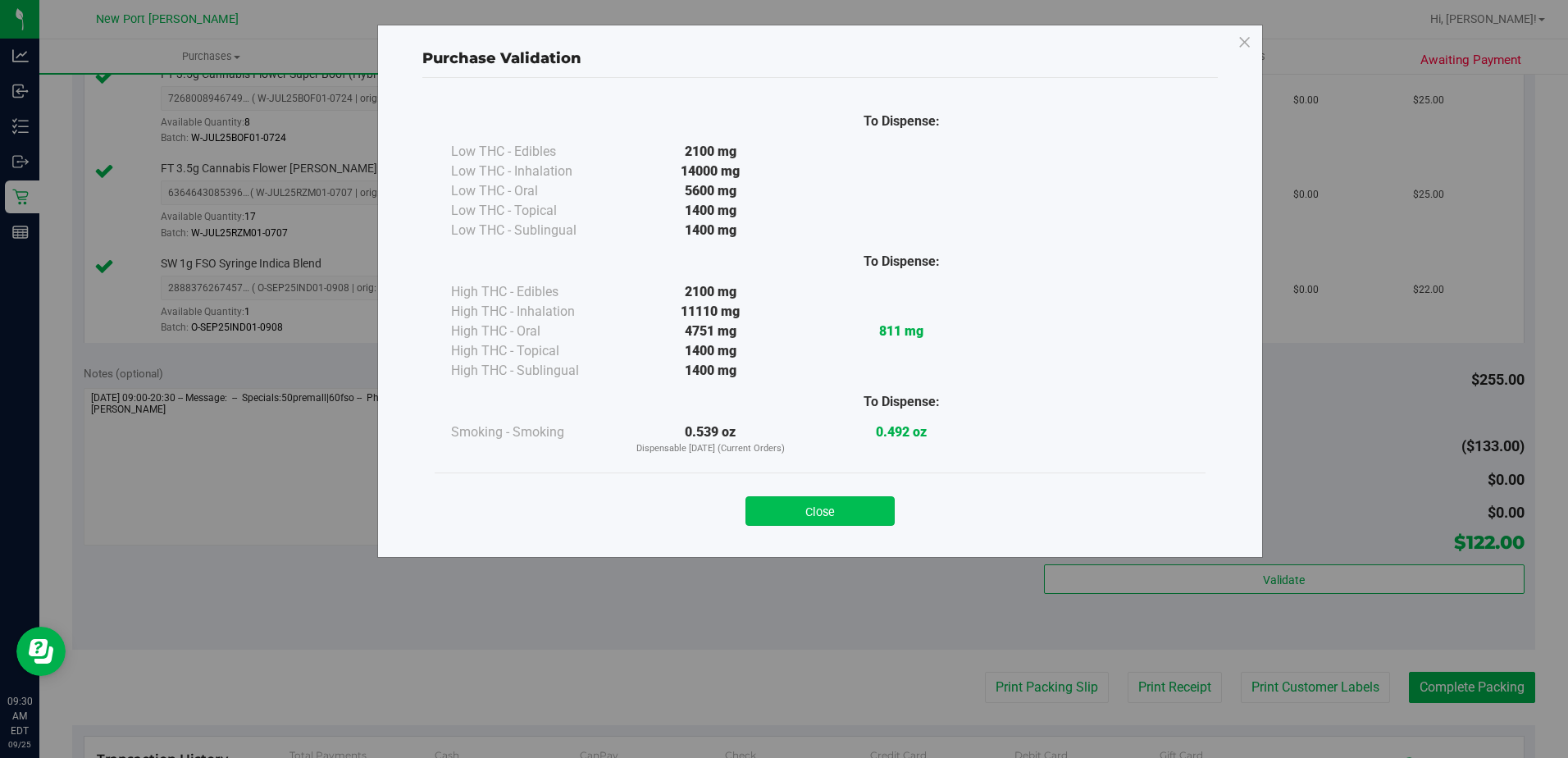
click at [845, 513] on button "Close" at bounding box center [820, 511] width 149 height 29
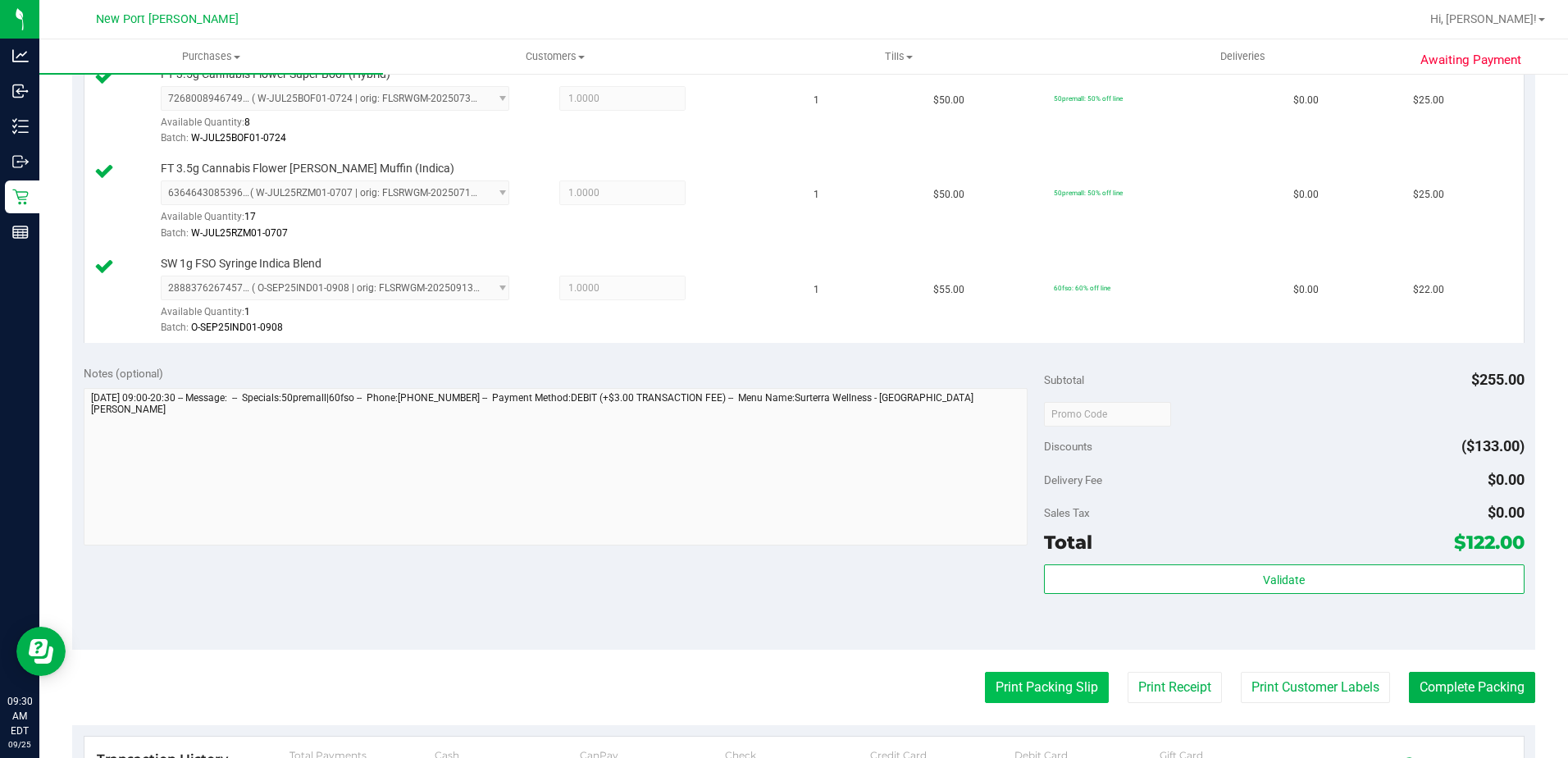
click at [1017, 687] on button "Print Packing Slip" at bounding box center [1047, 687] width 124 height 31
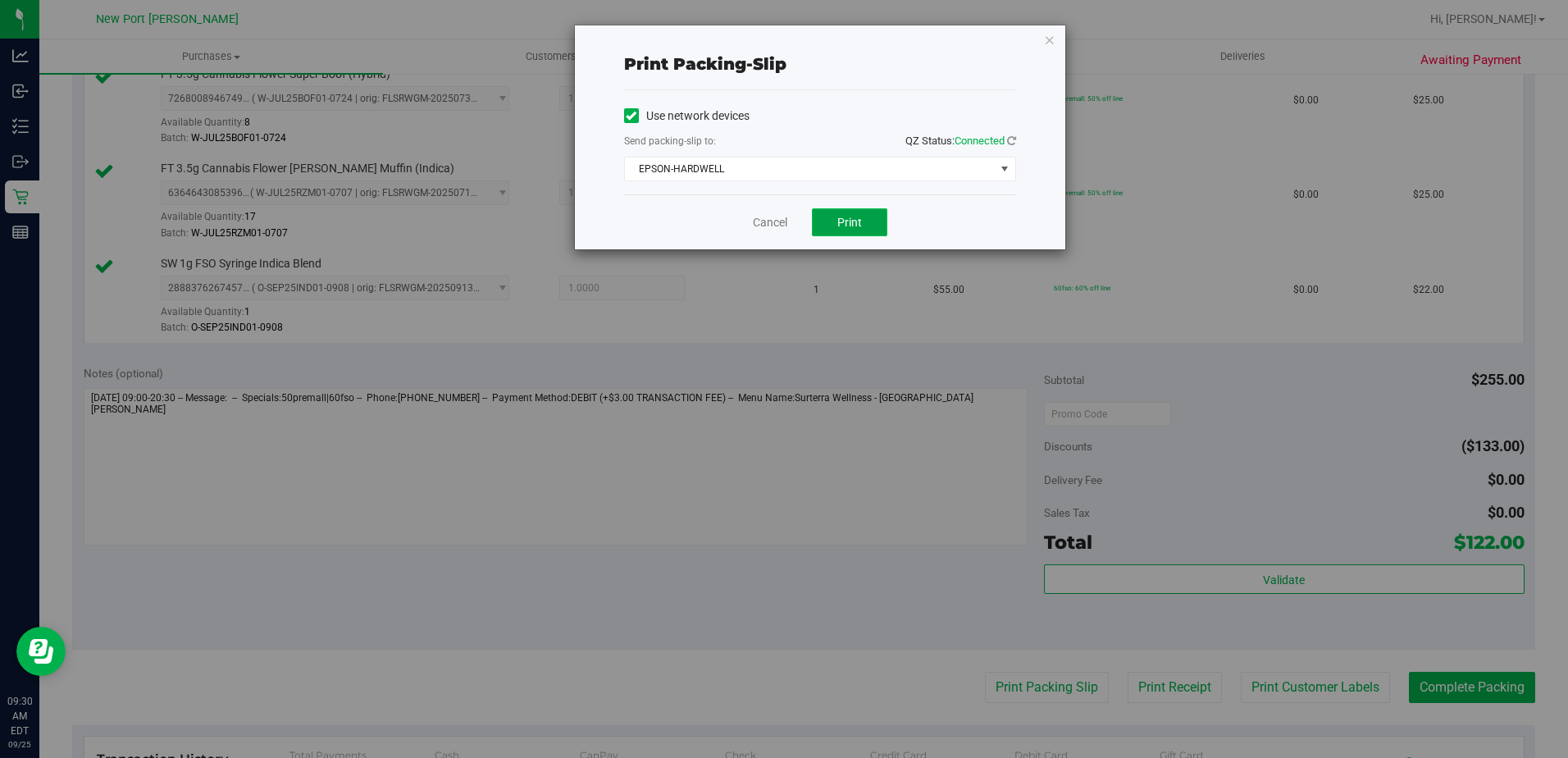
click at [824, 227] on button "Print" at bounding box center [850, 222] width 76 height 28
click at [772, 221] on link "Cancel" at bounding box center [770, 223] width 34 height 17
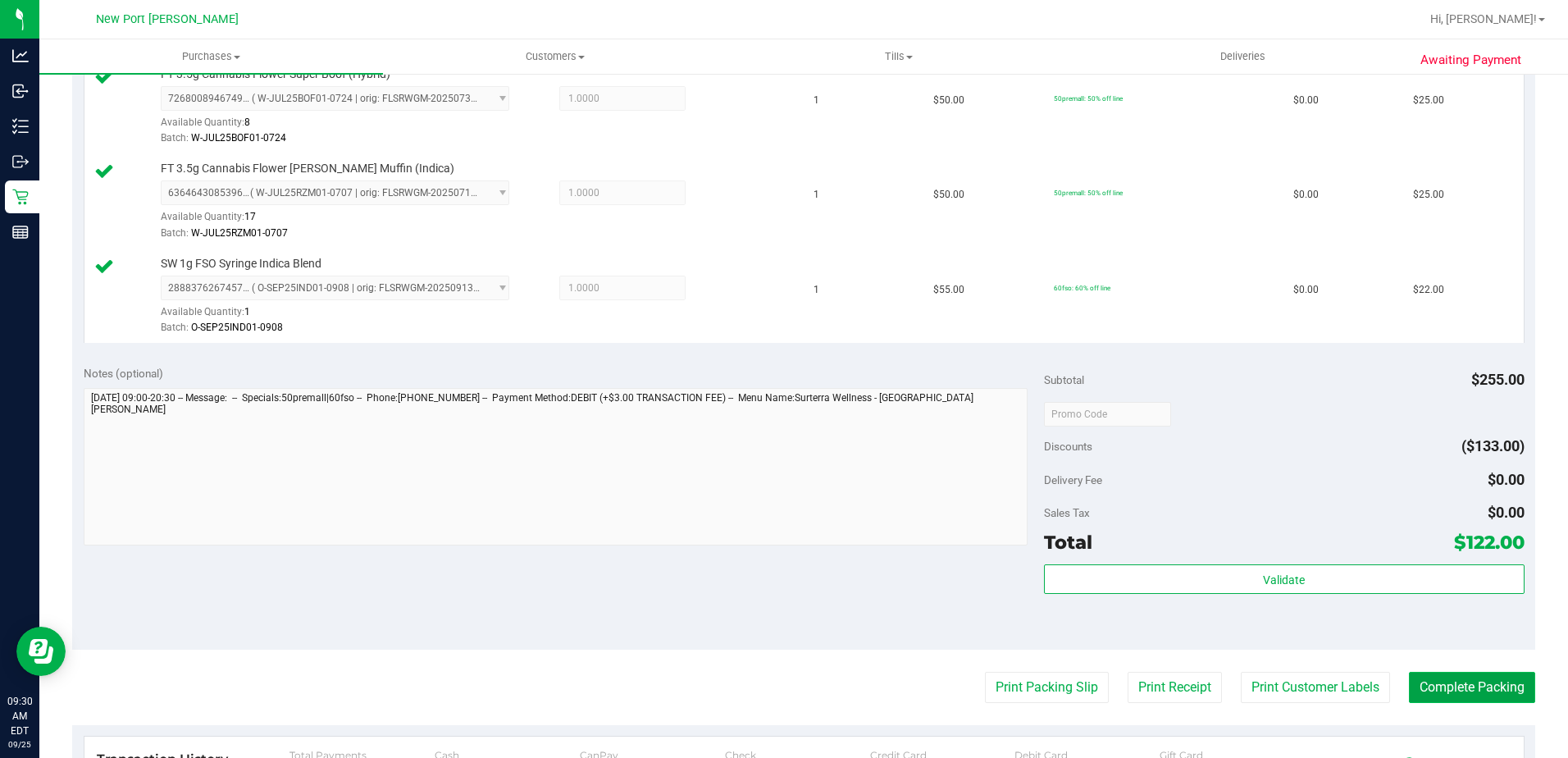
click at [1455, 696] on button "Complete Packing" at bounding box center [1472, 687] width 127 height 31
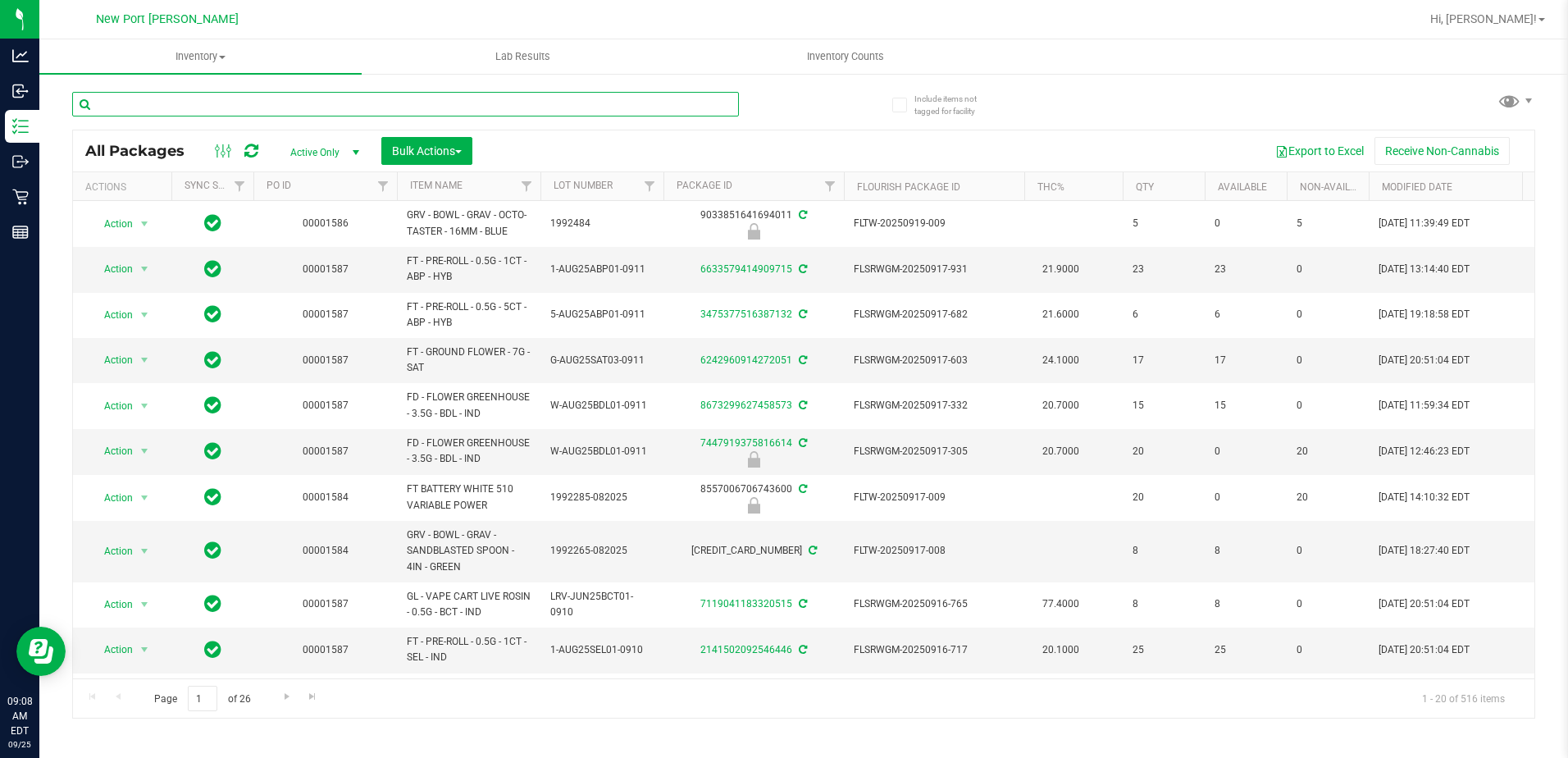
click at [248, 103] on input "text" at bounding box center [406, 104] width 666 height 25
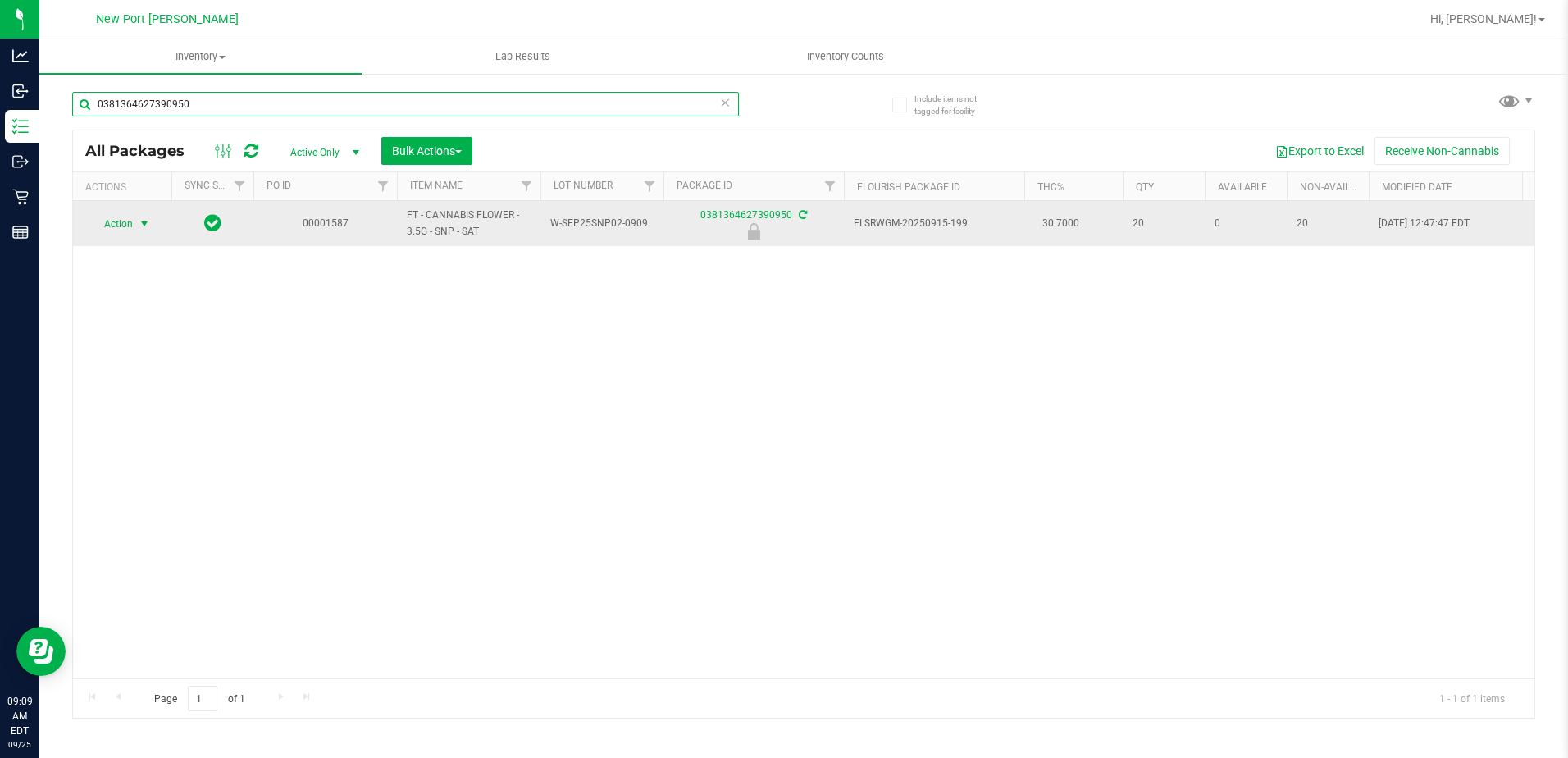
type input "0381364627390950"
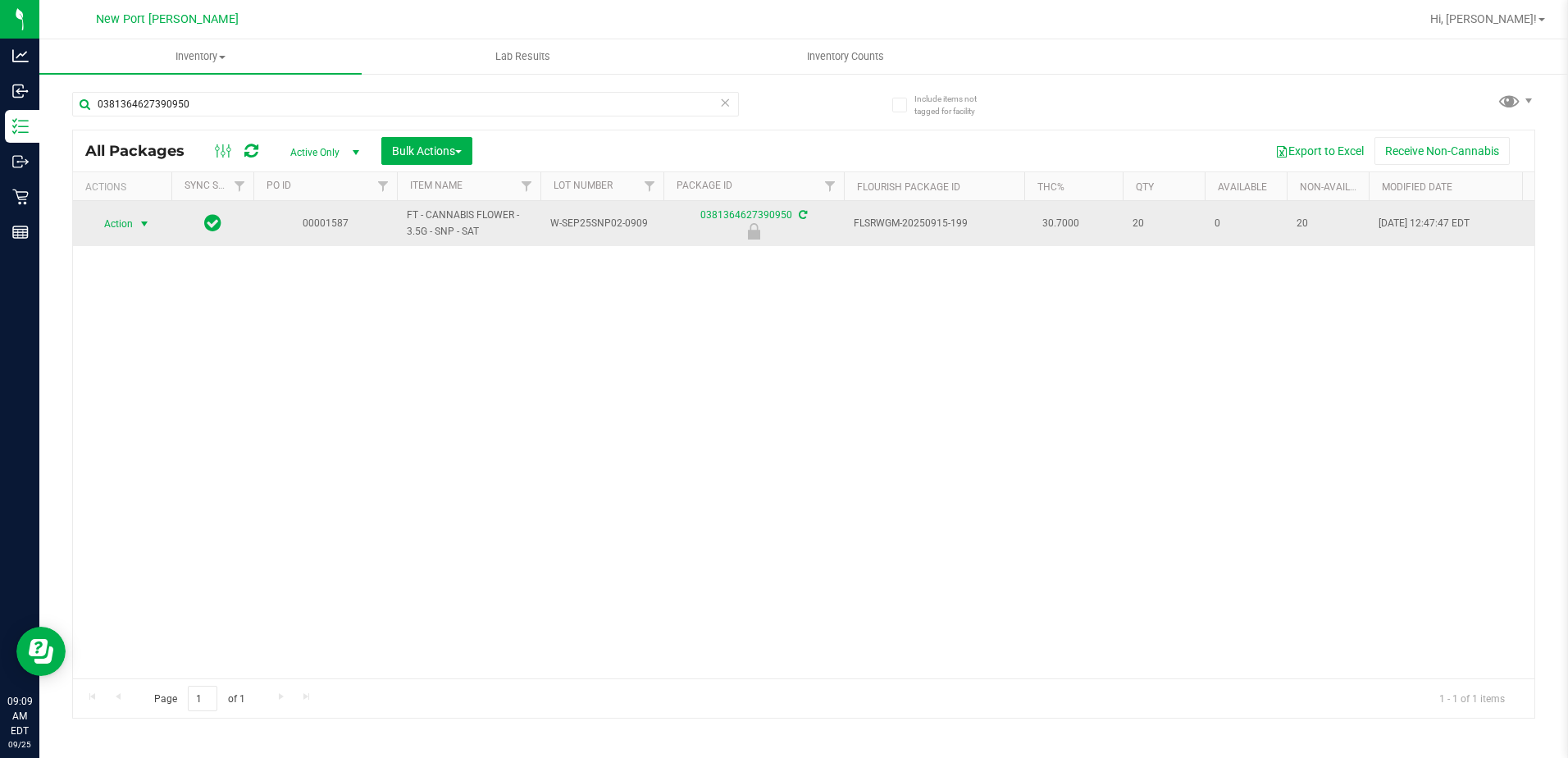
click at [147, 224] on span "select" at bounding box center [144, 223] width 13 height 13
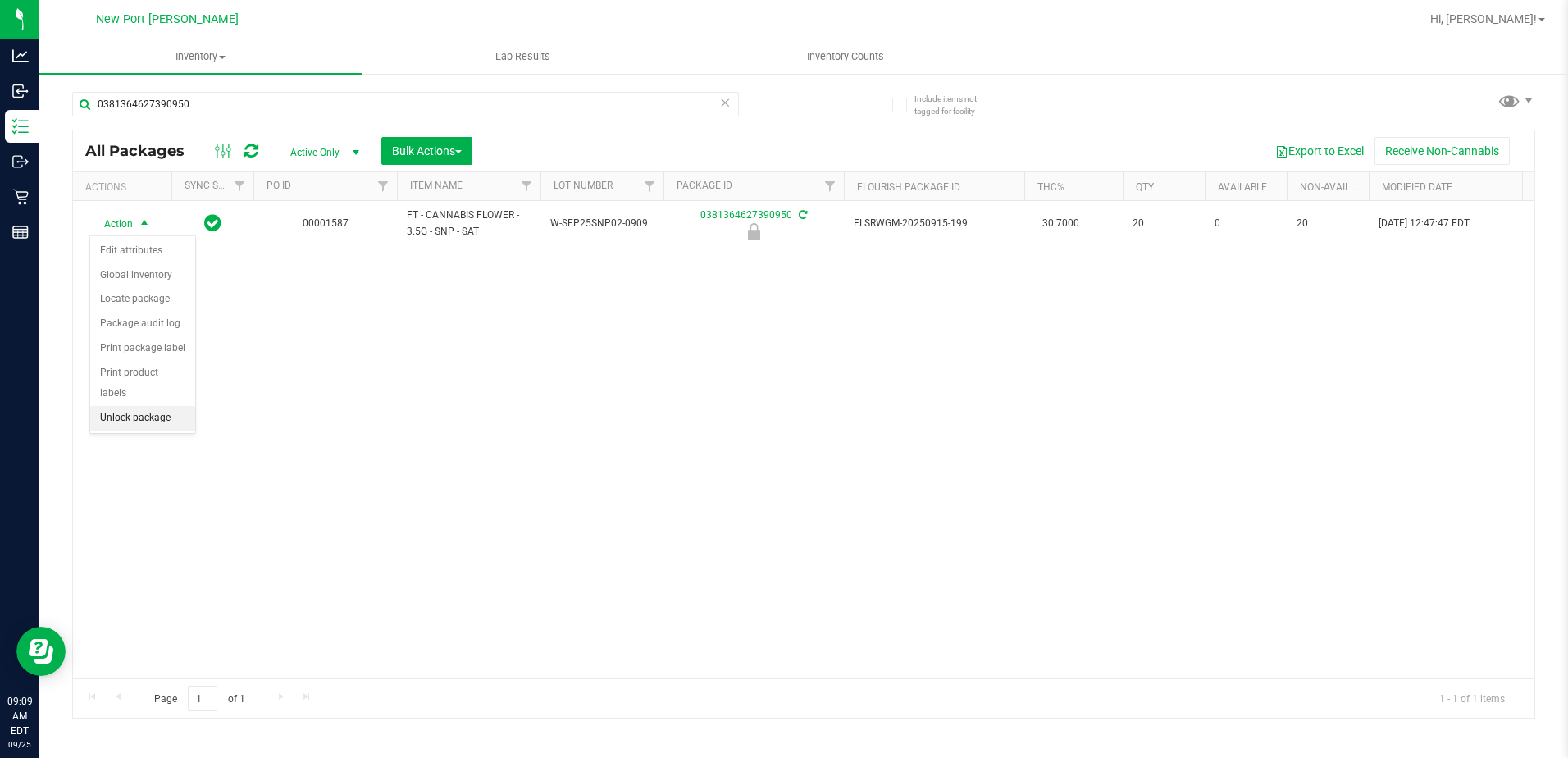
click at [150, 407] on li "Unlock package" at bounding box center [143, 419] width 105 height 25
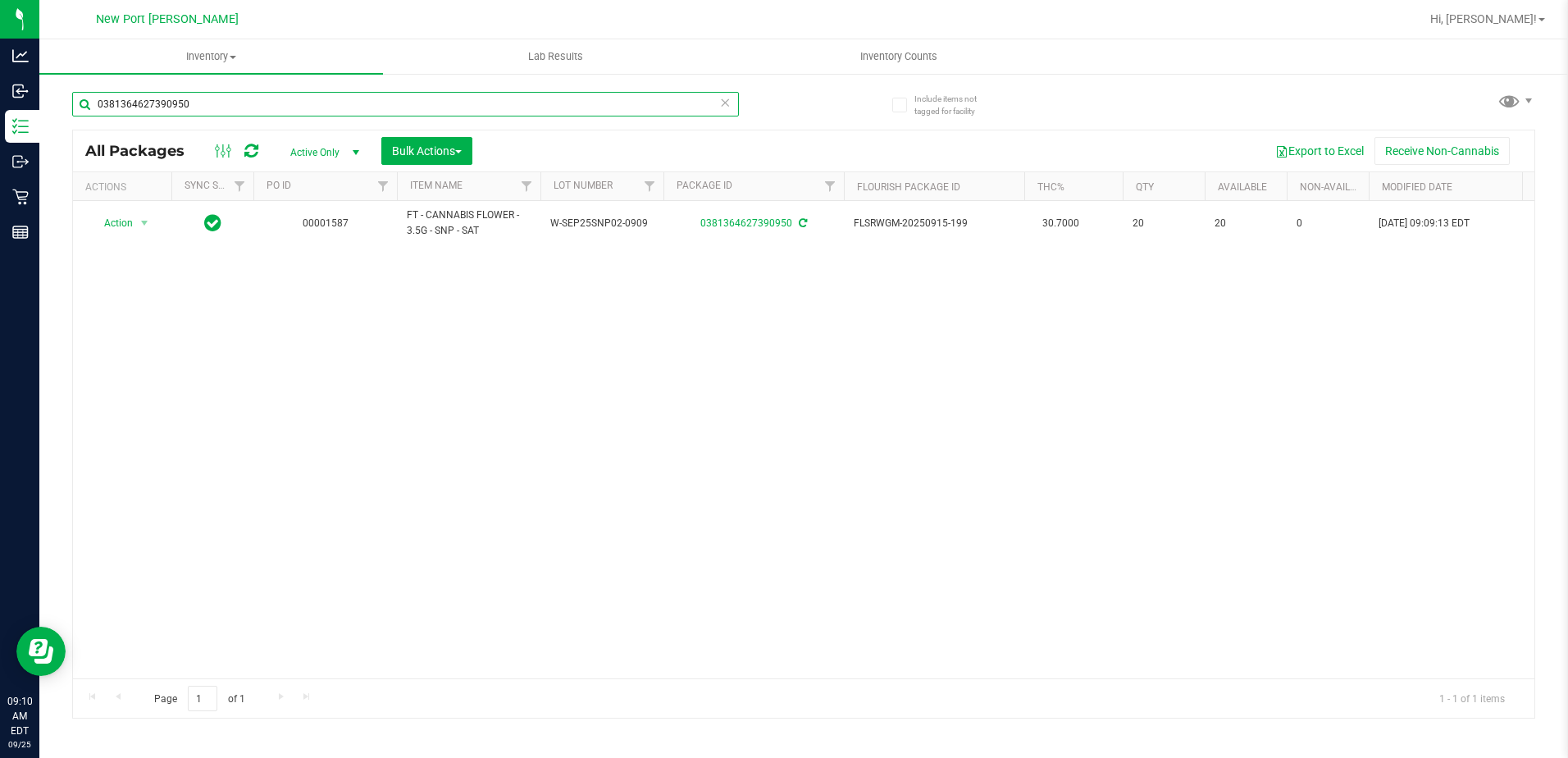
click at [251, 111] on input "0381364627390950" at bounding box center [406, 104] width 666 height 25
type input "0"
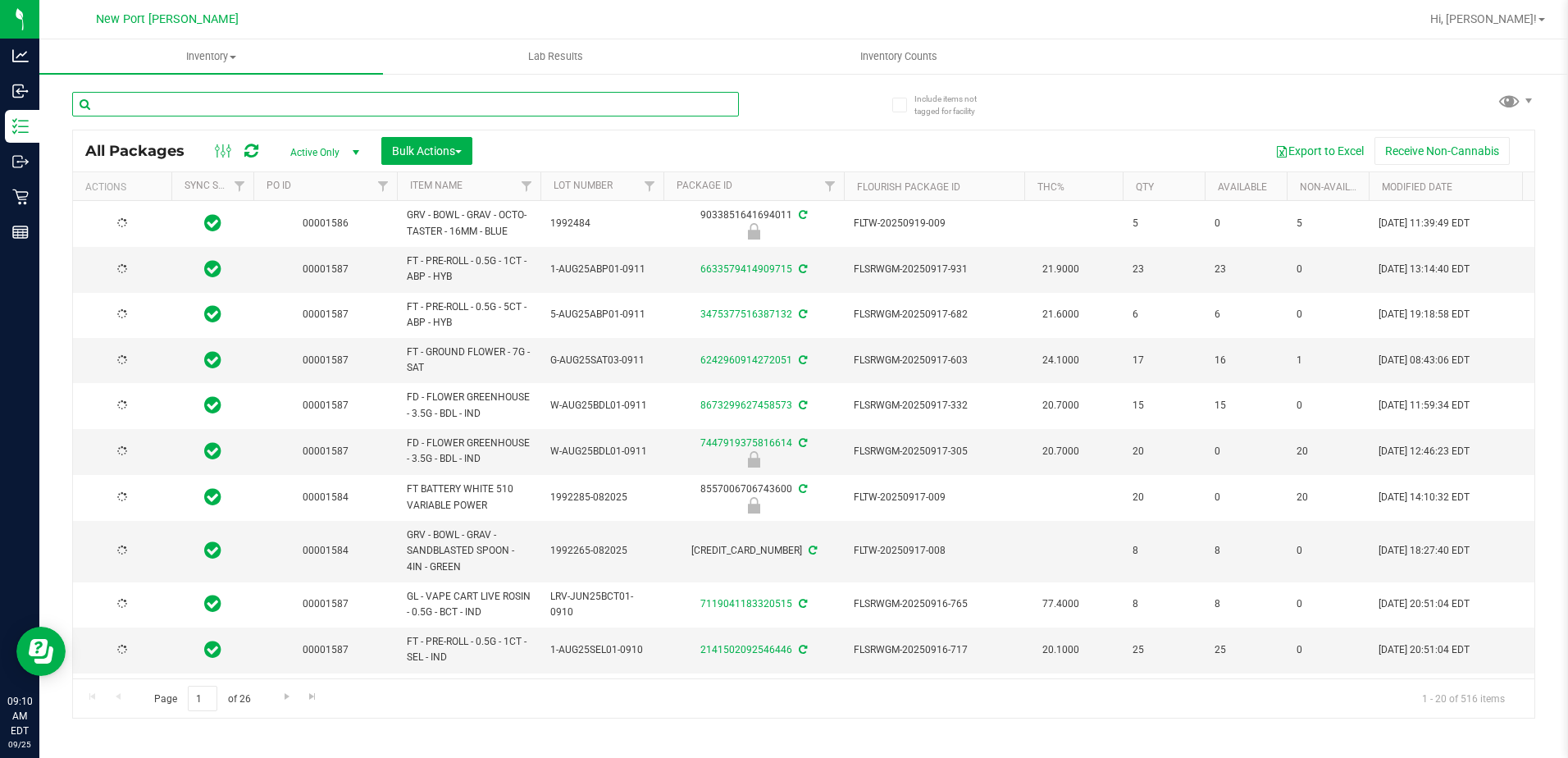
type input "[DATE]"
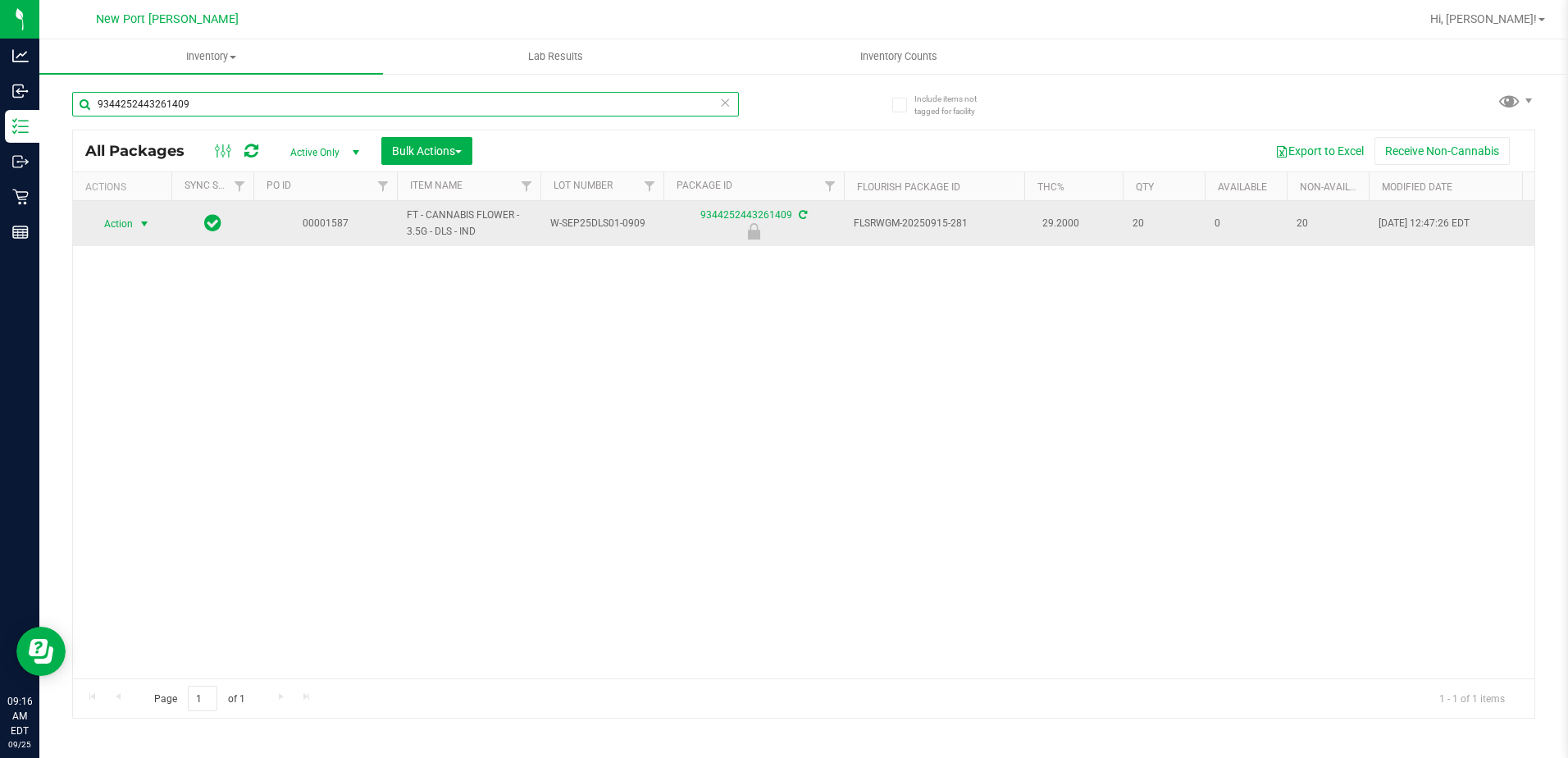
type input "9344252443261409"
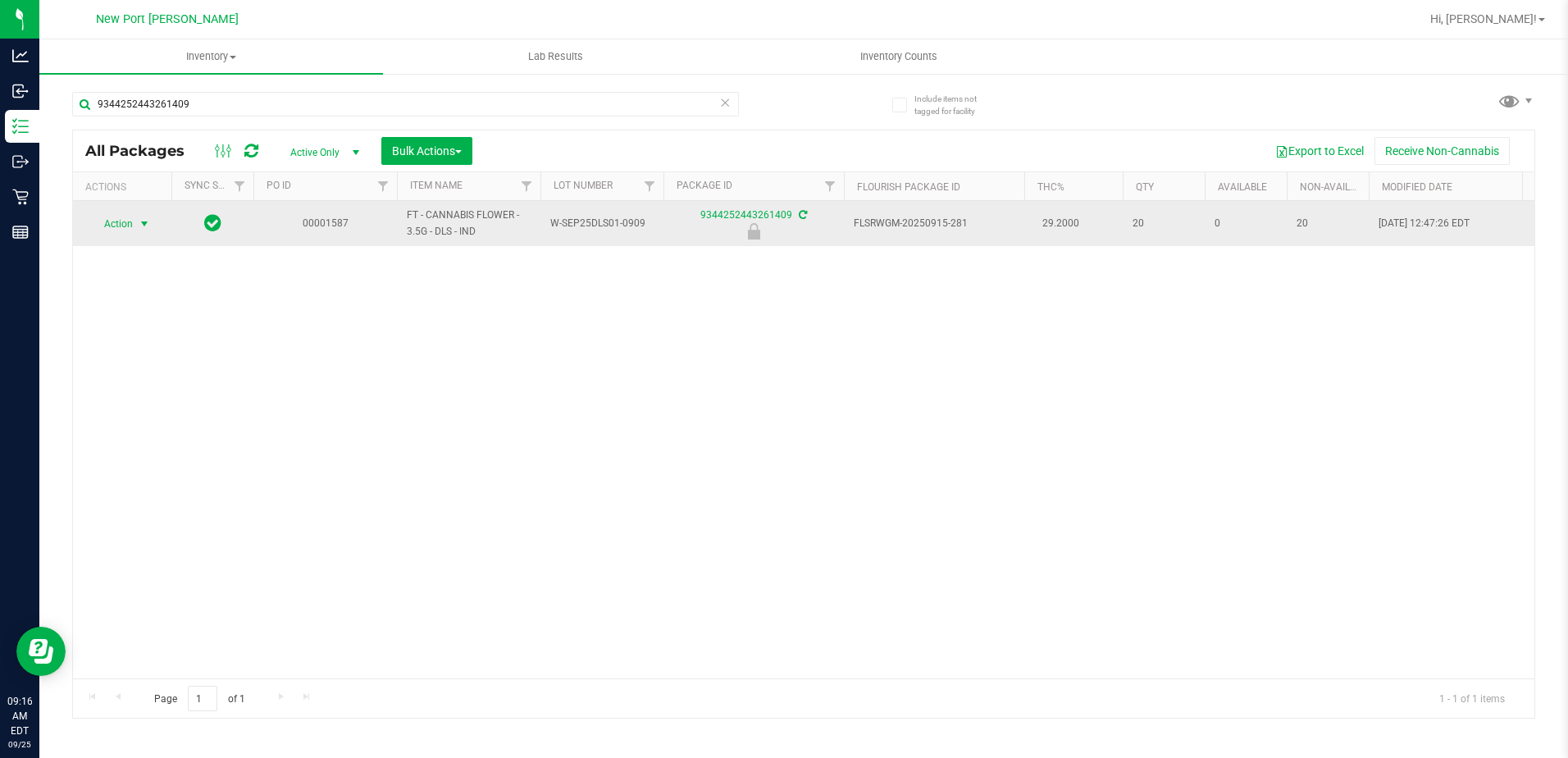
click at [147, 227] on span "select" at bounding box center [144, 223] width 13 height 13
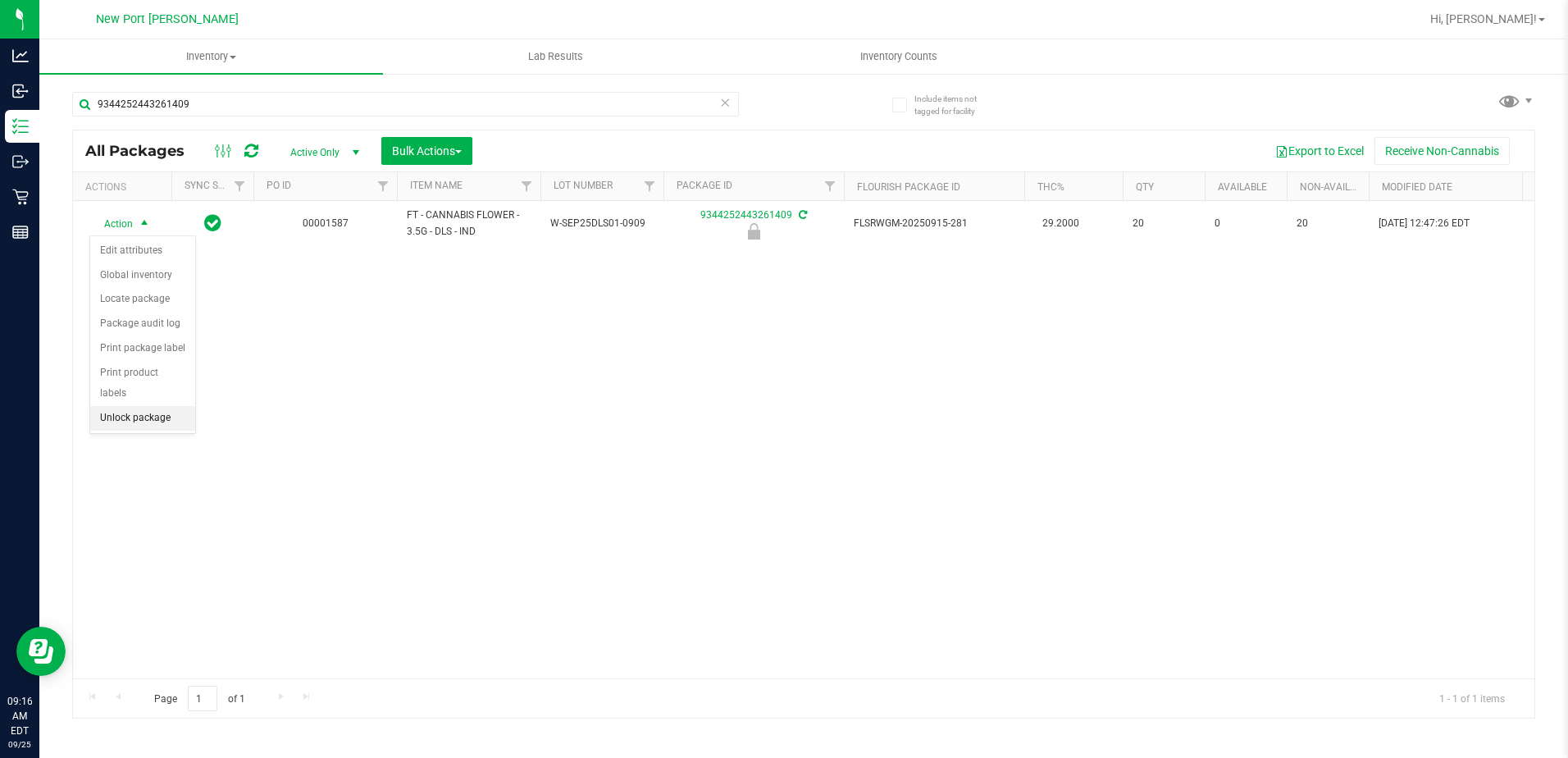
click at [164, 407] on li "Unlock package" at bounding box center [143, 419] width 105 height 25
